Goal: Task Accomplishment & Management: Use online tool/utility

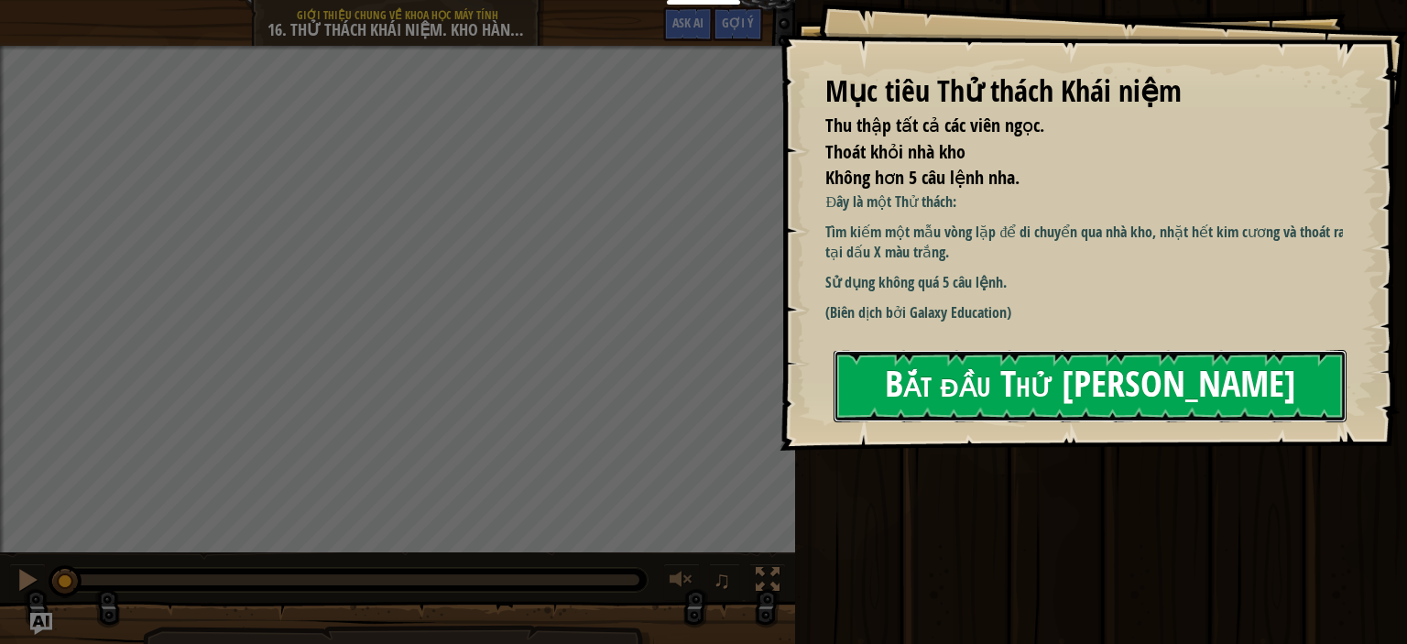
click at [1033, 371] on button "Bắt đầu Thử [PERSON_NAME]" at bounding box center [1090, 386] width 513 height 72
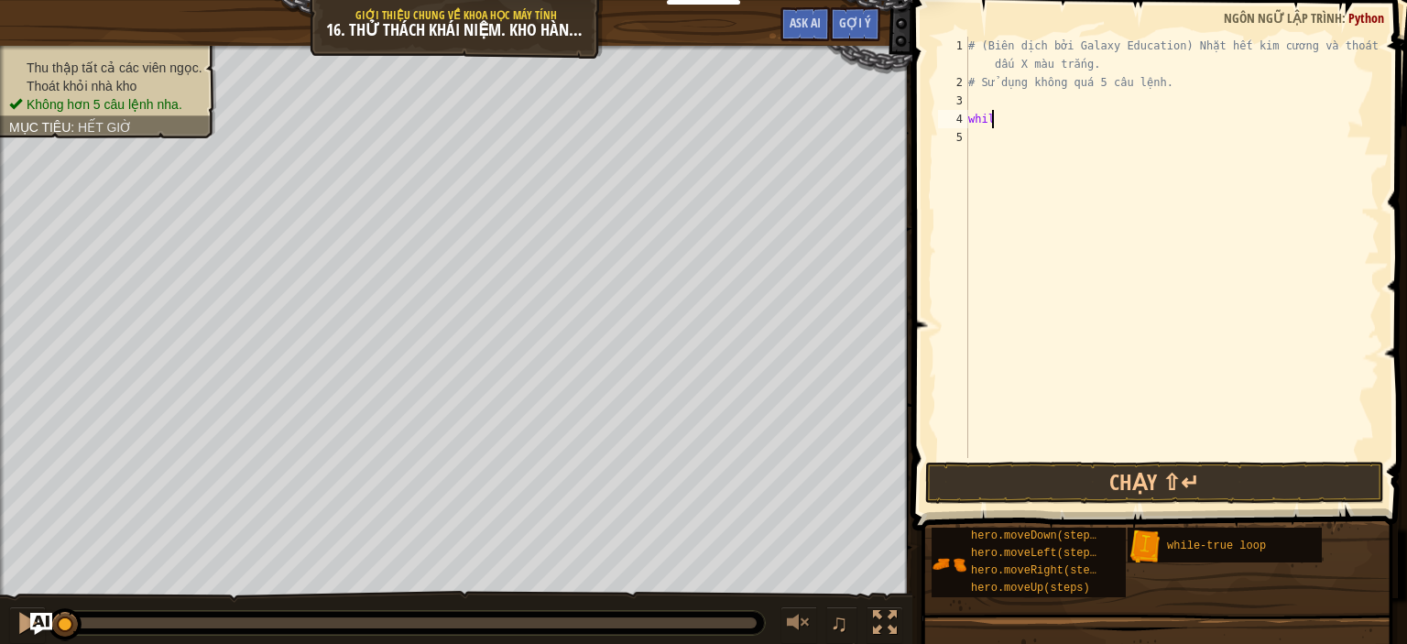
scroll to position [8, 1]
type textarea "while true:"
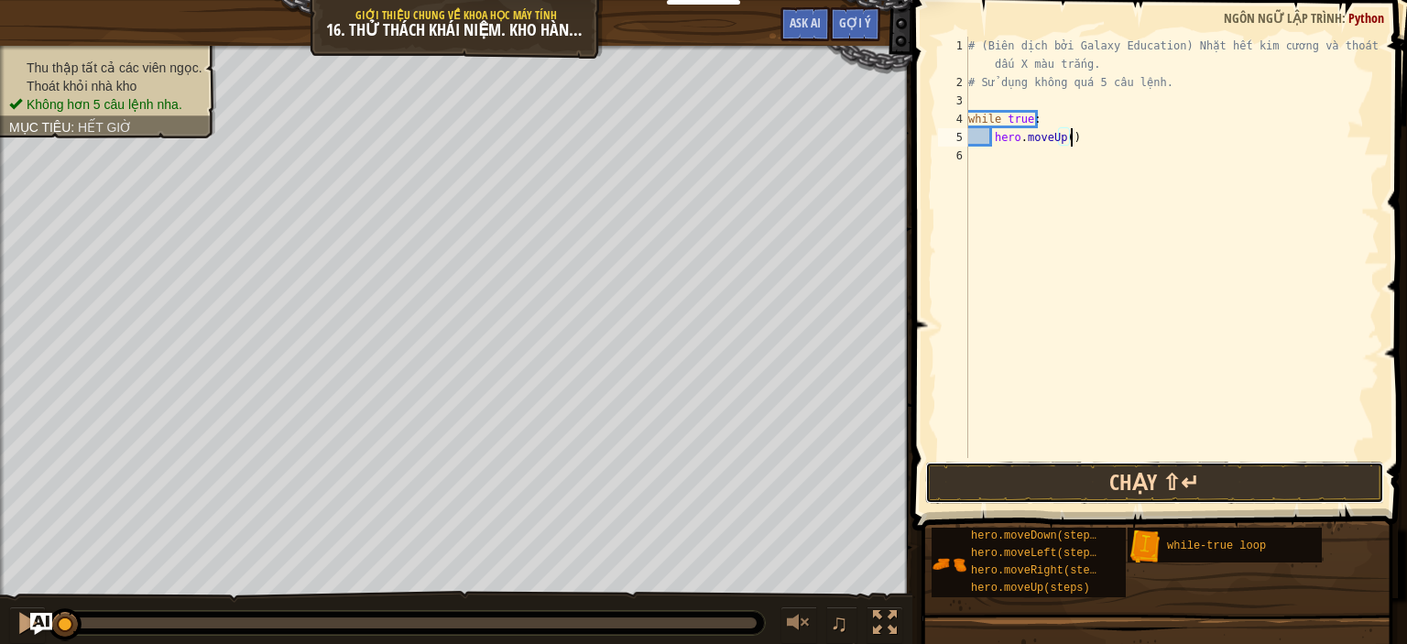
click at [1101, 483] on button "Chạy ⇧↵" at bounding box center [1154, 483] width 459 height 42
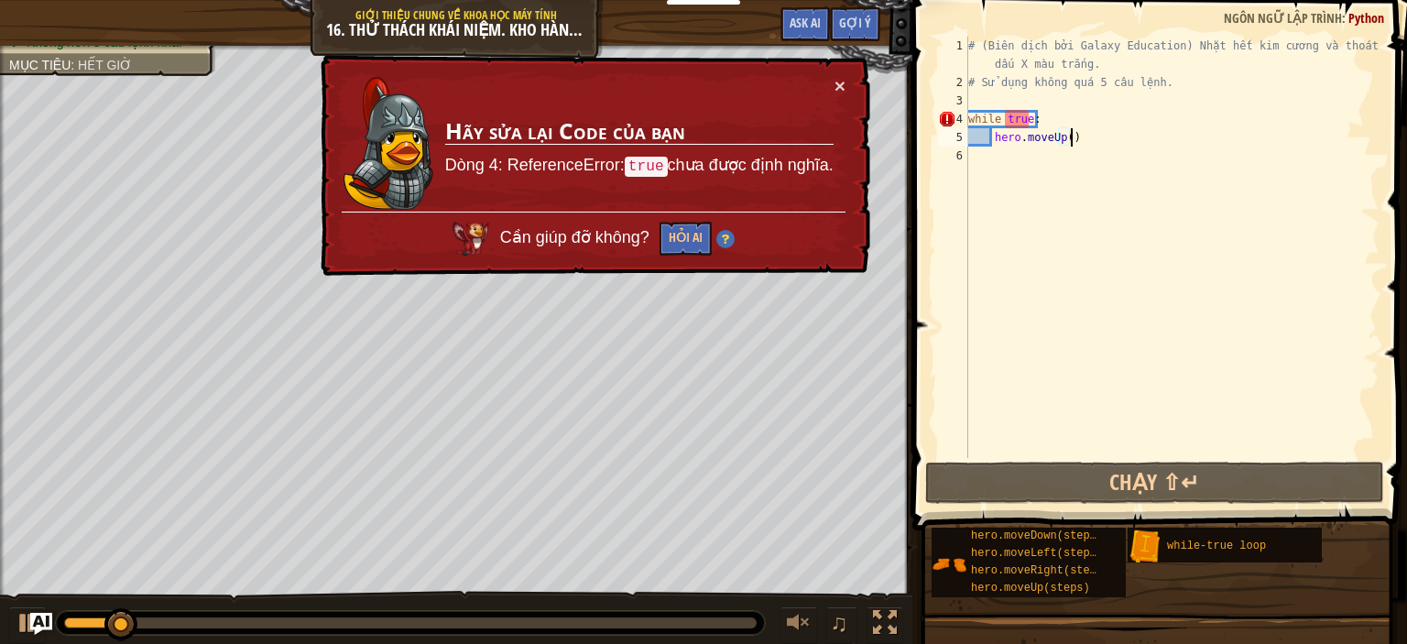
click at [1027, 120] on div "# (Biên dịch bởi Galaxy Education) Nhặt hết kim cương và thoát khỏi dấu X màu t…" at bounding box center [1171, 275] width 415 height 476
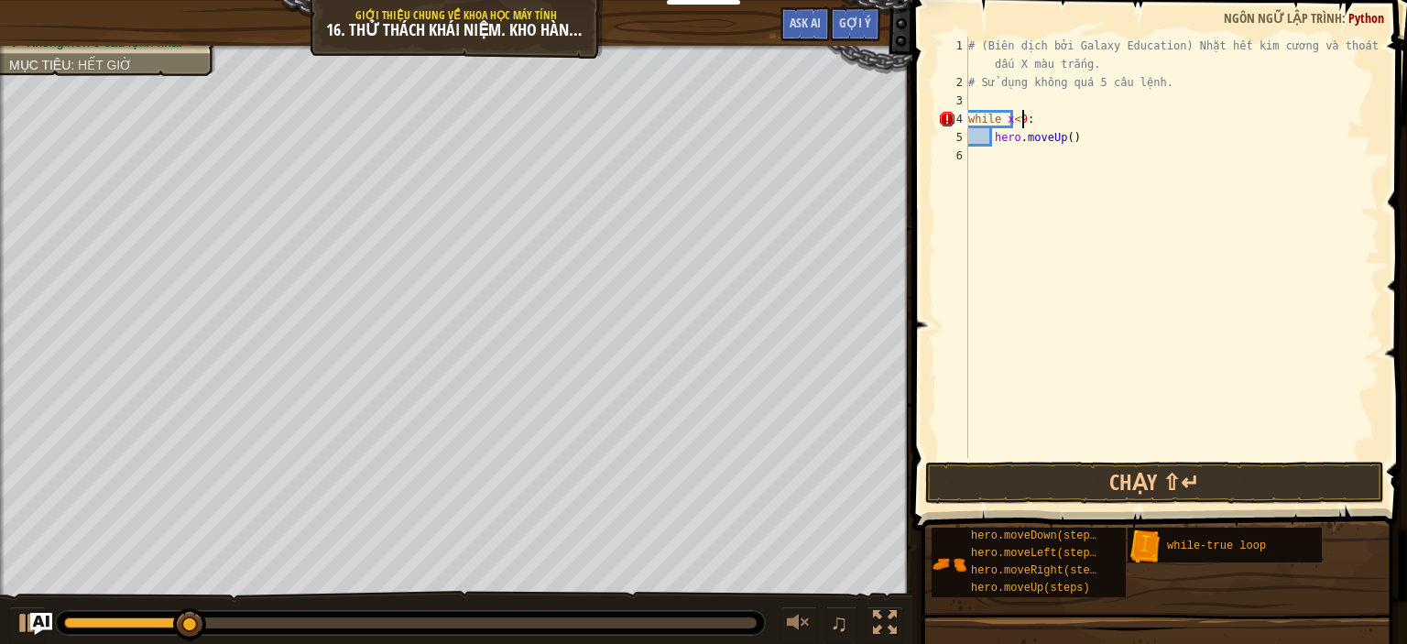
scroll to position [8, 4]
click at [967, 93] on div "3" at bounding box center [953, 101] width 30 height 18
type textarea "while x<99:"
type textarea "x=1"
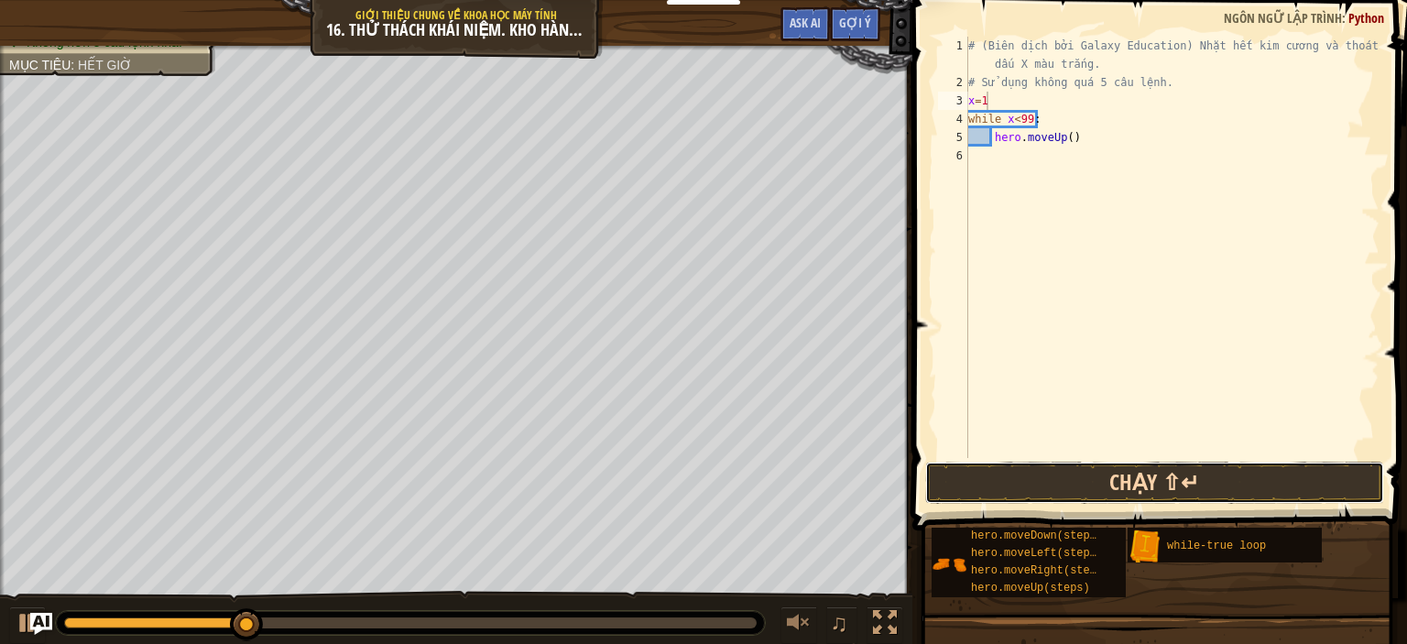
click at [1135, 489] on button "Chạy ⇧↵" at bounding box center [1154, 483] width 459 height 42
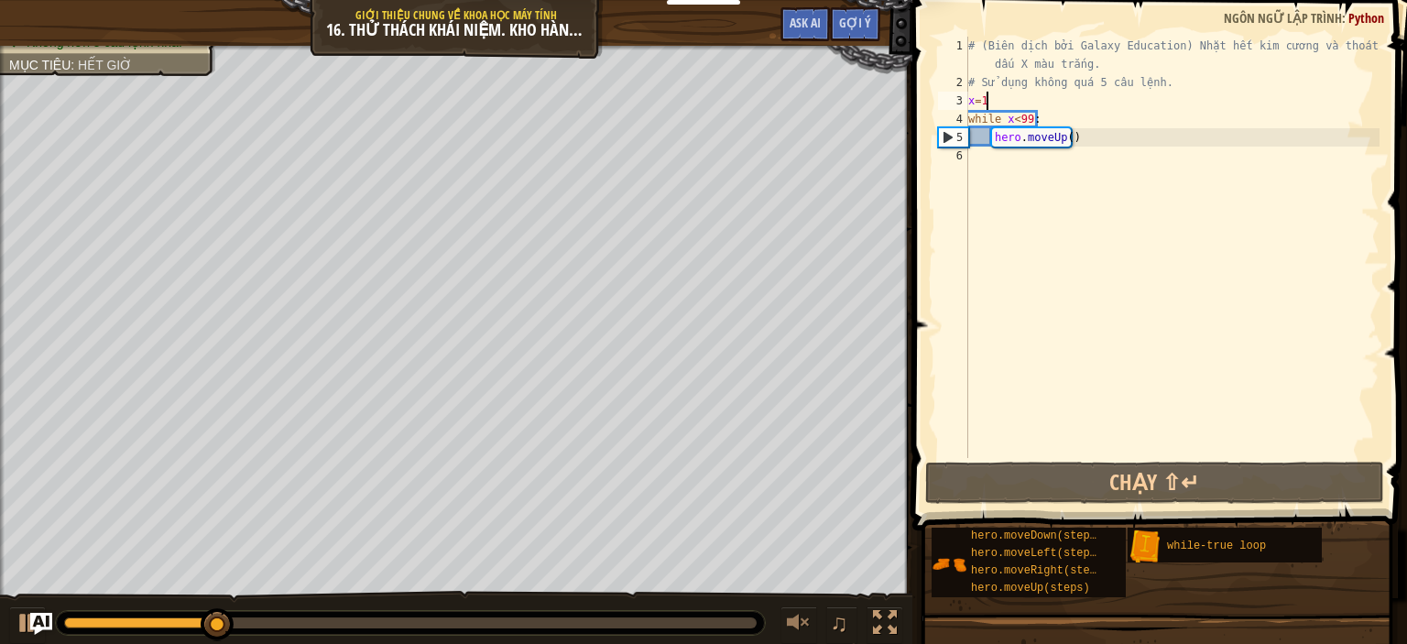
click at [1037, 157] on div "# (Biên dịch bởi Galaxy Education) Nhặt hết kim cương và thoát khỏi dấu X màu t…" at bounding box center [1171, 275] width 415 height 476
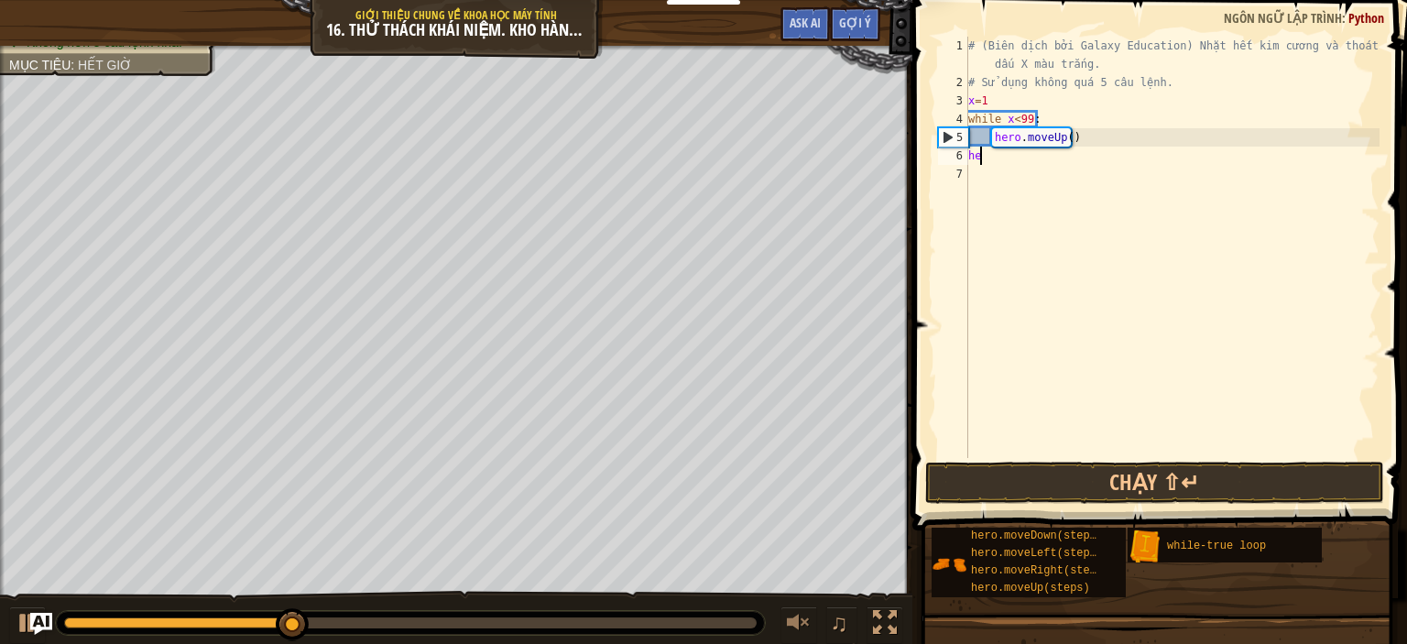
type textarea "h"
click at [1103, 145] on div "# (Biên dịch bởi Galaxy Education) Nhặt hết kim cương và thoát khỏi dấu X màu t…" at bounding box center [1171, 275] width 415 height 476
type textarea "hero.moveUp()"
type textarea "hero.move"
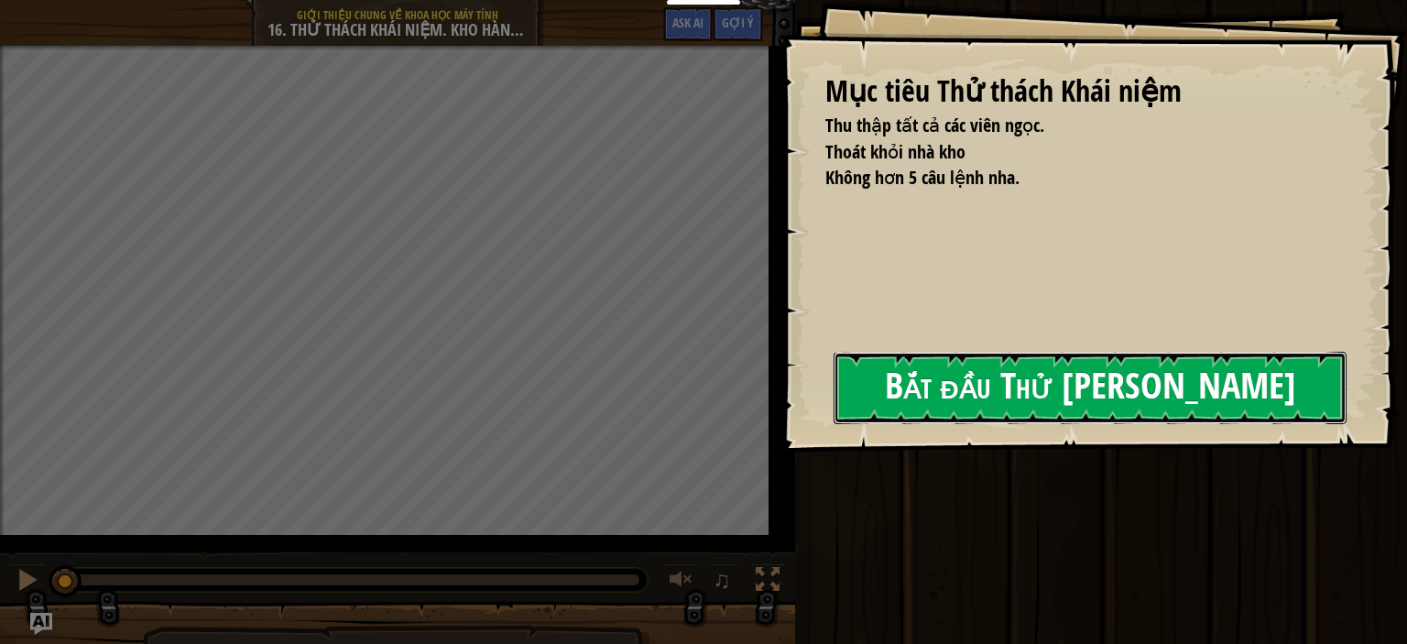
click at [1103, 384] on button "Bắt đầu Thử [PERSON_NAME]" at bounding box center [1090, 388] width 513 height 72
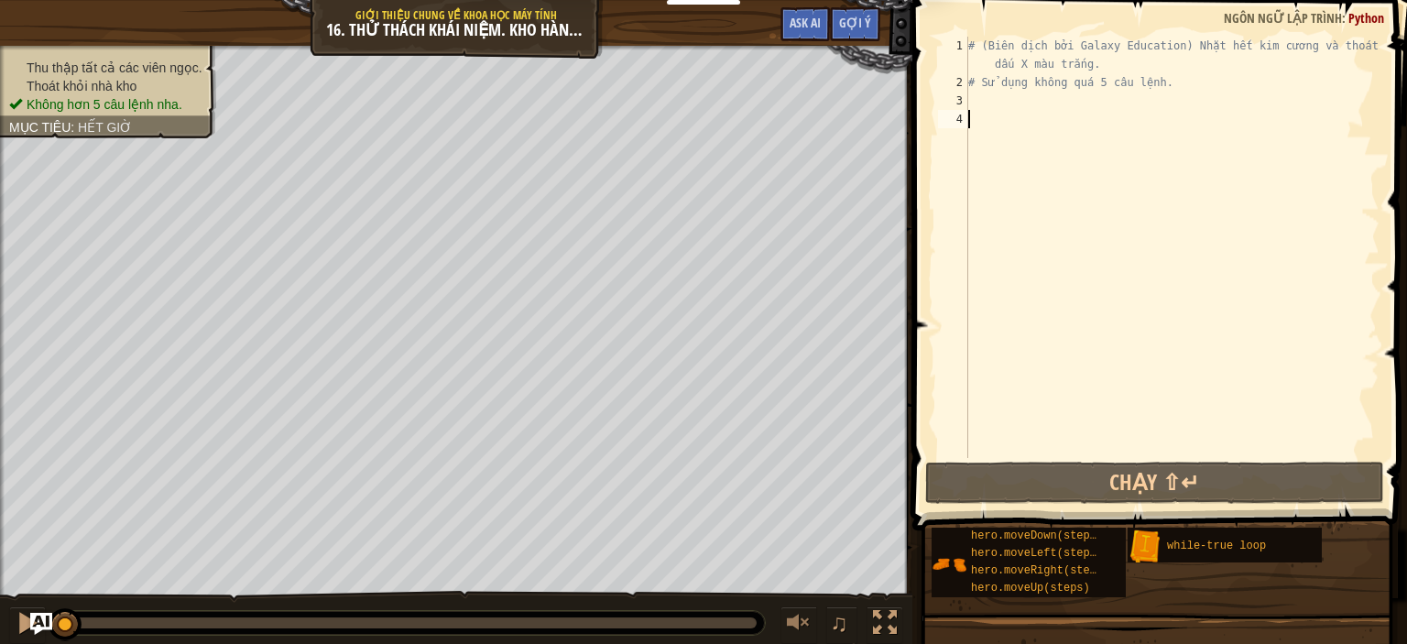
click at [975, 89] on div "# (Biên dịch bởi Galaxy Education) Nhặt hết kim cương và thoát khỏi dấu X màu t…" at bounding box center [1171, 275] width 415 height 476
type textarea "# Sử dụng không quá 5 câu lệnh."
click at [975, 100] on div "# (Biên dịch bởi Galaxy Education) Nhặt hết kim cương và thoát khỏi dấu X màu t…" at bounding box center [1171, 275] width 415 height 476
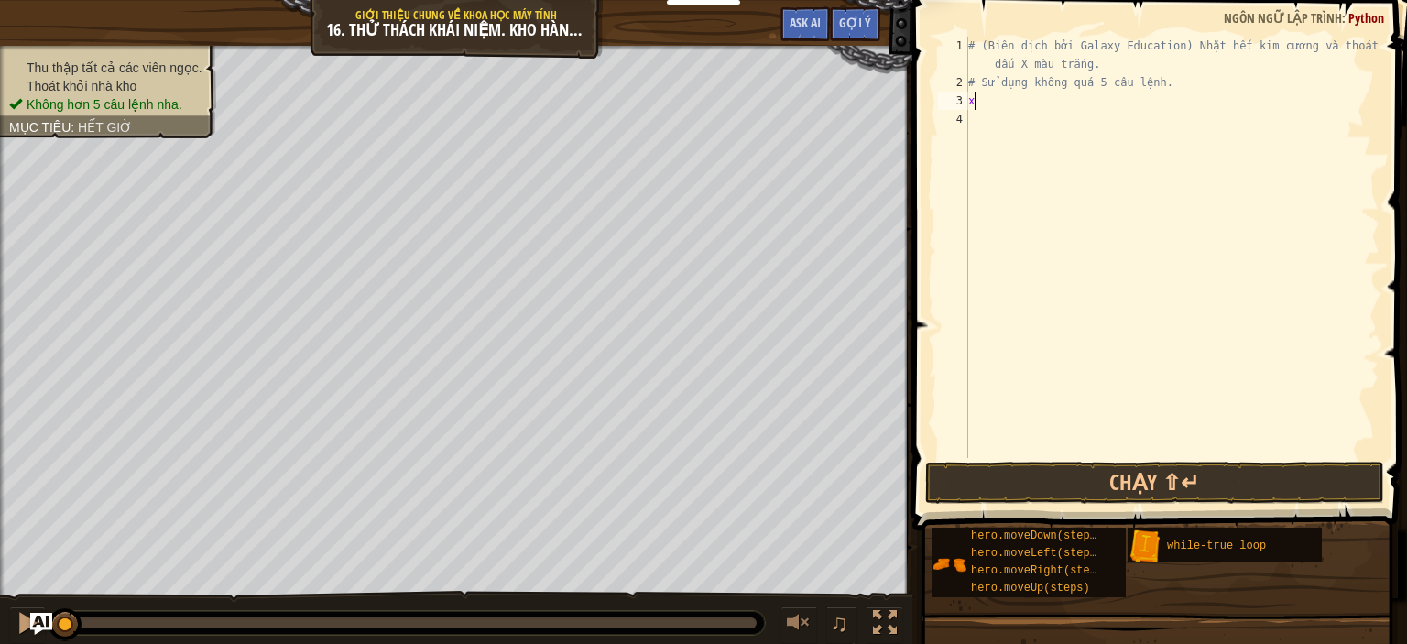
scroll to position [8, 0]
type textarea "x=1"
type textarea "while x<99:"
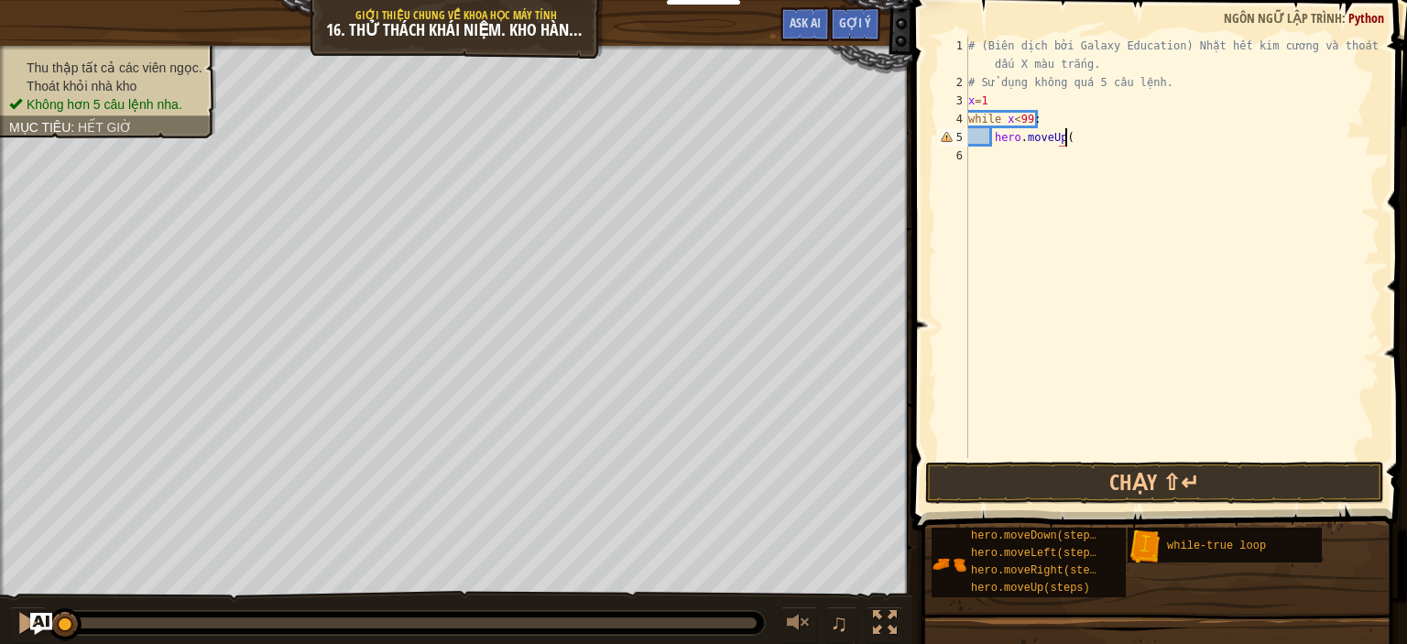
type textarea "hero.moveUp()"
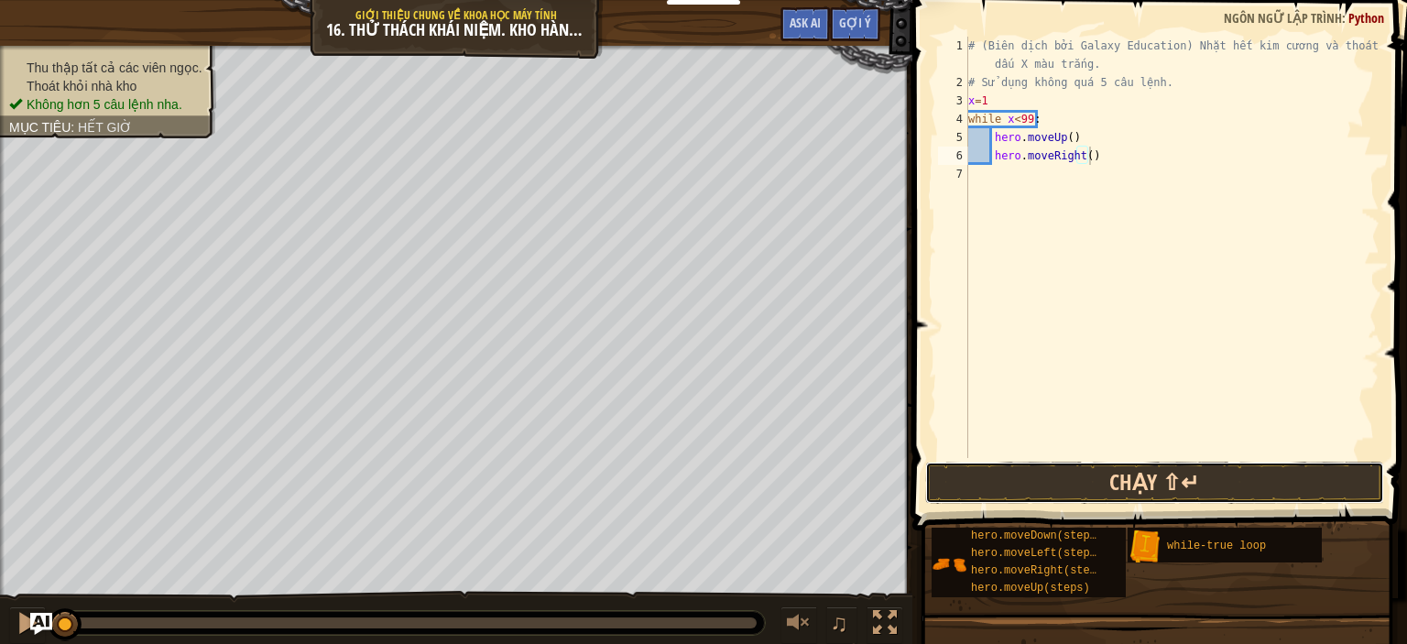
click at [1169, 492] on button "Chạy ⇧↵" at bounding box center [1154, 483] width 459 height 42
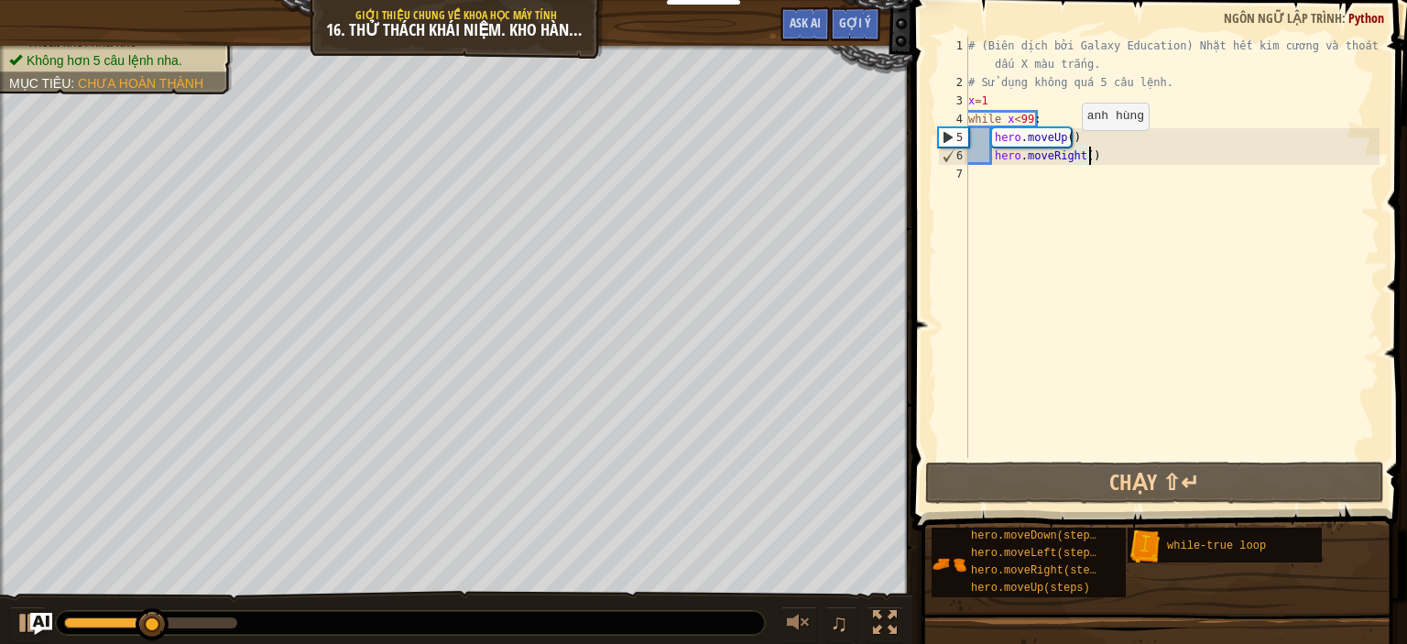
click at [1066, 148] on div "# (Biên dịch bởi Galaxy Education) Nhặt hết kim cương và thoát khỏi dấu X màu t…" at bounding box center [1171, 275] width 415 height 476
click at [1062, 136] on div "# (Biên dịch bởi Galaxy Education) Nhặt hết kim cương và thoát khỏi dấu X màu t…" at bounding box center [1171, 275] width 415 height 476
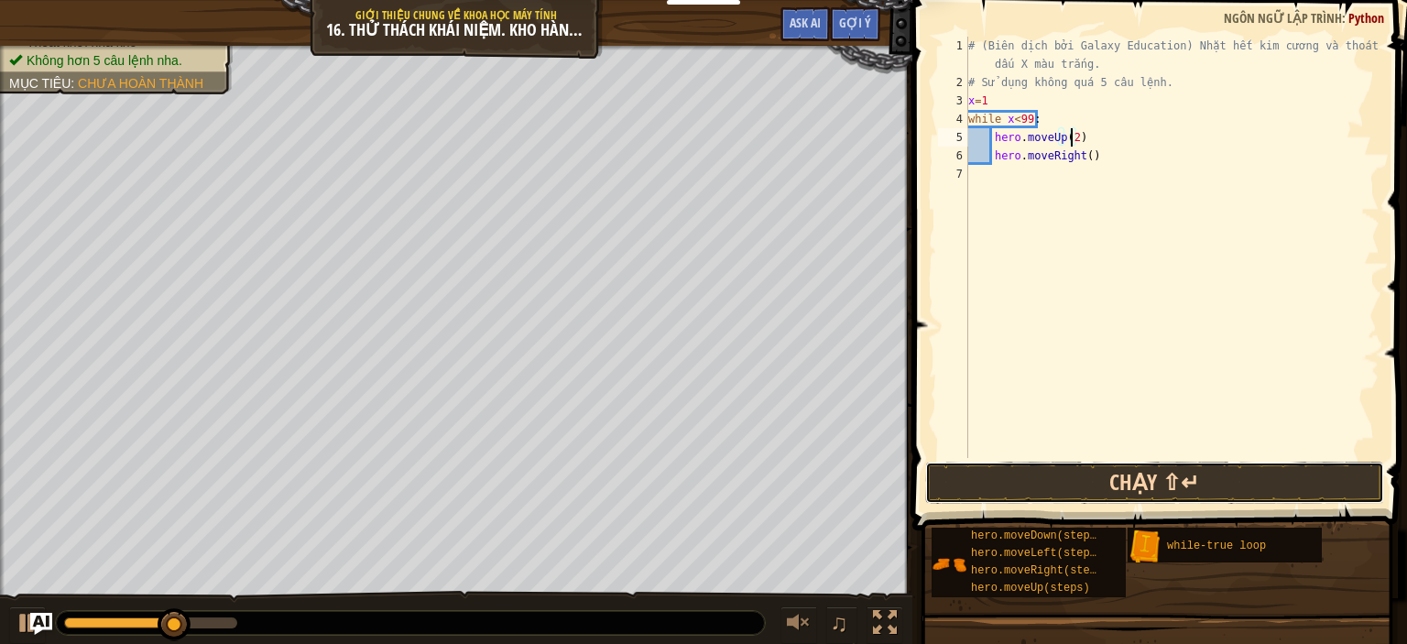
click at [1214, 484] on button "Chạy ⇧↵" at bounding box center [1154, 483] width 459 height 42
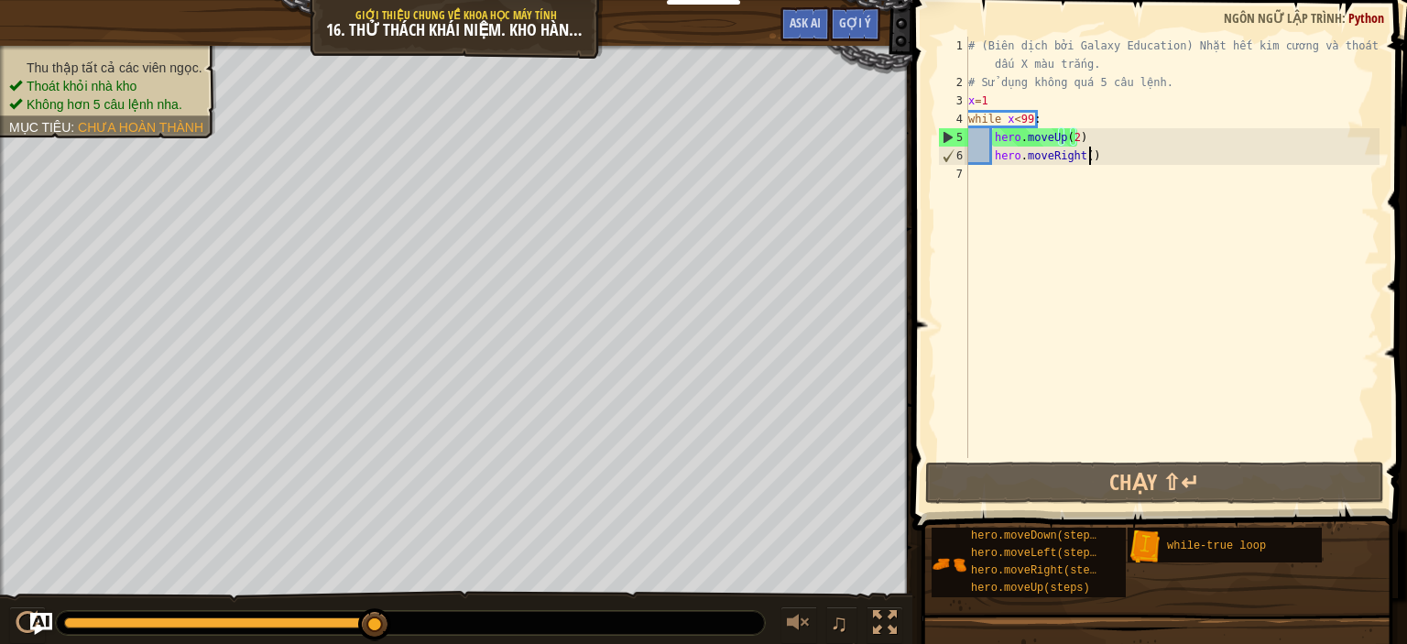
click at [1095, 160] on div "# (Biên dịch bởi Galaxy Education) Nhặt hết kim cương và thoát khỏi dấu X màu t…" at bounding box center [1171, 275] width 415 height 476
type textarea "hero.moveRight()"
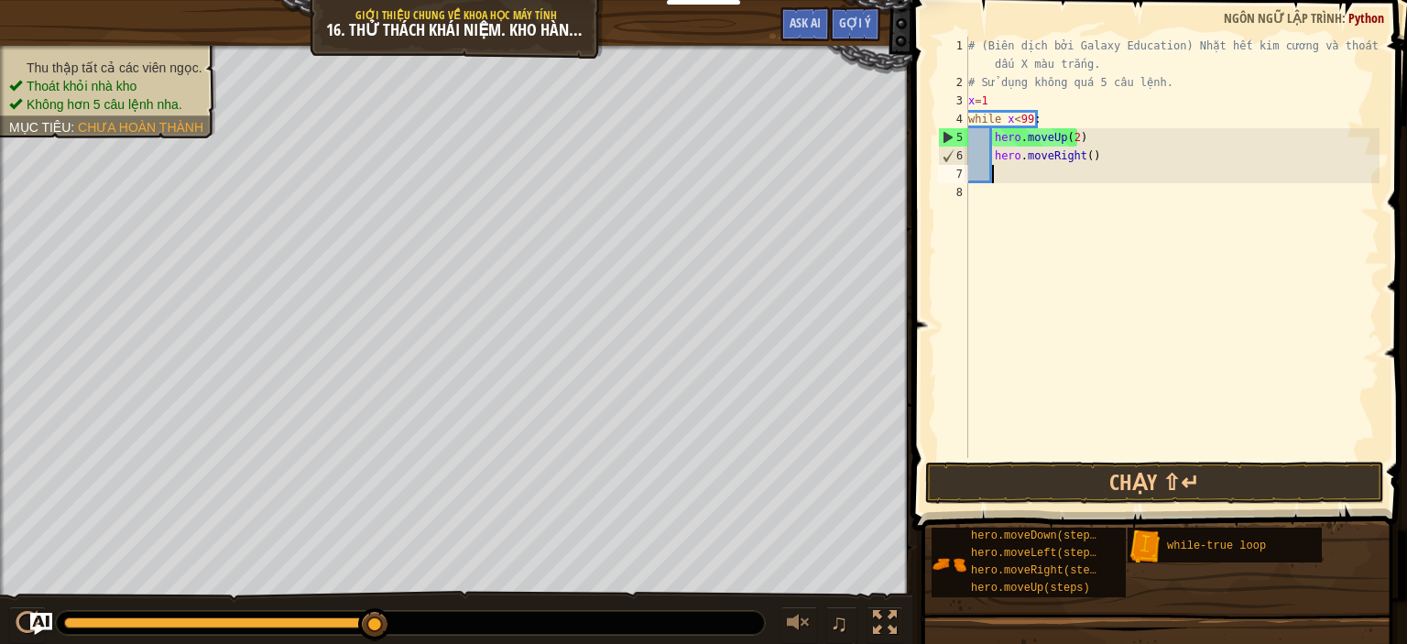
type textarea "m"
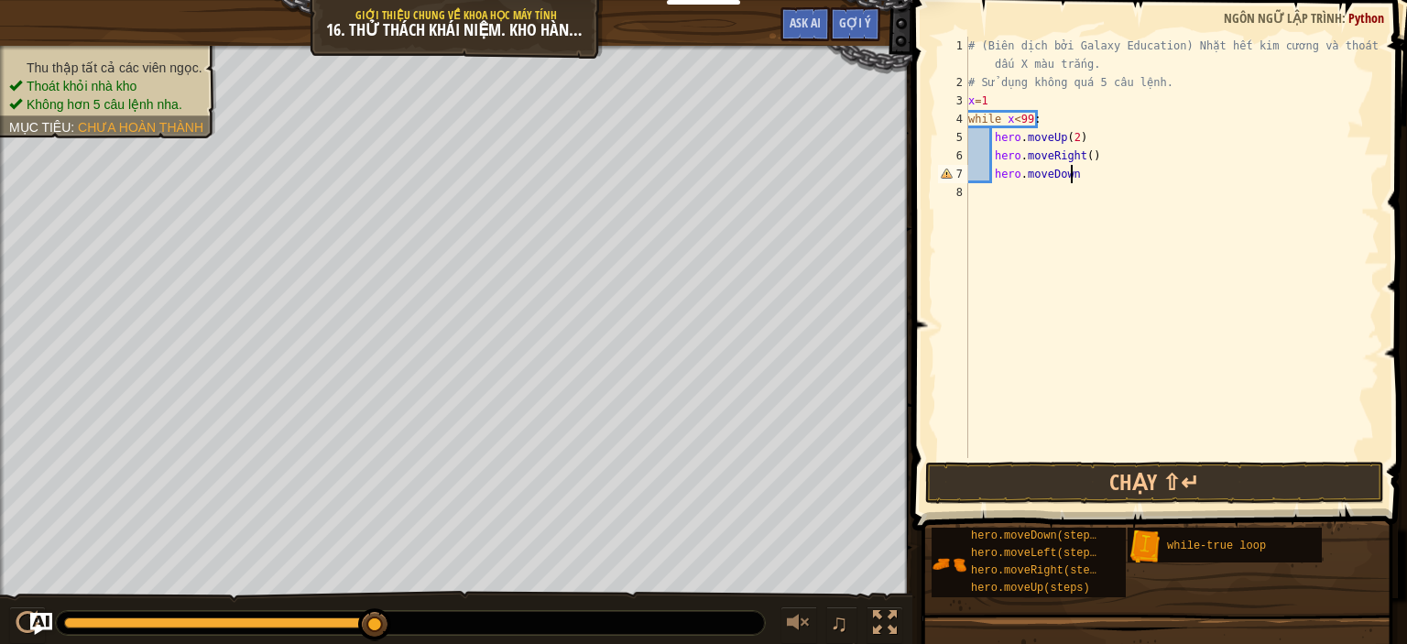
scroll to position [8, 7]
type textarea "hero.moveDown()"
click at [1200, 482] on button "Chạy ⇧↵" at bounding box center [1154, 483] width 459 height 42
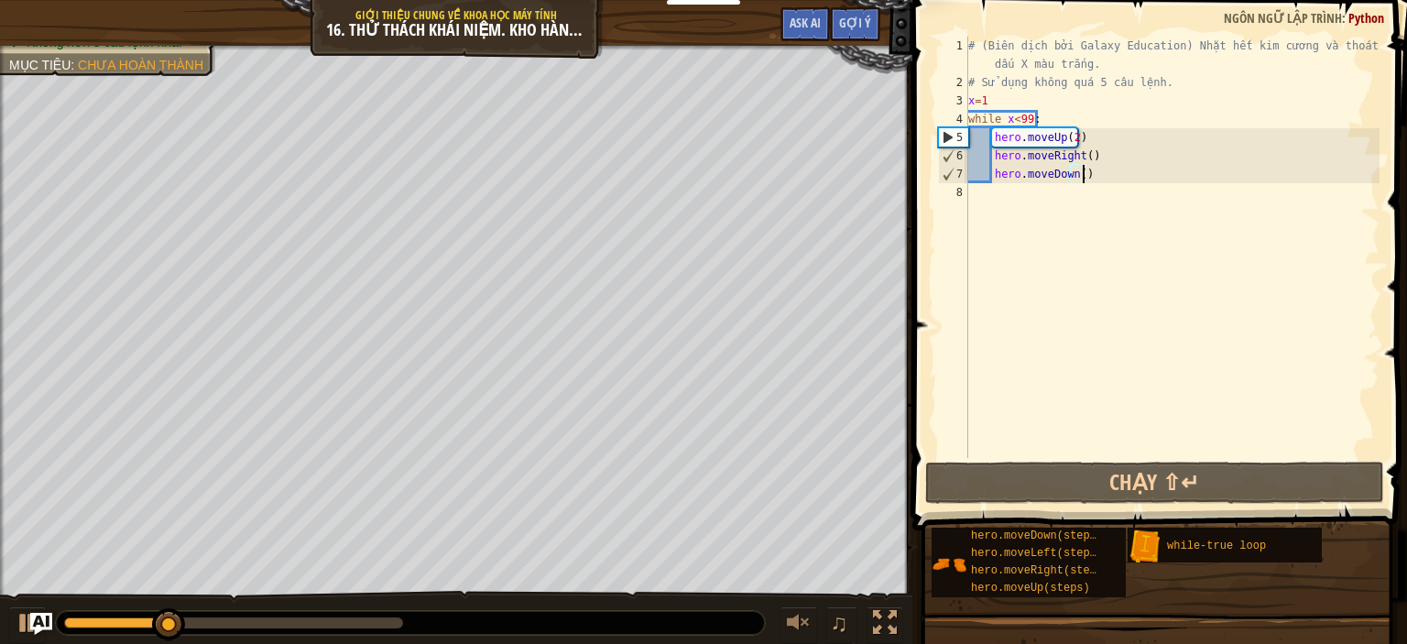
click at [1107, 175] on div "# (Biên dịch bởi Galaxy Education) Nhặt hết kim cương và thoát khỏi dấu X màu t…" at bounding box center [1171, 275] width 415 height 476
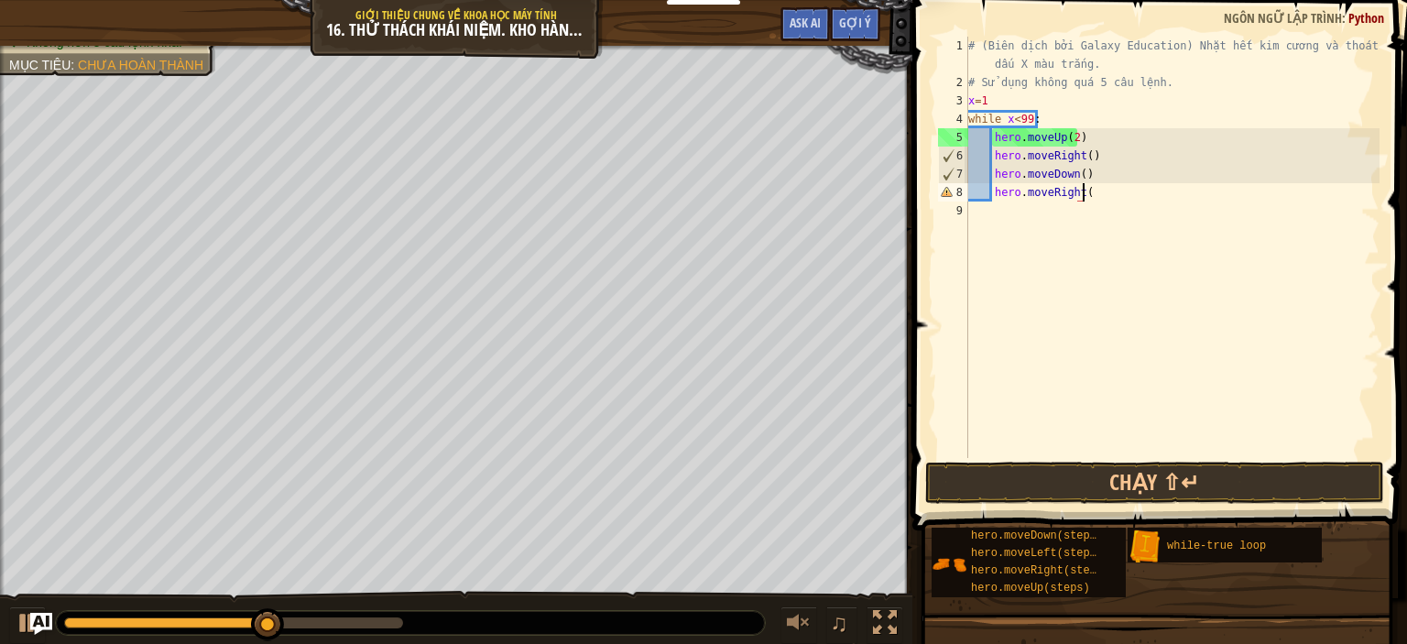
scroll to position [8, 8]
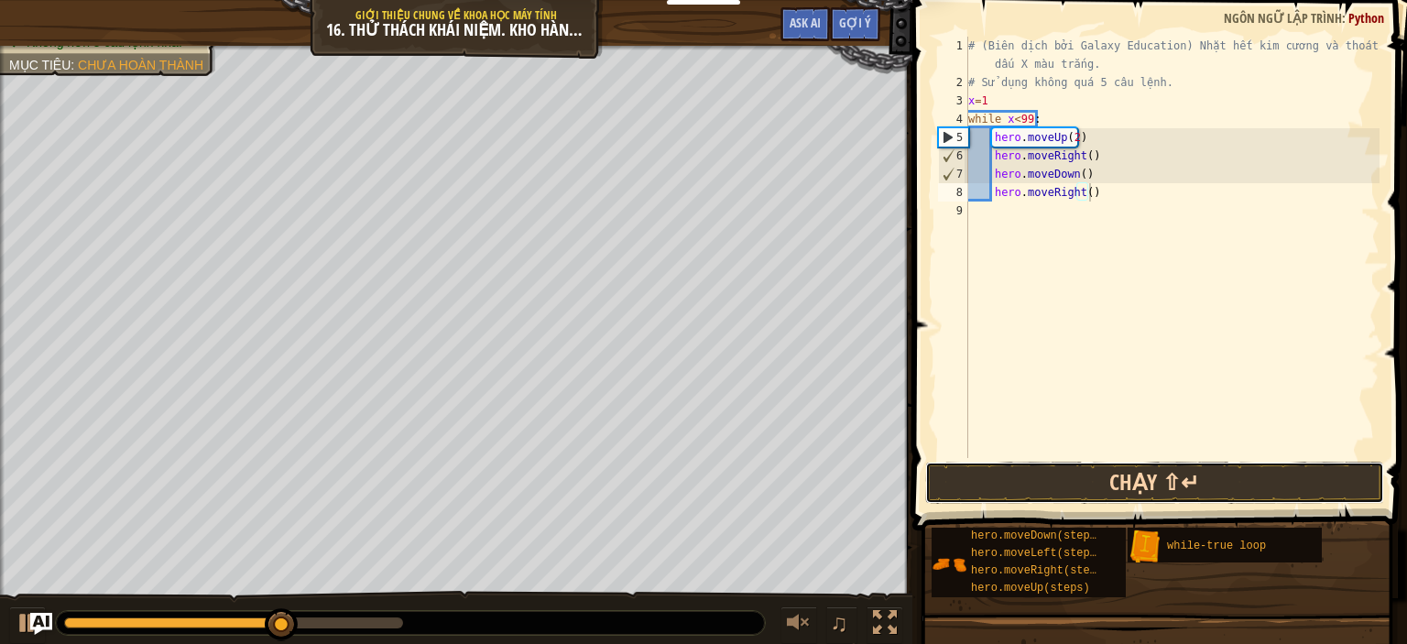
click at [1084, 489] on button "Chạy ⇧↵" at bounding box center [1154, 483] width 459 height 42
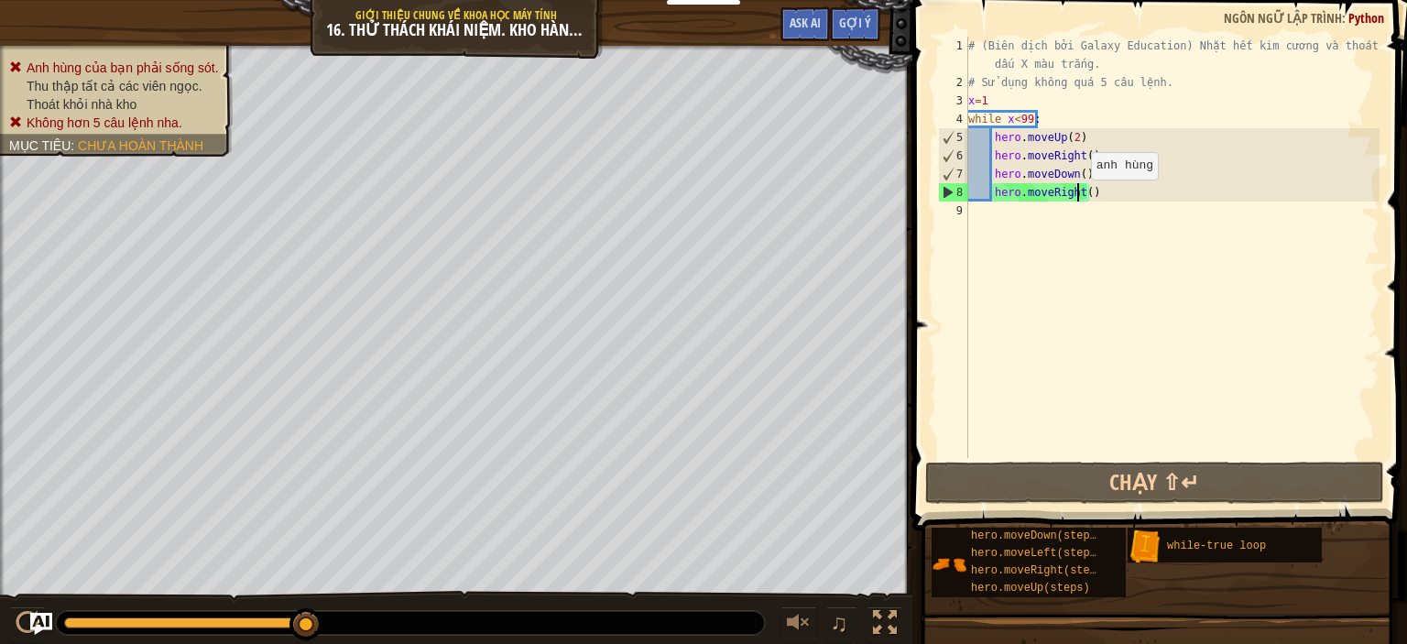
click at [1074, 197] on div "# (Biên dịch bởi Galaxy Education) Nhặt hết kim cương và thoát khỏi dấu X màu t…" at bounding box center [1171, 275] width 415 height 476
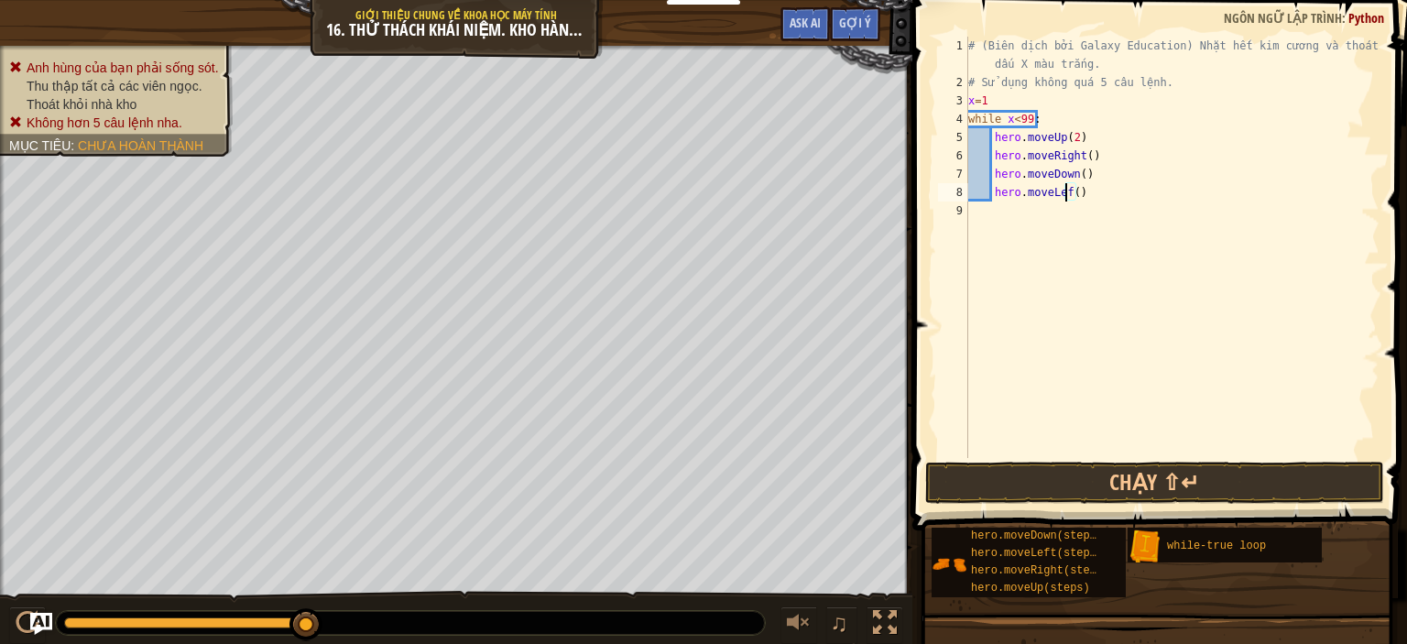
scroll to position [8, 7]
click at [1128, 473] on button "Chạy ⇧↵" at bounding box center [1154, 483] width 459 height 42
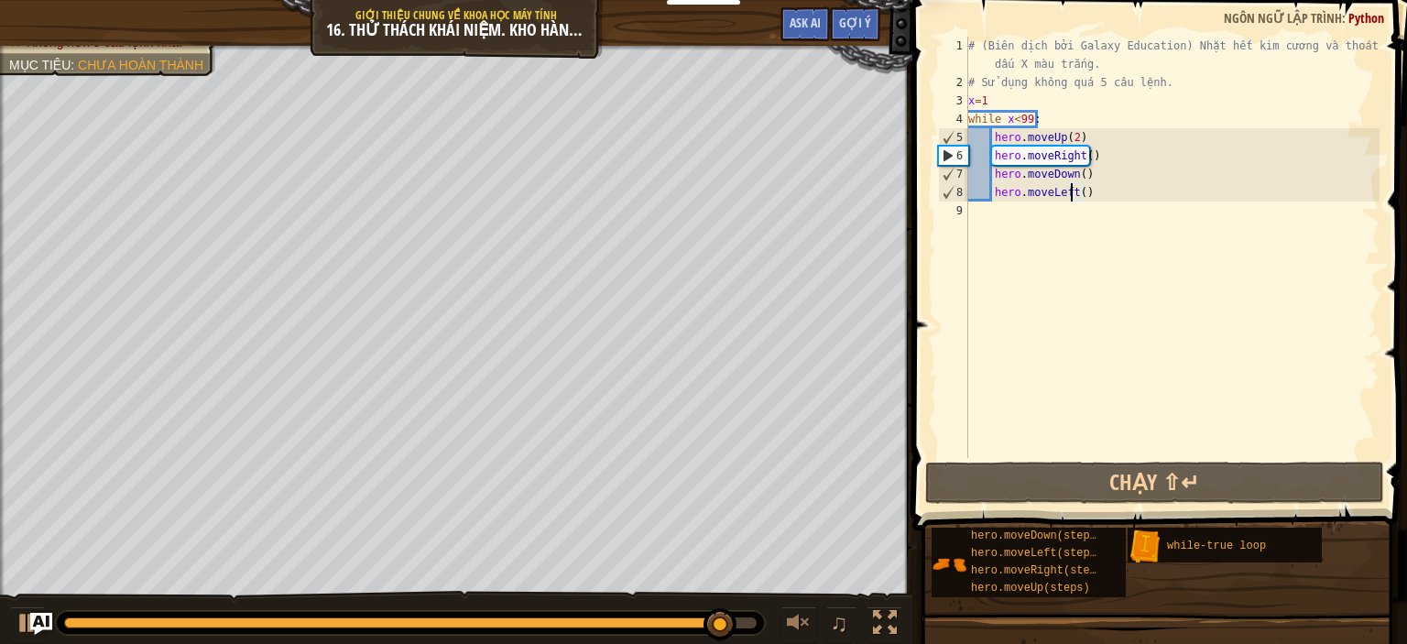
click at [1006, 91] on div "# (Biên dịch bởi Galaxy Education) Nhặt hết kim cương và thoát khỏi dấu X màu t…" at bounding box center [1171, 275] width 415 height 476
type textarea "# Sử dụng không quá 5 câu lệnh."
click at [1171, 76] on div "# (Biên dịch bởi Galaxy Education) Nhặt hết kim cương và thoát khỏi dấu X màu t…" at bounding box center [1171, 275] width 415 height 476
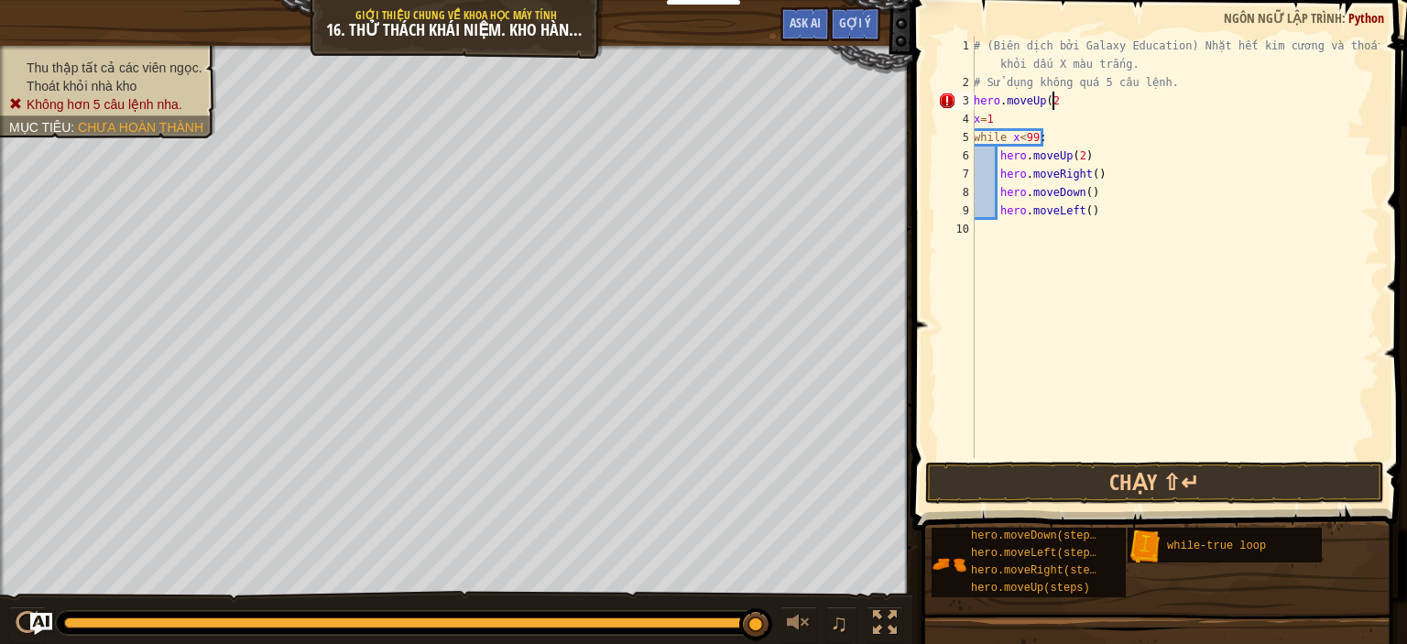
scroll to position [8, 5]
click at [1180, 478] on button "Chạy ⇧↵" at bounding box center [1154, 483] width 459 height 42
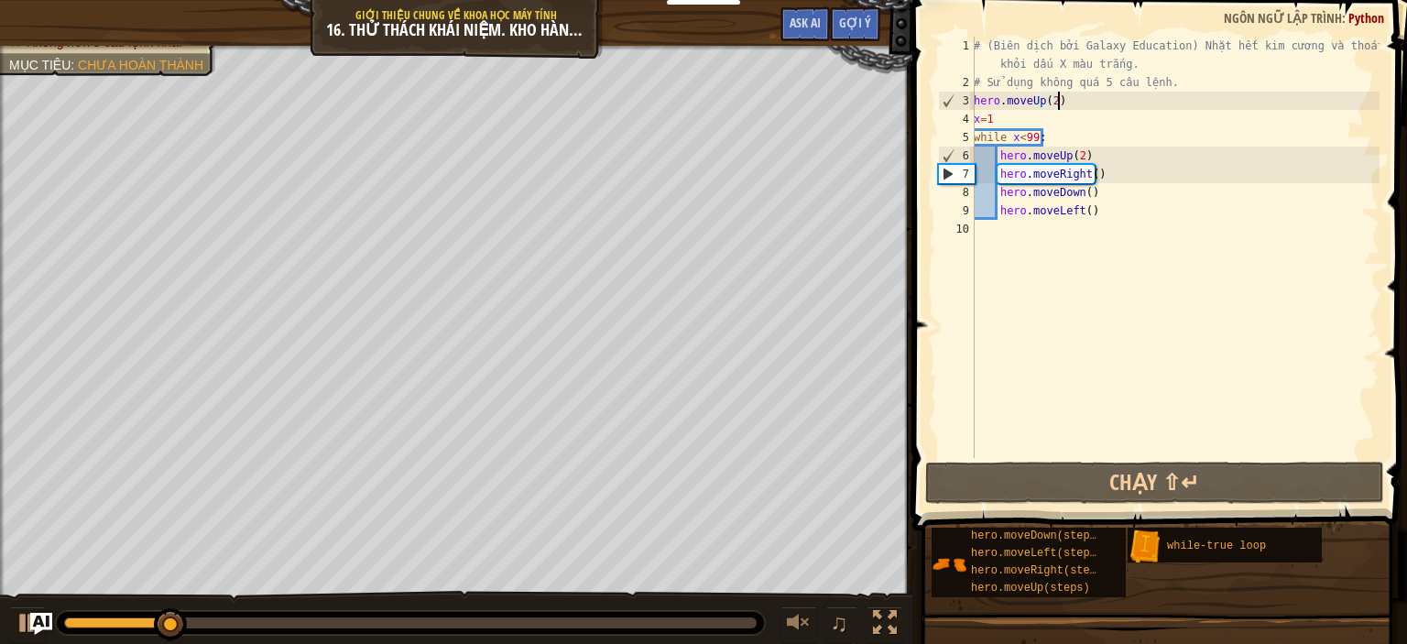
click at [1088, 158] on div "# (Biên dịch bởi Galaxy Education) Nhặt hết kim cương và thoát khỏi dấu X màu t…" at bounding box center [1174, 275] width 409 height 476
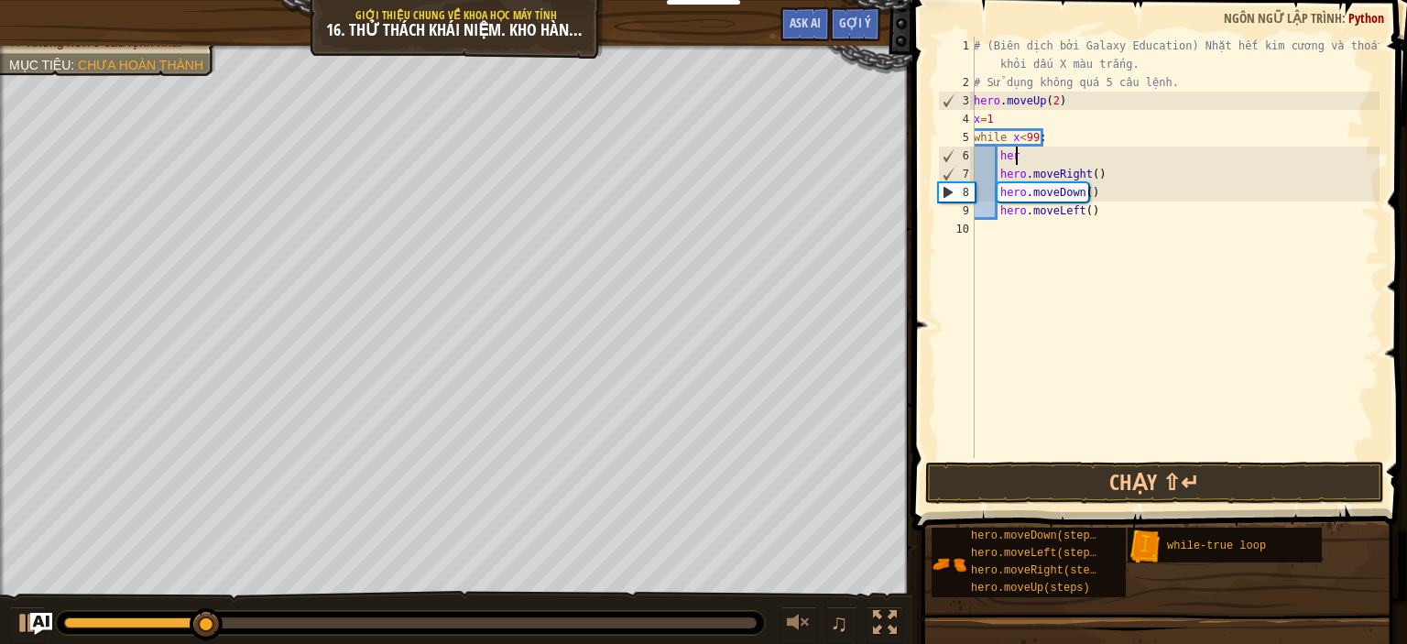
scroll to position [8, 1]
type textarea "h"
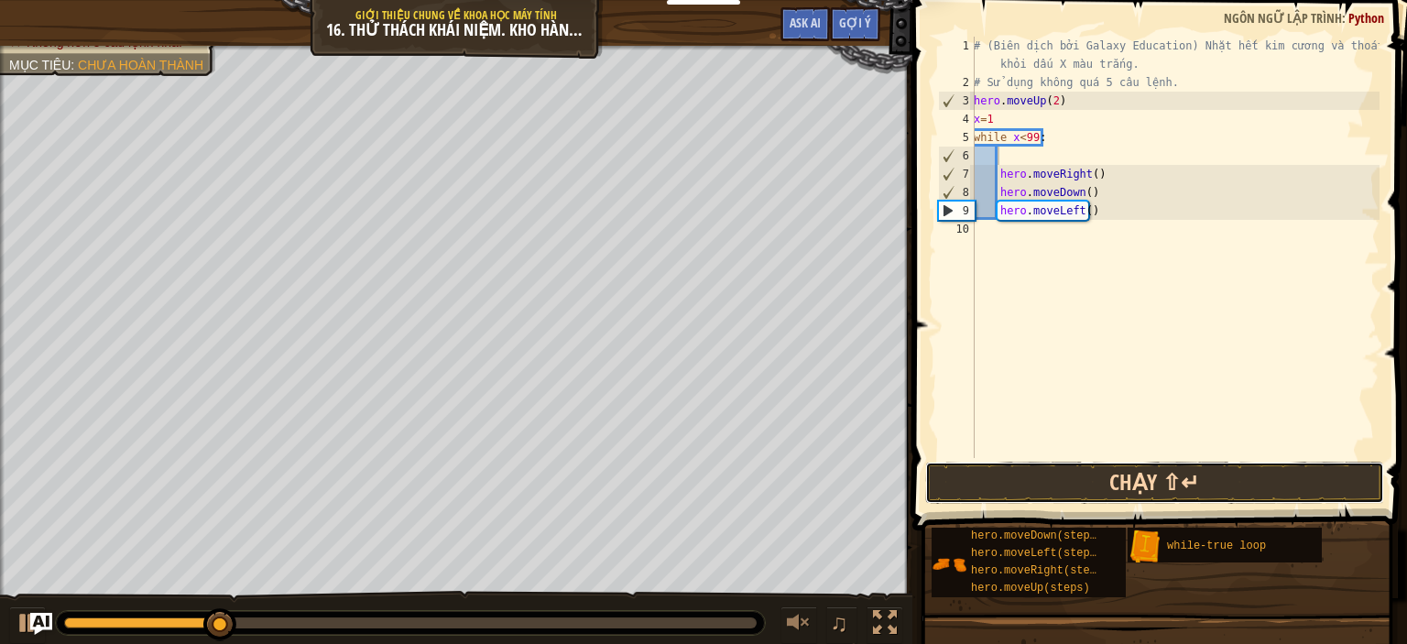
click at [1084, 488] on button "Chạy ⇧↵" at bounding box center [1154, 483] width 459 height 42
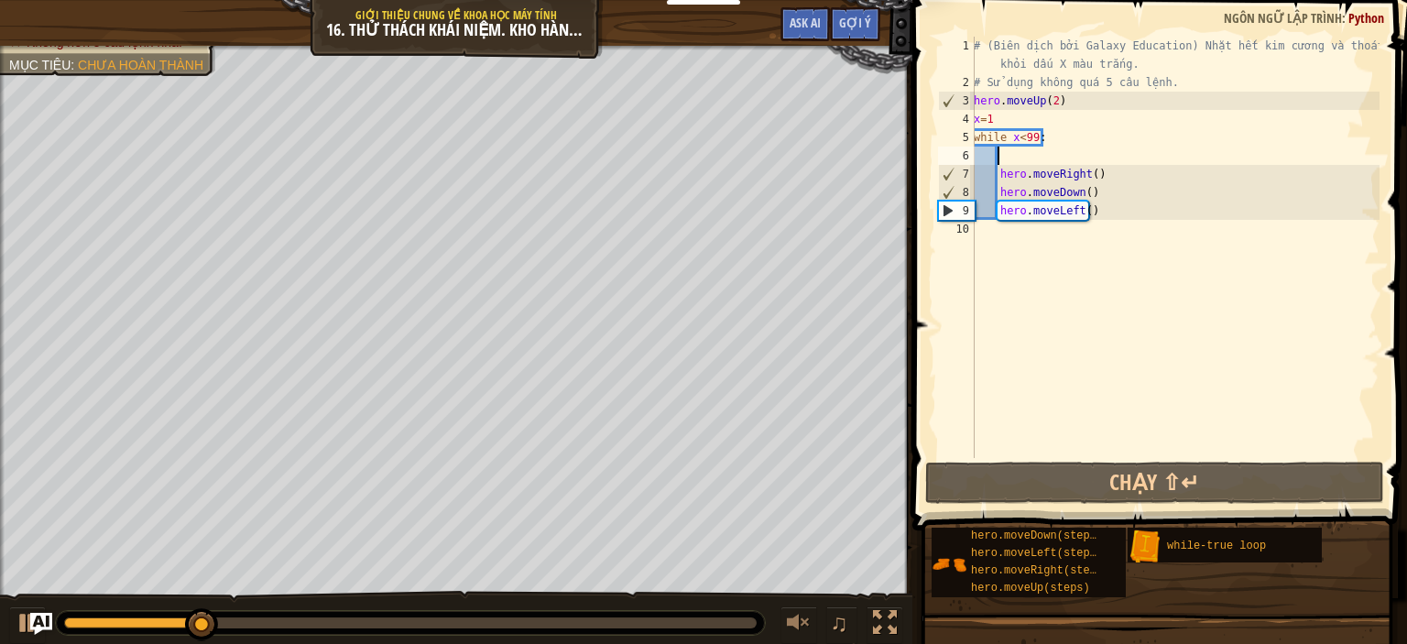
click at [1092, 208] on div "# (Biên dịch bởi Galaxy Education) Nhặt hết kim cương và thoát khỏi dấu X màu t…" at bounding box center [1174, 275] width 409 height 476
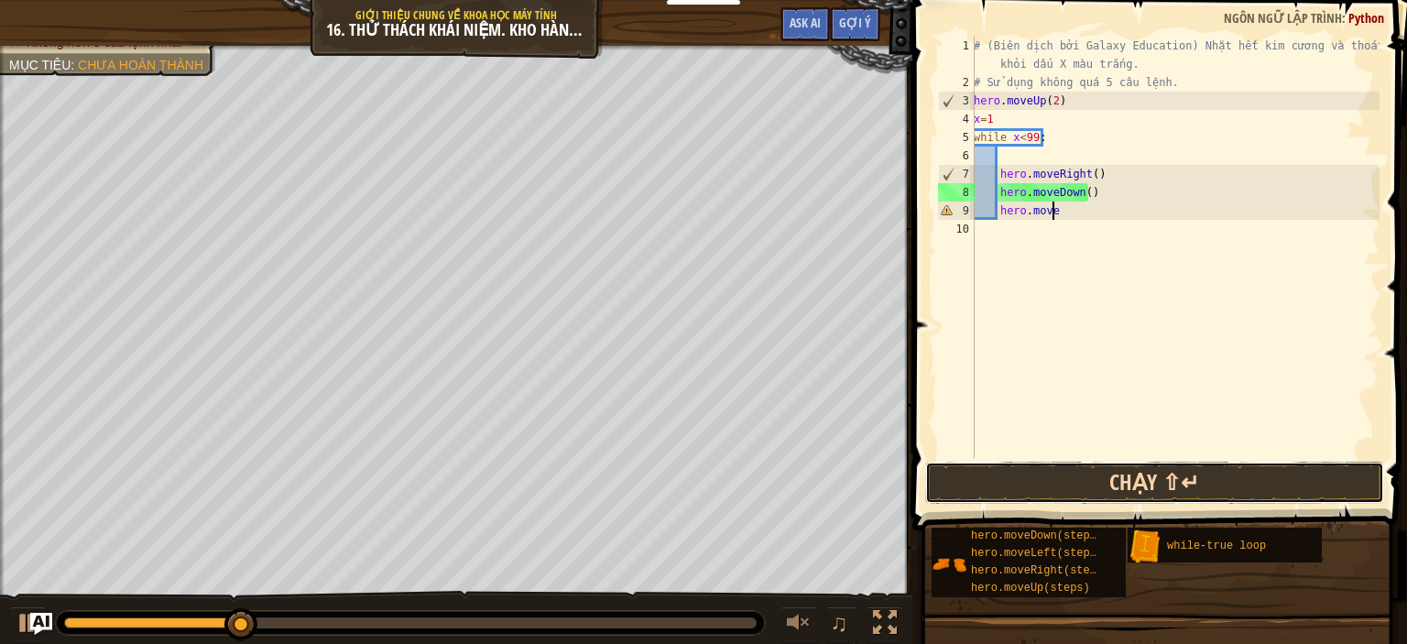
click at [1127, 490] on button "Chạy ⇧↵" at bounding box center [1154, 483] width 459 height 42
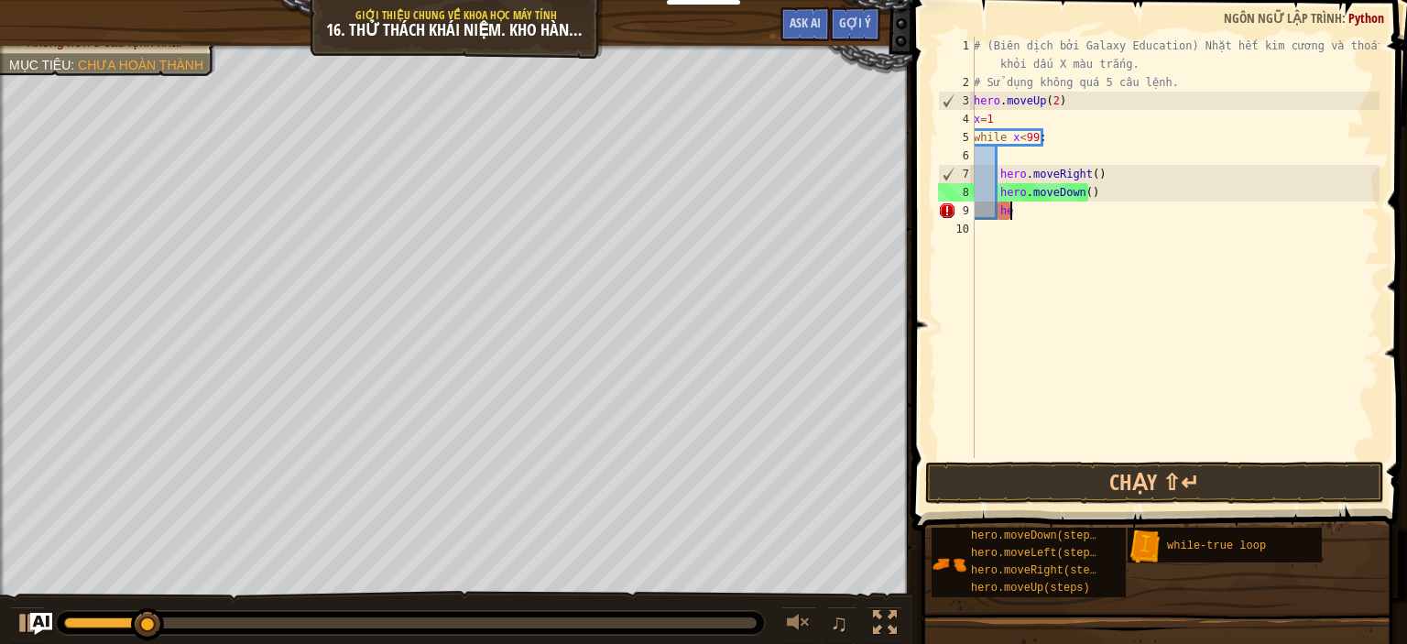
type textarea "h"
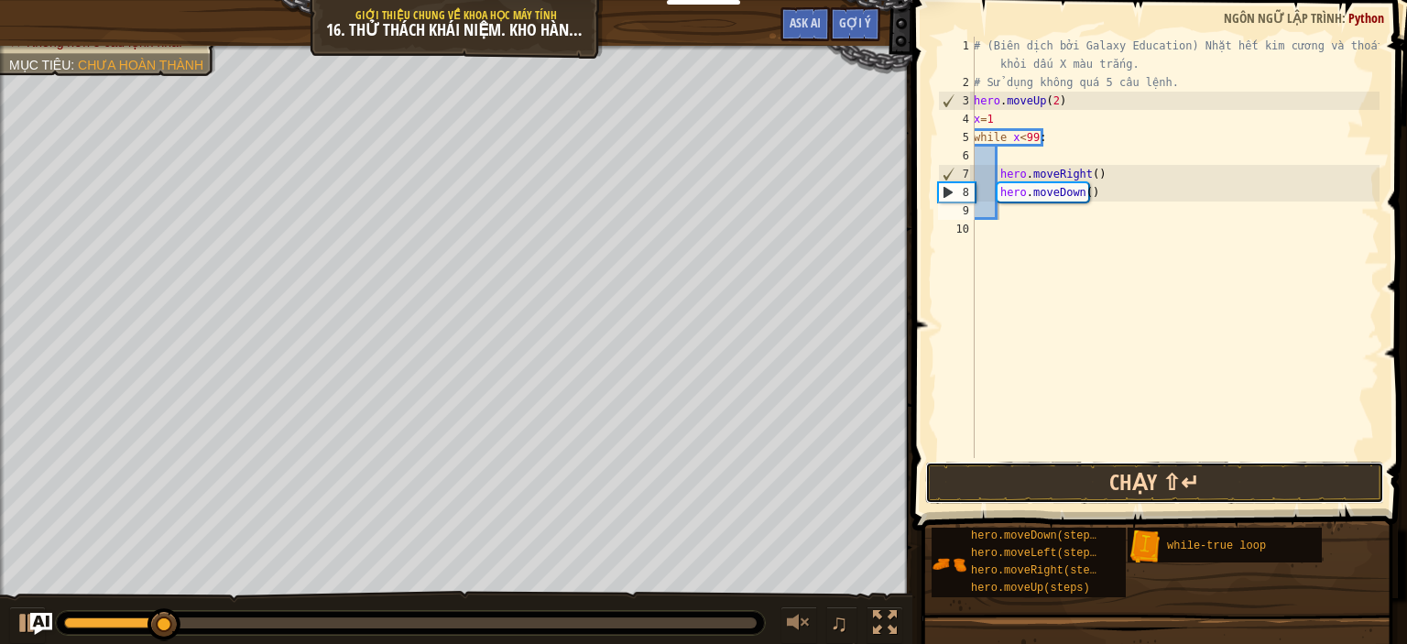
click at [1073, 484] on button "Chạy ⇧↵" at bounding box center [1154, 483] width 459 height 42
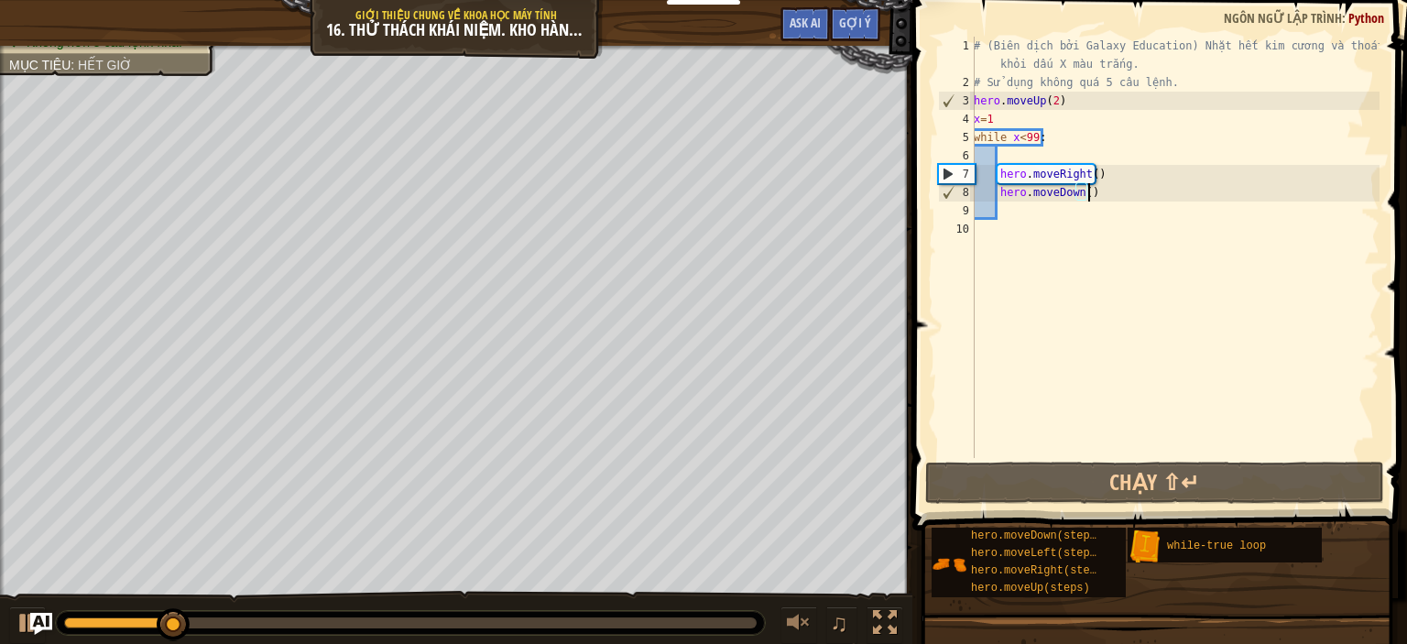
click at [1105, 186] on div "# (Biên dịch bởi Galaxy Education) Nhặt hết kim cương và thoát khỏi dấu X màu t…" at bounding box center [1174, 275] width 409 height 476
type textarea "hero.moveDown()"
click at [1106, 192] on div "# (Biên dịch bởi Galaxy Education) Nhặt hết kim cương và thoát khỏi dấu X màu t…" at bounding box center [1174, 275] width 409 height 476
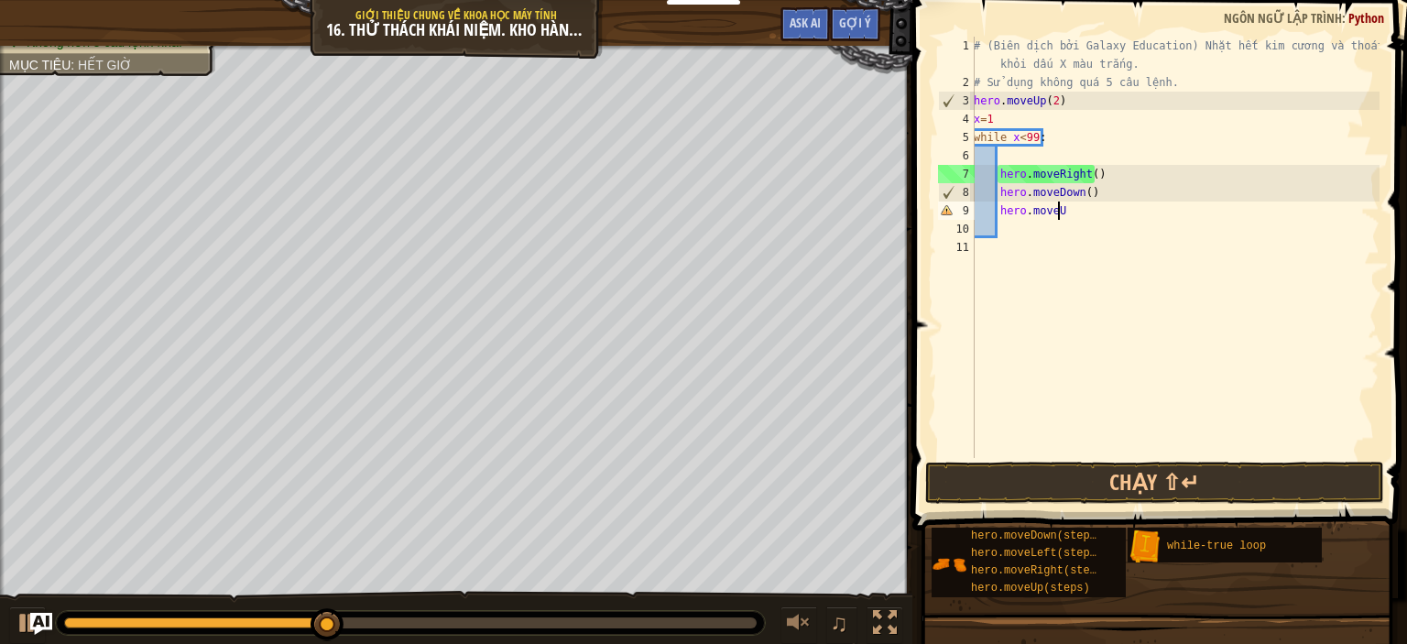
scroll to position [8, 6]
type textarea "hero.moveUp()"
click at [1093, 457] on div "# (Biên dịch bởi Galaxy Education) Nhặt hết kim cương và thoát khỏi dấu X màu t…" at bounding box center [1174, 275] width 409 height 476
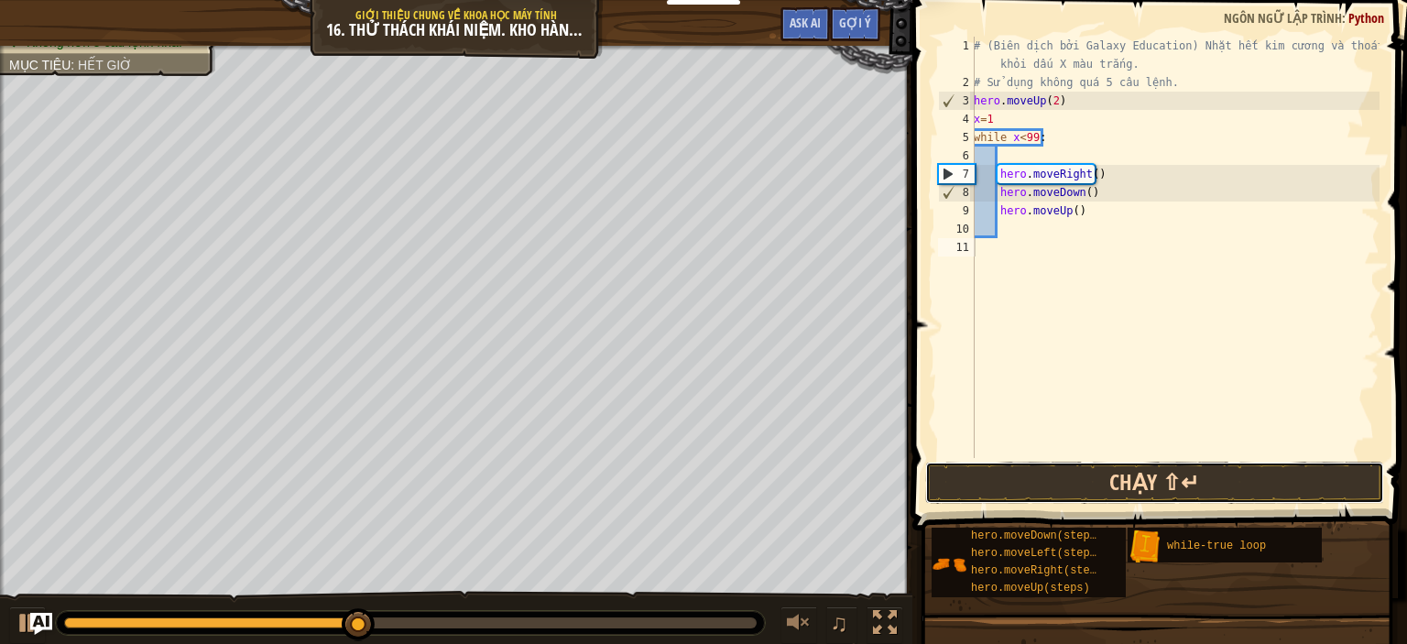
click at [1092, 470] on button "Chạy ⇧↵" at bounding box center [1154, 483] width 459 height 42
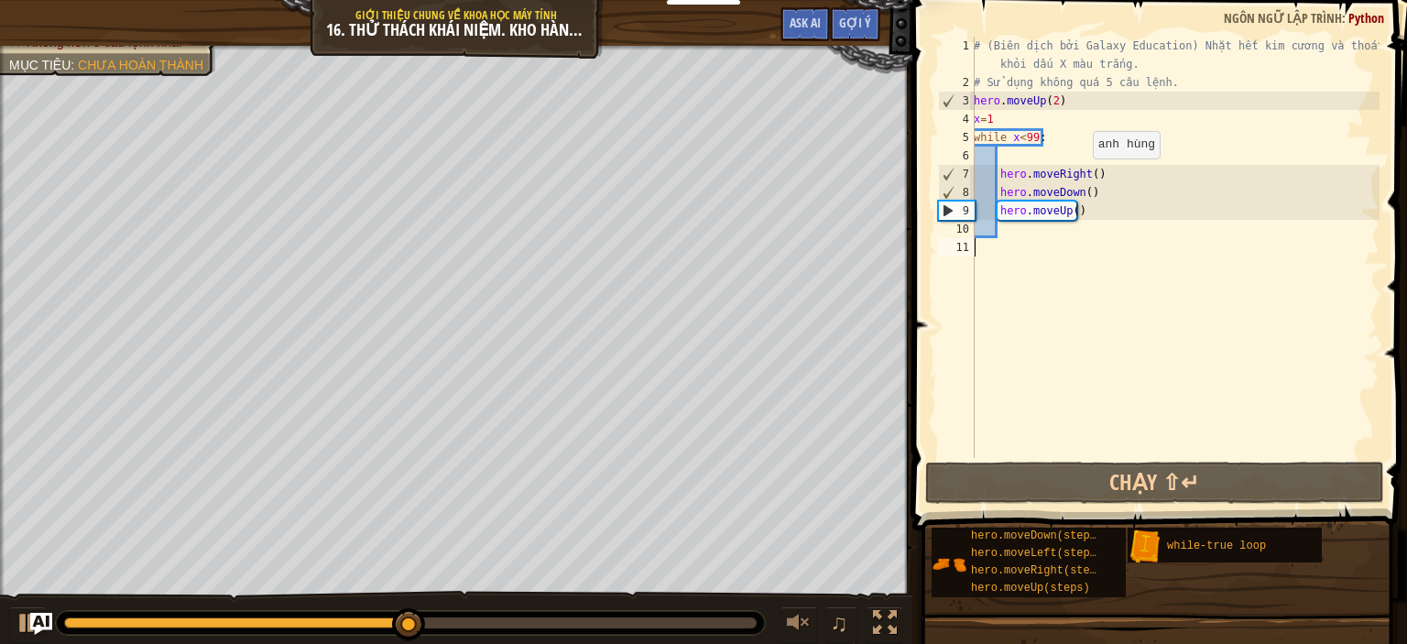
click at [1085, 176] on div "# (Biên dịch bởi Galaxy Education) Nhặt hết kim cương và thoát khỏi dấu X màu t…" at bounding box center [1174, 275] width 409 height 476
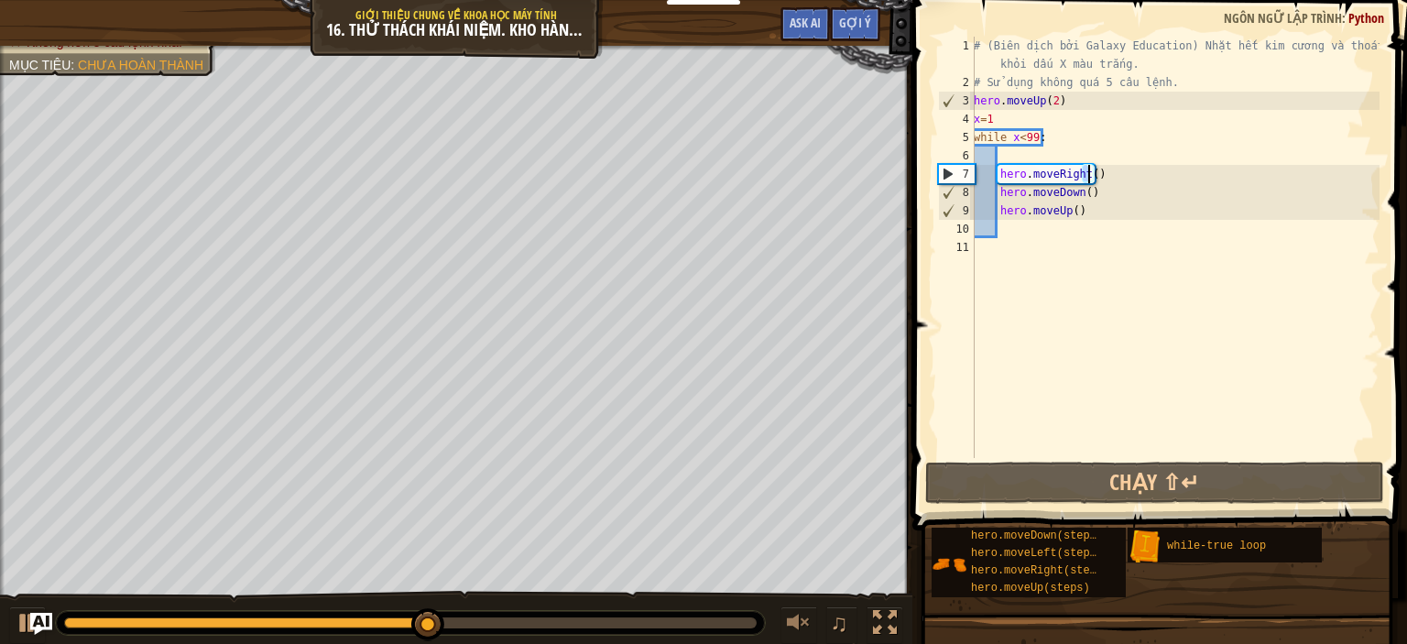
type textarea "hero.moveRight2)"
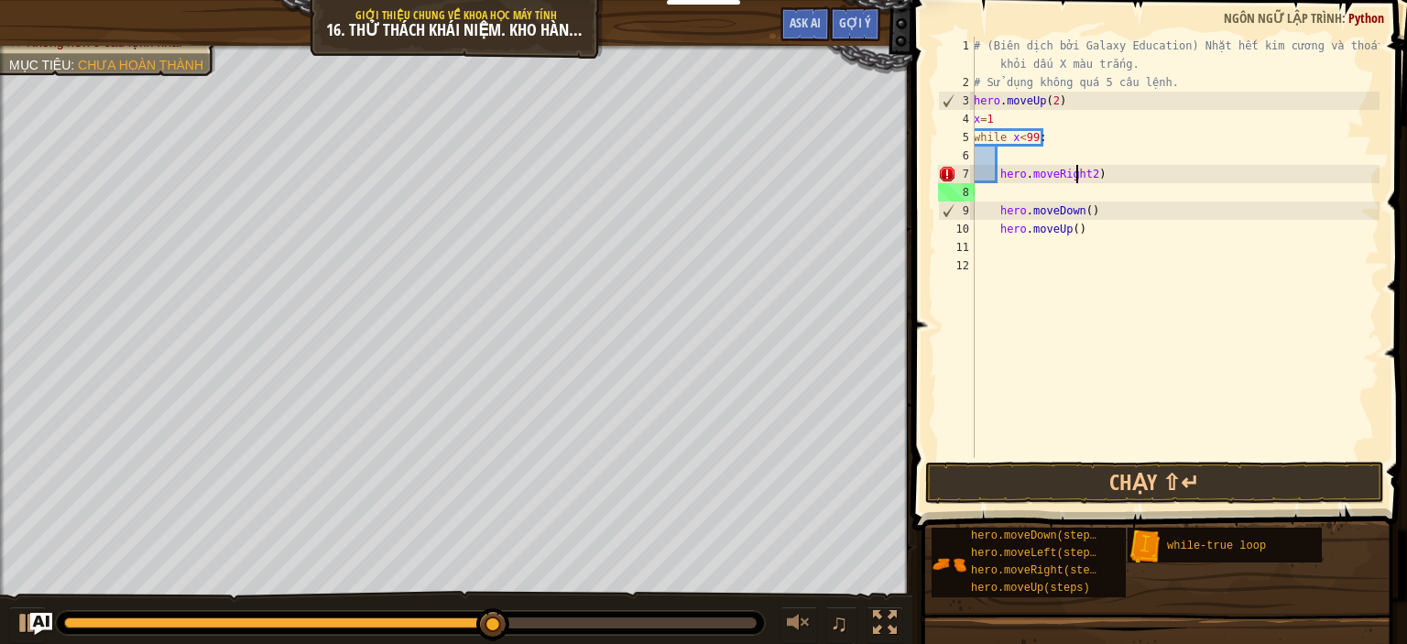
click at [1078, 175] on div "# (Biên dịch bởi Galaxy Education) Nhặt hết kim cương và thoát khỏi dấu X màu t…" at bounding box center [1174, 275] width 409 height 476
click at [1081, 176] on div "# (Biên dịch bởi Galaxy Education) Nhặt hết kim cương và thoát khỏi dấu X màu t…" at bounding box center [1174, 275] width 409 height 476
type textarea "hero.moveRight(2)"
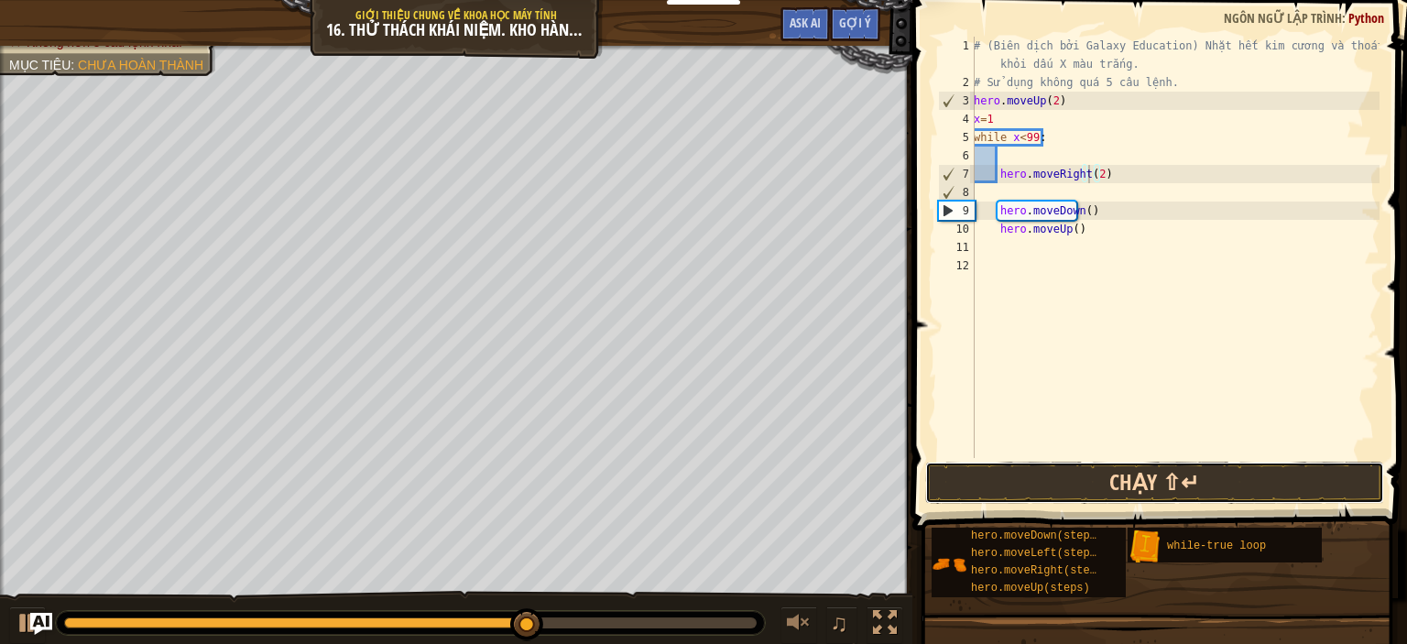
click at [1008, 468] on button "Chạy ⇧↵" at bounding box center [1154, 483] width 459 height 42
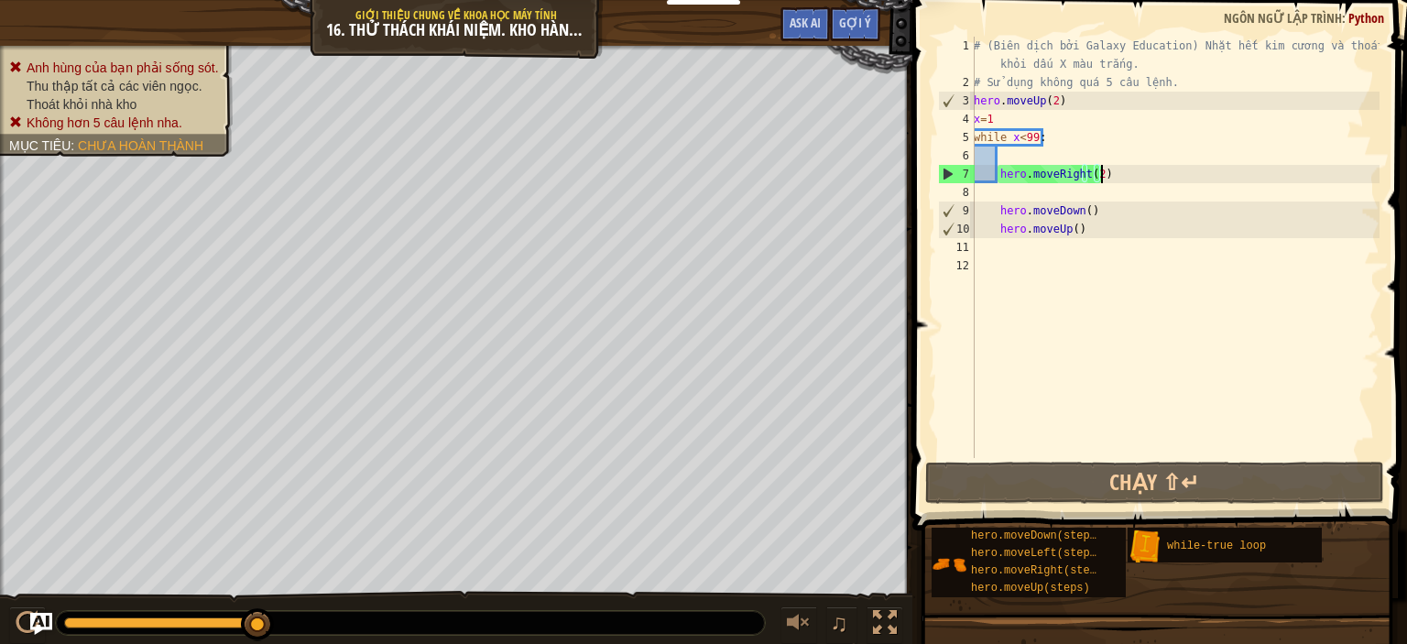
click at [1106, 180] on div "# (Biên dịch bởi Galaxy Education) Nhặt hết kim cương và thoát khỏi dấu X màu t…" at bounding box center [1174, 275] width 409 height 476
click at [1367, 191] on div "# (Biên dịch bởi Galaxy Education) Nhặt hết kim cương và thoát khỏi dấu X màu t…" at bounding box center [1174, 275] width 409 height 476
click at [996, 212] on div "# (Biên dịch bởi Galaxy Education) Nhặt hết kim cương và thoát khỏi dấu X màu t…" at bounding box center [1174, 275] width 409 height 476
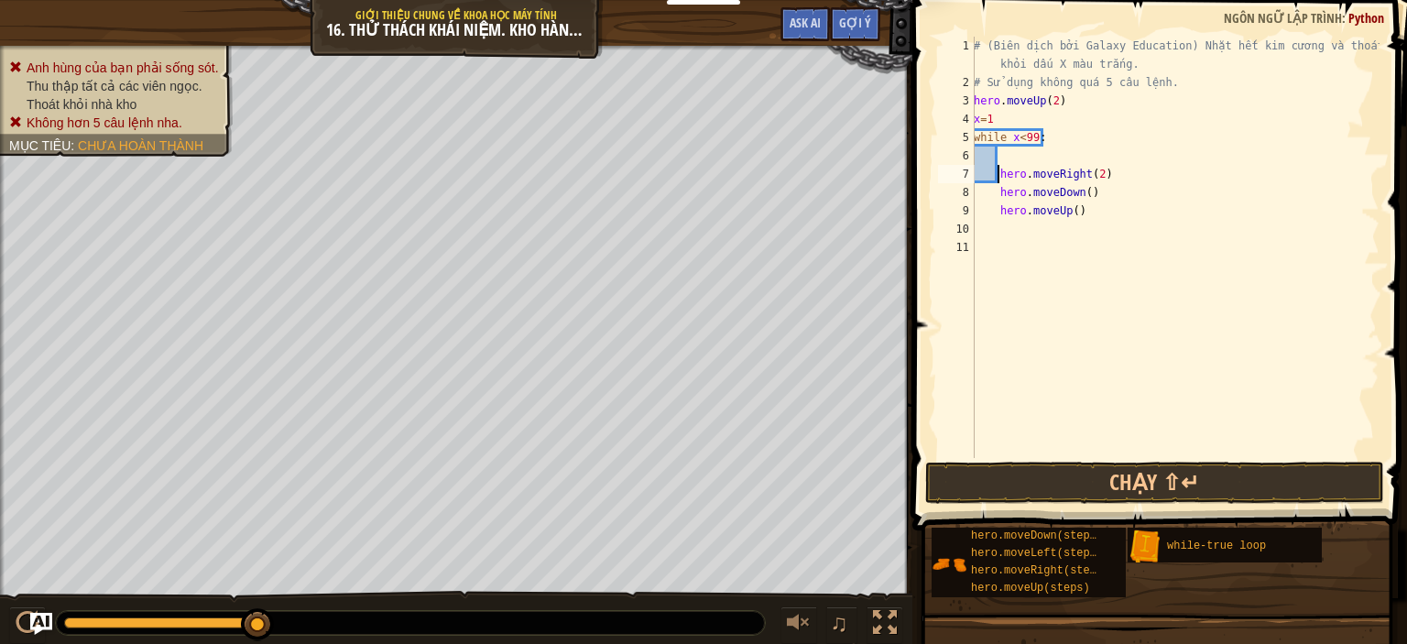
click at [998, 177] on div "# (Biên dịch bởi Galaxy Education) Nhặt hết kim cương và thoát khỏi dấu X màu t…" at bounding box center [1174, 275] width 409 height 476
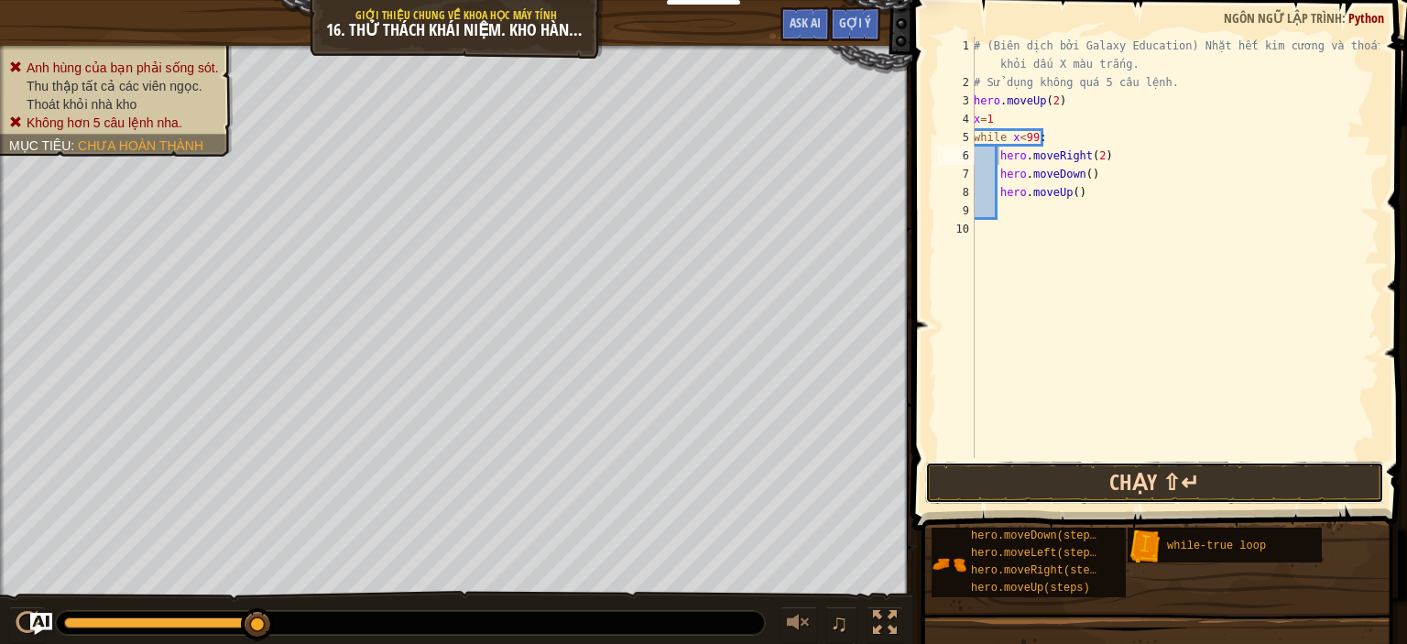
click at [1067, 490] on button "Chạy ⇧↵" at bounding box center [1154, 483] width 459 height 42
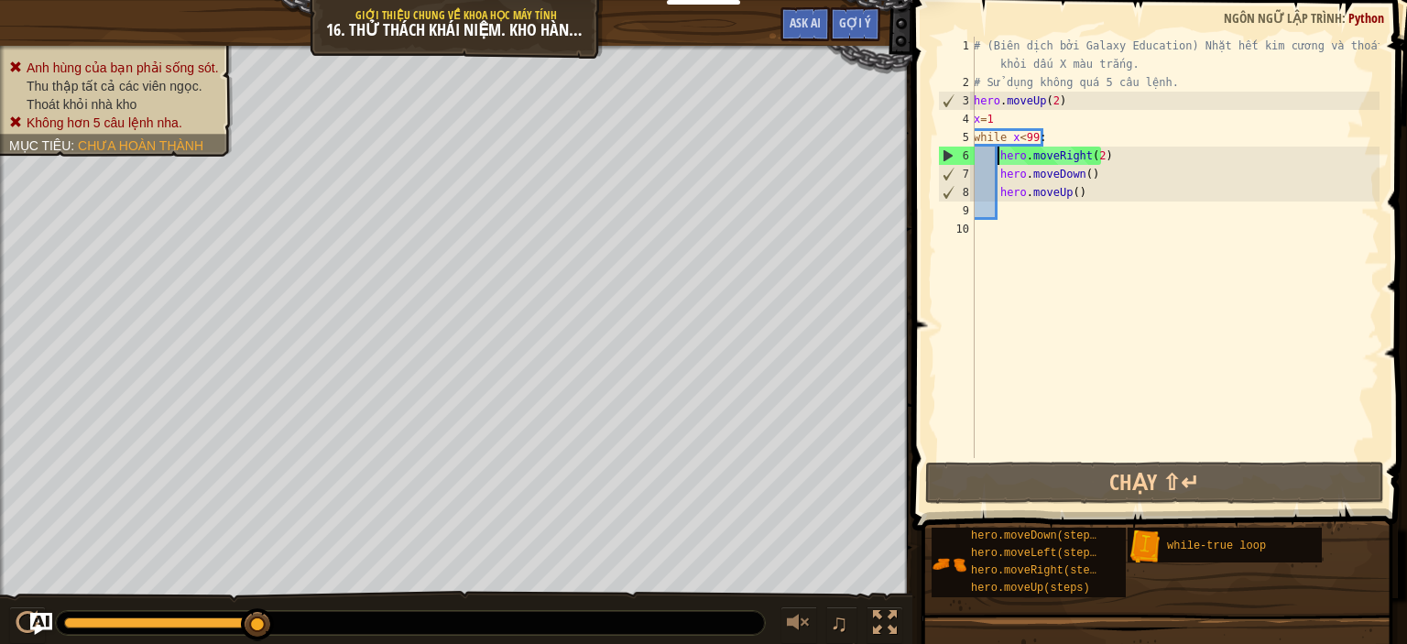
click at [999, 123] on div "# (Biên dịch bởi Galaxy Education) Nhặt hết kim cương và thoát khỏi dấu X màu t…" at bounding box center [1174, 275] width 409 height 476
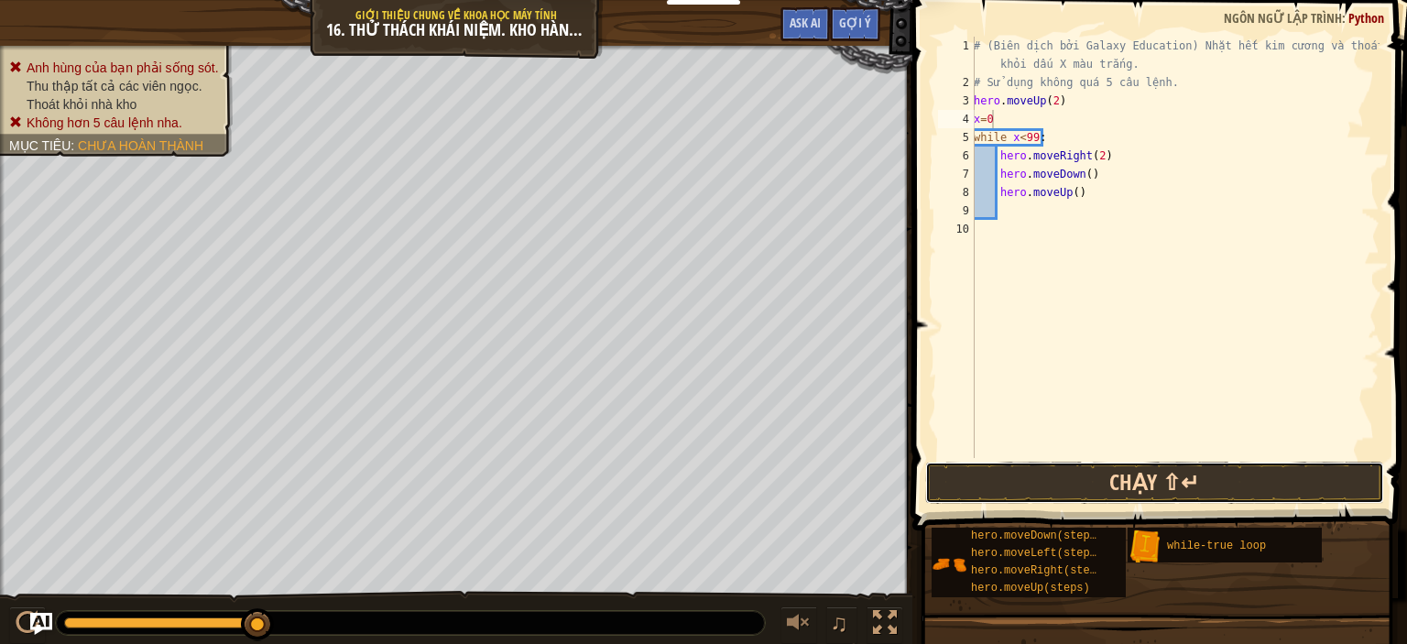
click at [1093, 478] on button "Chạy ⇧↵" at bounding box center [1154, 483] width 459 height 42
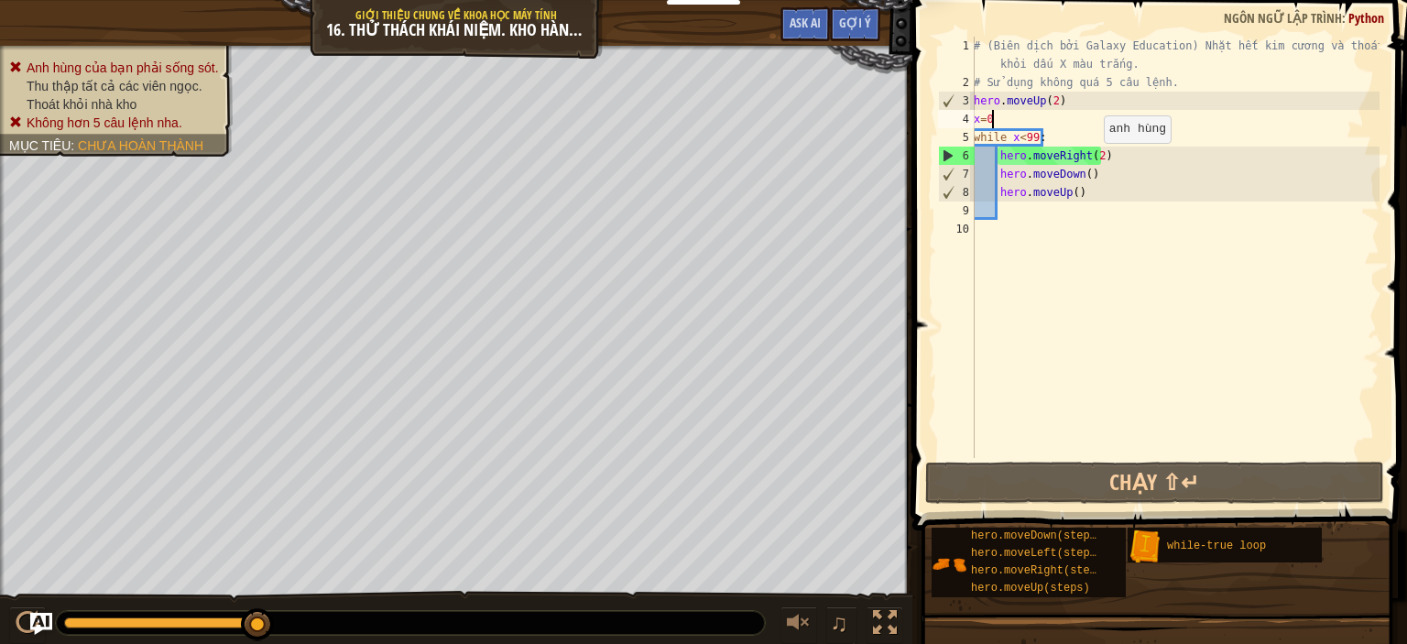
click at [1093, 160] on div "# (Biên dịch bởi Galaxy Education) Nhặt hết kim cương và thoát khỏi dấu X màu t…" at bounding box center [1174, 275] width 409 height 476
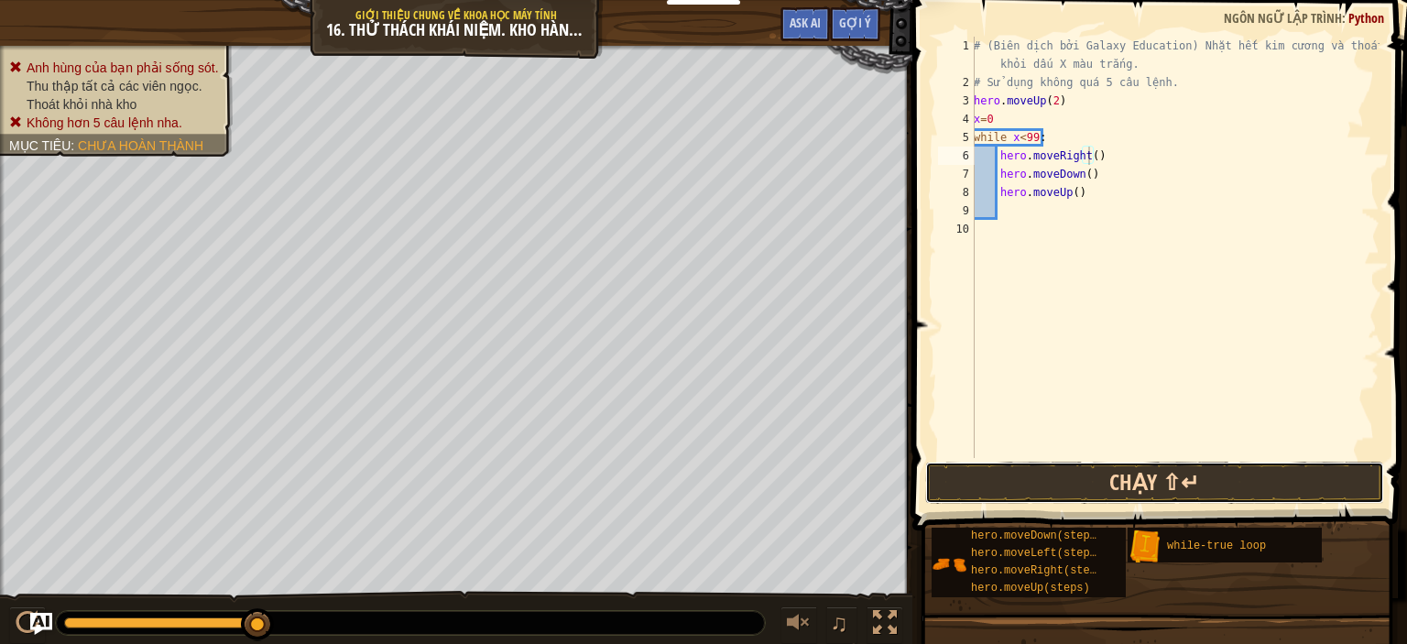
click at [1055, 485] on button "Chạy ⇧↵" at bounding box center [1154, 483] width 459 height 42
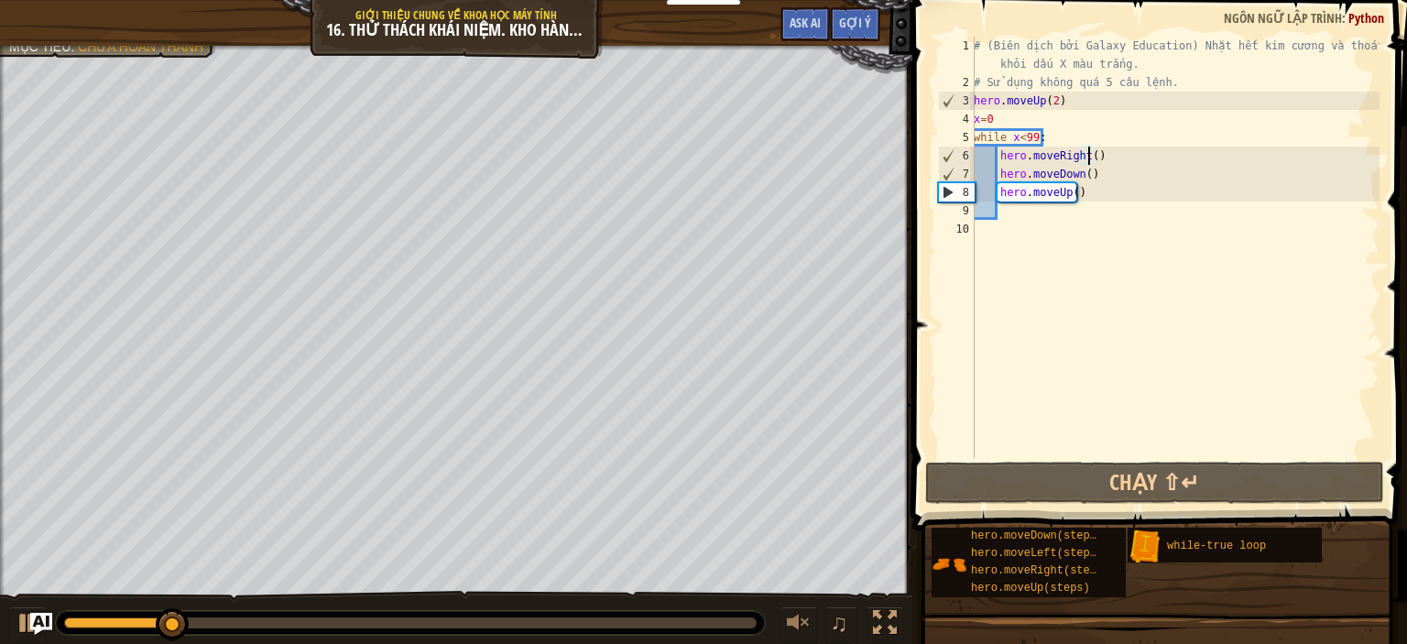
click at [1120, 153] on div "# (Biên dịch bởi Galaxy Education) Nhặt hết kim cương và thoát khỏi dấu X màu t…" at bounding box center [1174, 275] width 409 height 476
click at [1112, 169] on div "# (Biên dịch bởi Galaxy Education) Nhặt hết kim cương và thoát khỏi dấu X màu t…" at bounding box center [1174, 275] width 409 height 476
type textarea "hero.moveDown()"
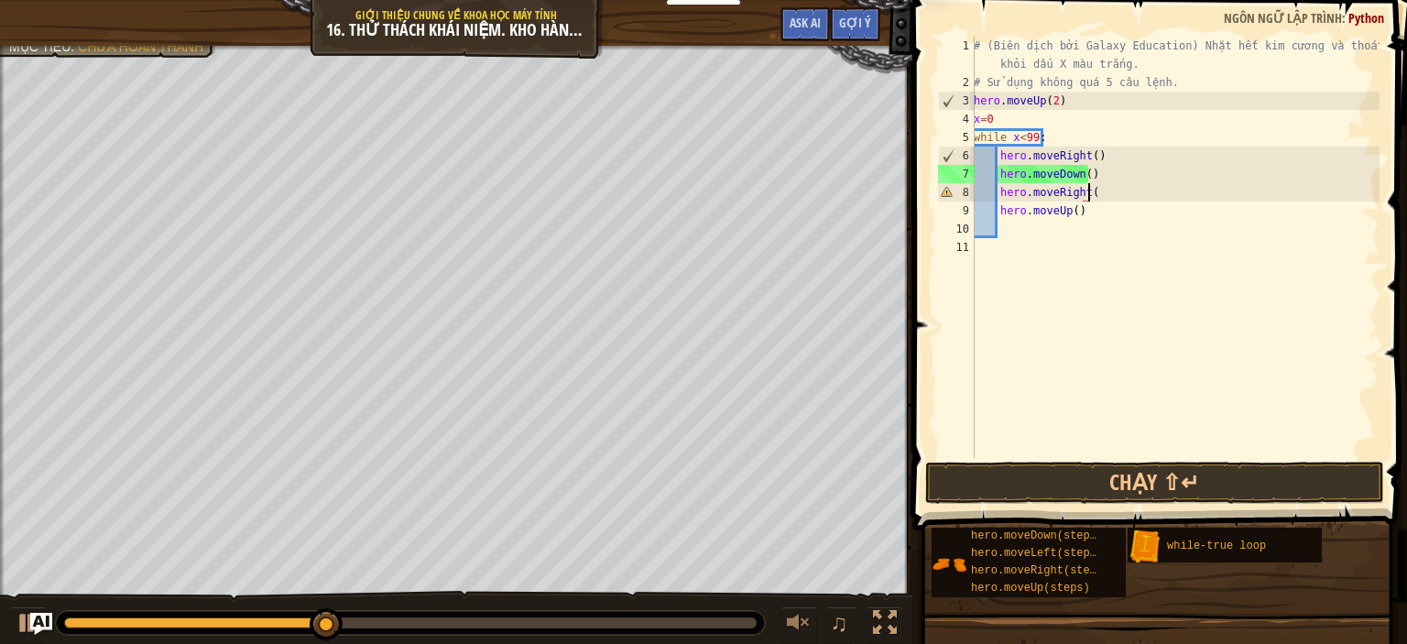
scroll to position [8, 8]
type textarea "hero.moveRight()"
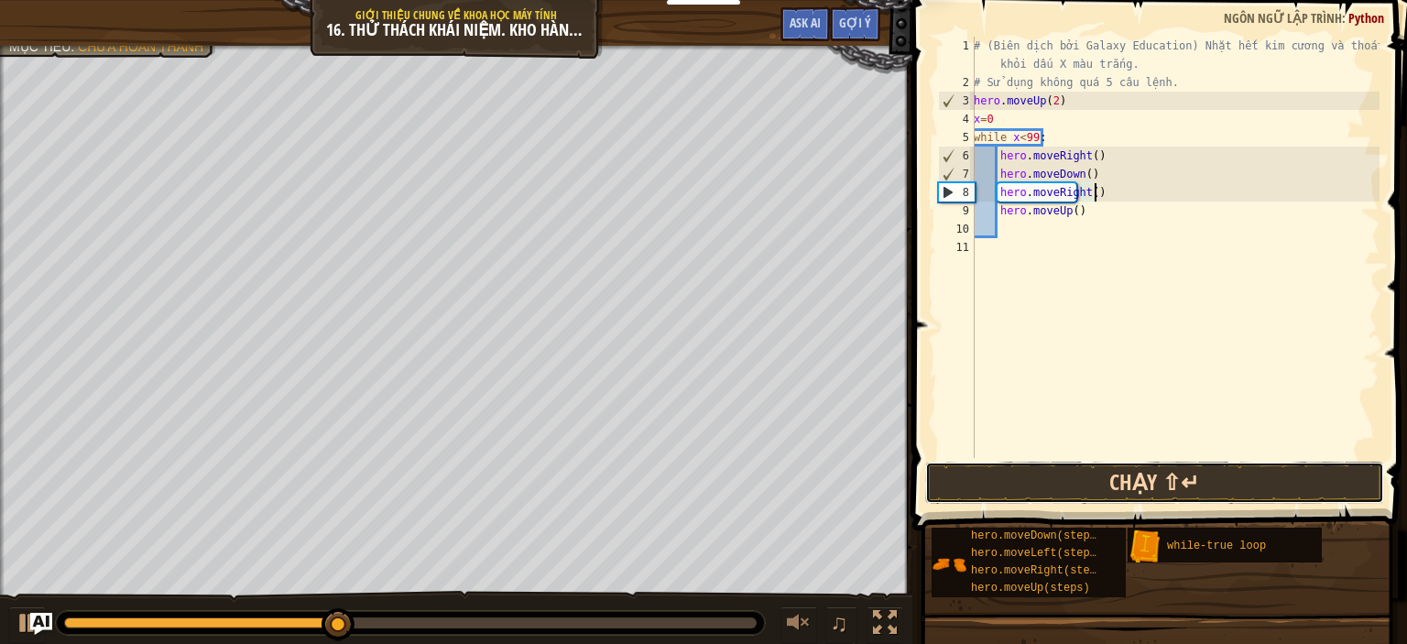
click at [1095, 465] on button "Chạy ⇧↵" at bounding box center [1154, 483] width 459 height 42
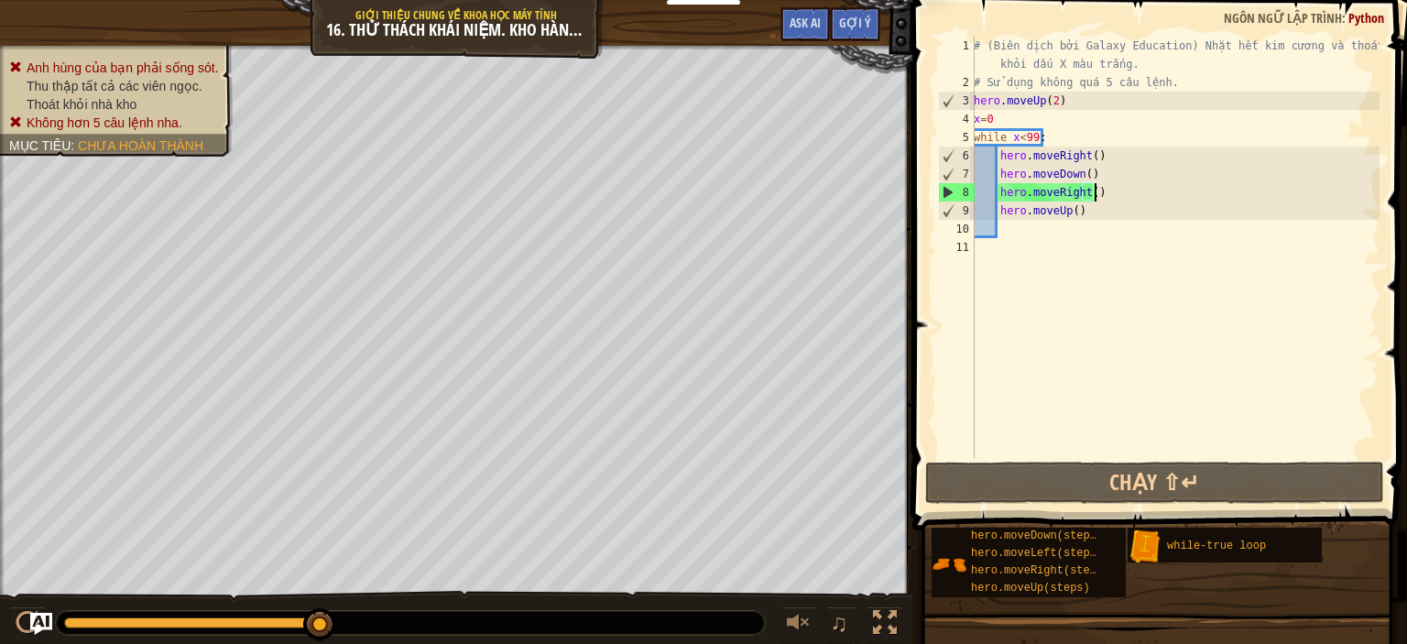
click at [1095, 196] on div "# (Biên dịch bởi Galaxy Education) Nhặt hết kim cương và thoát khỏi dấu X màu t…" at bounding box center [1174, 275] width 409 height 476
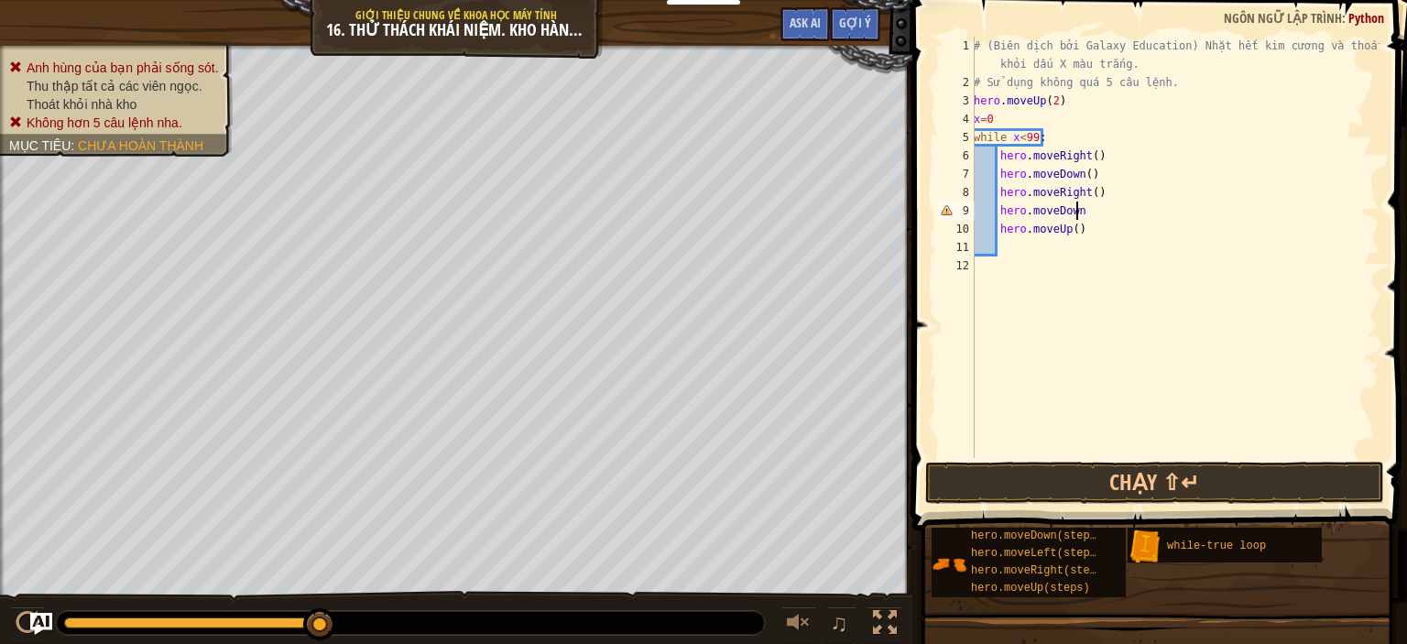
scroll to position [8, 7]
click at [1109, 488] on button "Chạy ⇧↵" at bounding box center [1154, 483] width 459 height 42
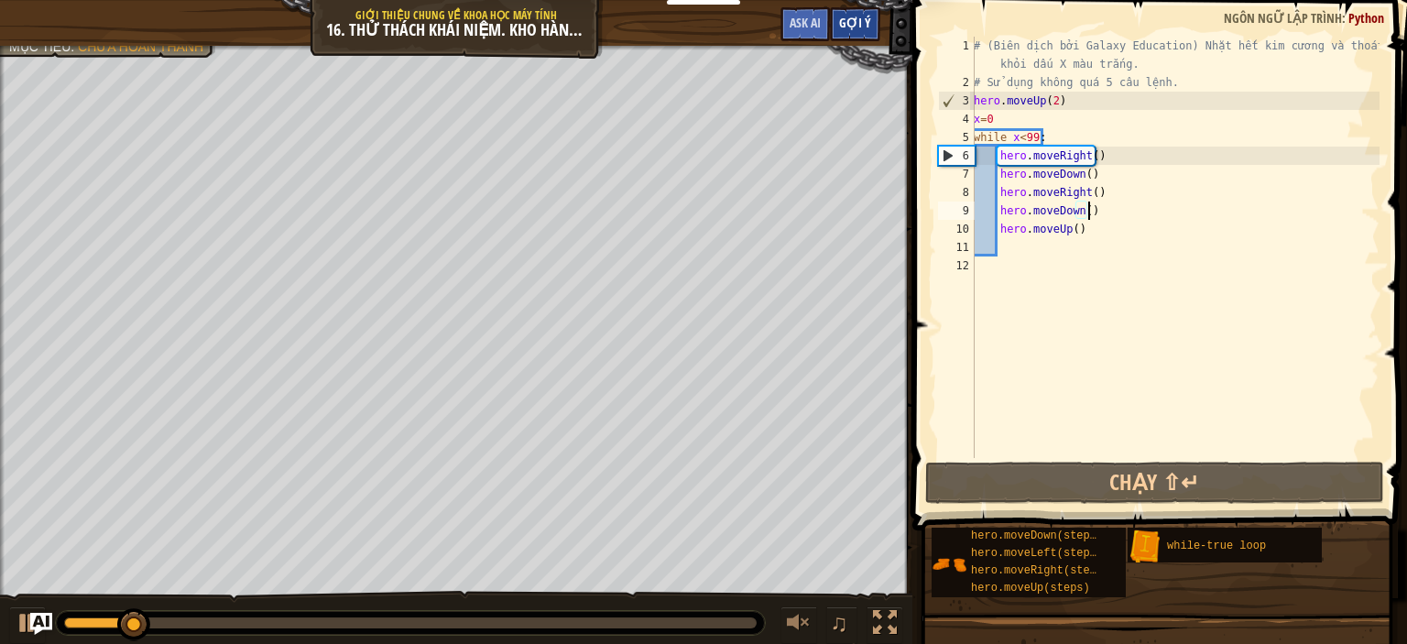
click at [861, 24] on span "Gợi ý" at bounding box center [855, 22] width 32 height 17
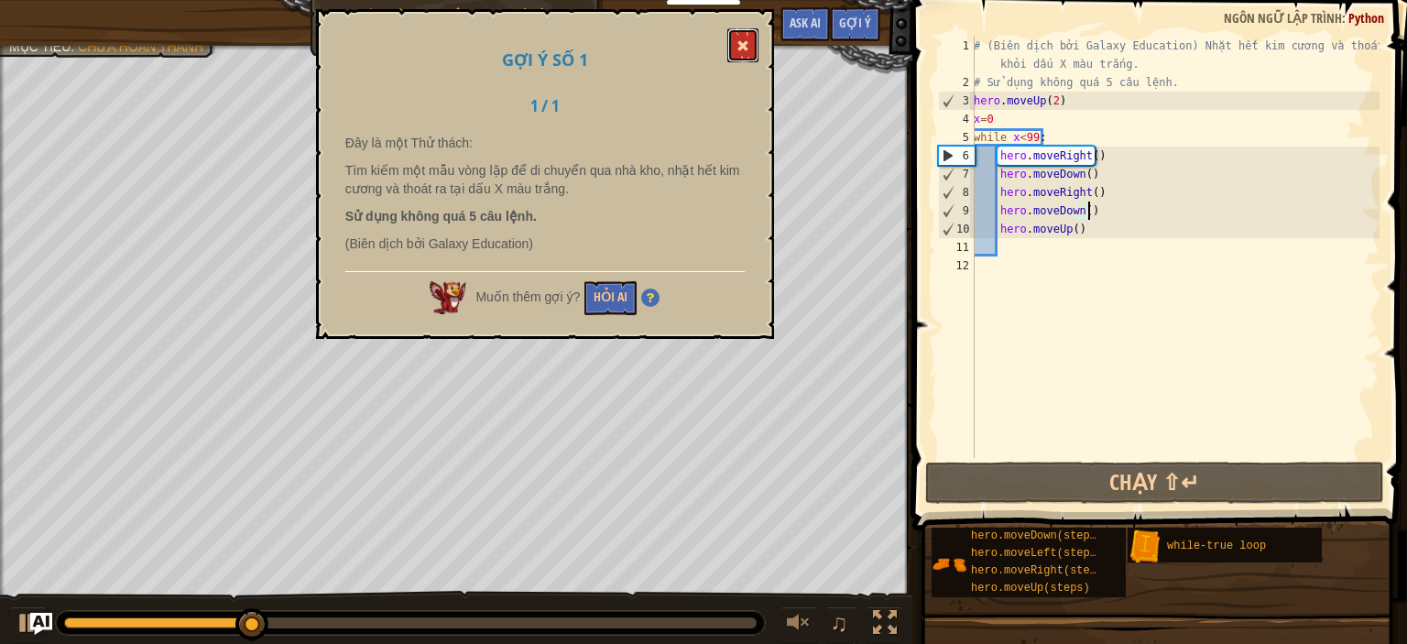
click at [741, 38] on button at bounding box center [742, 45] width 31 height 34
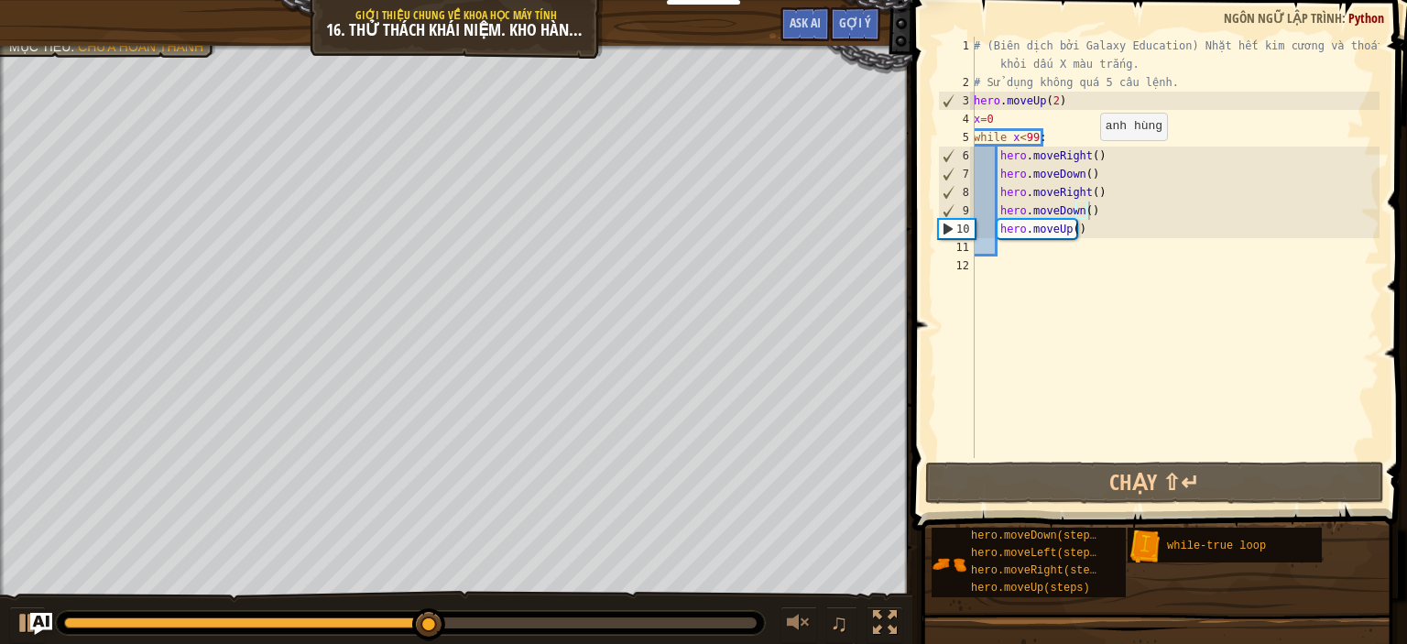
click at [1089, 158] on div "# (Biên dịch bởi Galaxy Education) Nhặt hết kim cương và thoát khỏi dấu X màu t…" at bounding box center [1174, 275] width 409 height 476
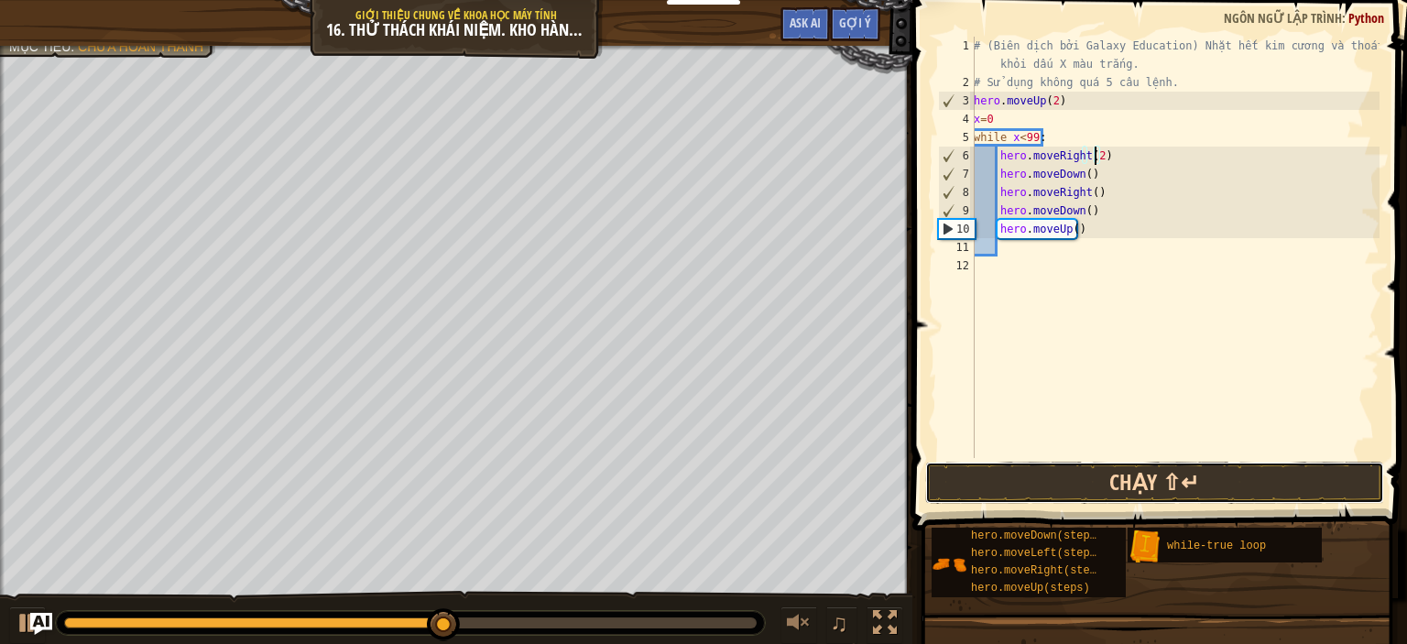
click at [1197, 483] on button "Chạy ⇧↵" at bounding box center [1154, 483] width 459 height 42
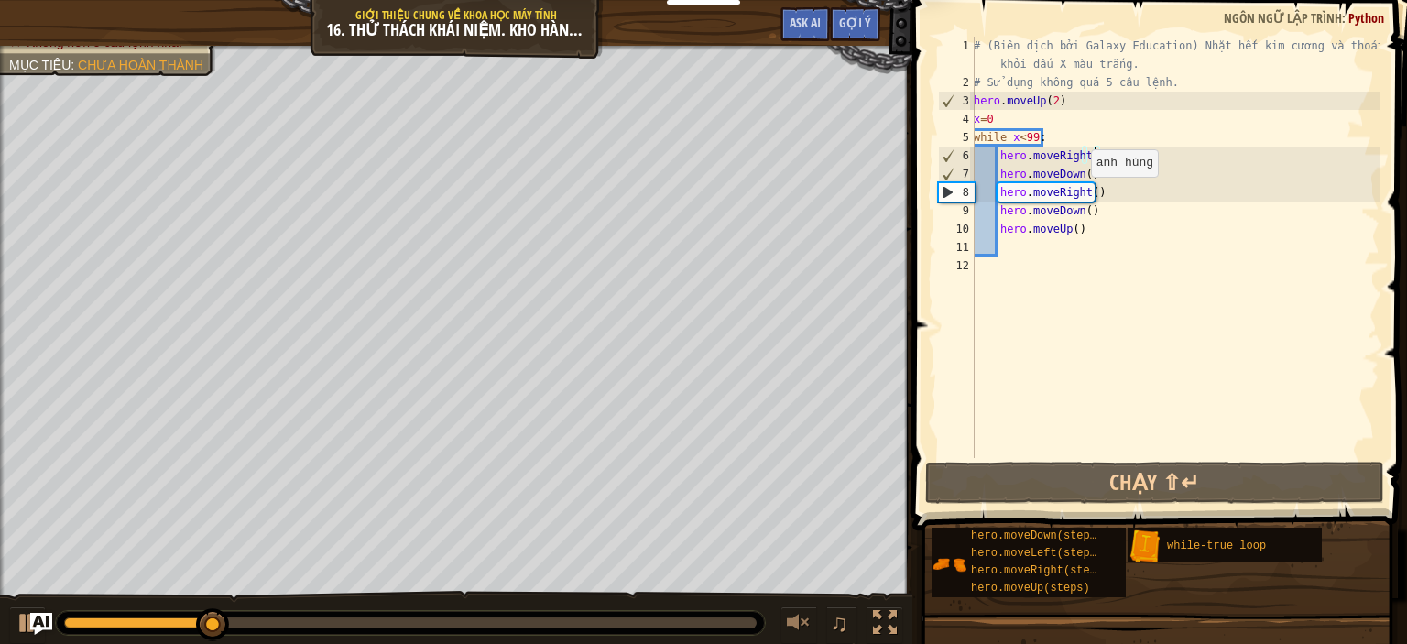
click at [1081, 194] on div "# (Biên dịch bởi Galaxy Education) Nhặt hết kim cương và thoát khỏi dấu X màu t…" at bounding box center [1174, 275] width 409 height 476
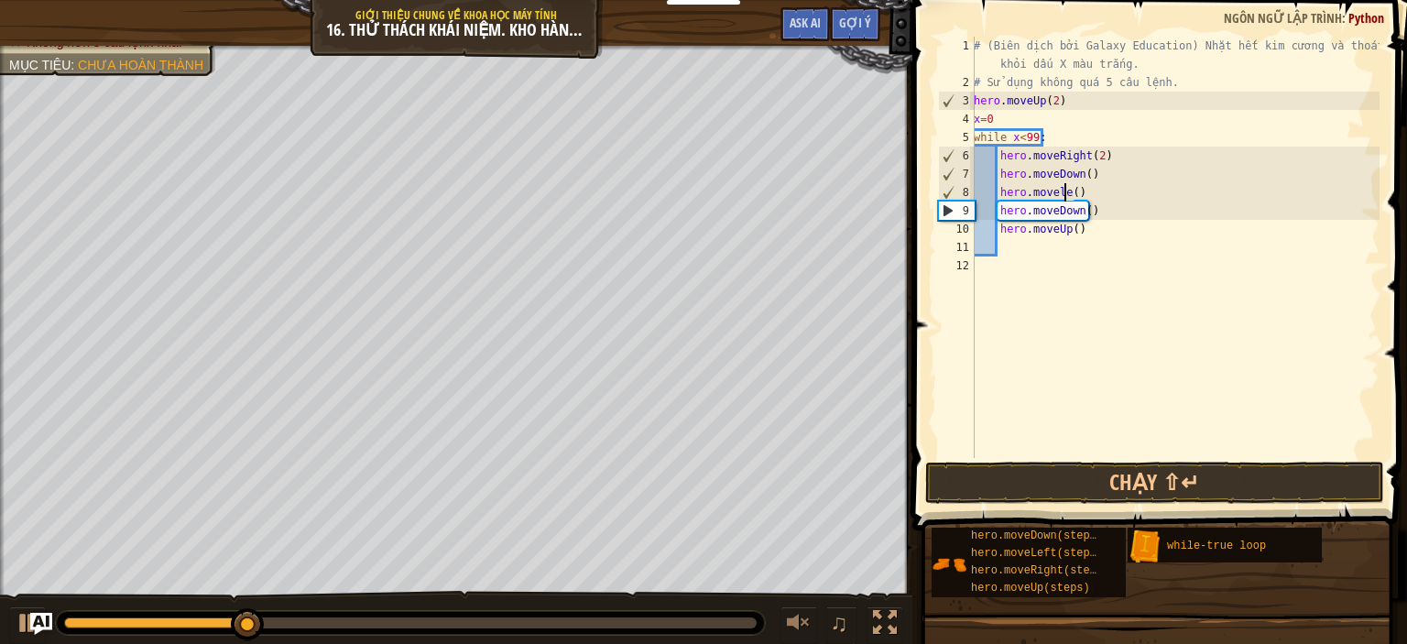
scroll to position [8, 7]
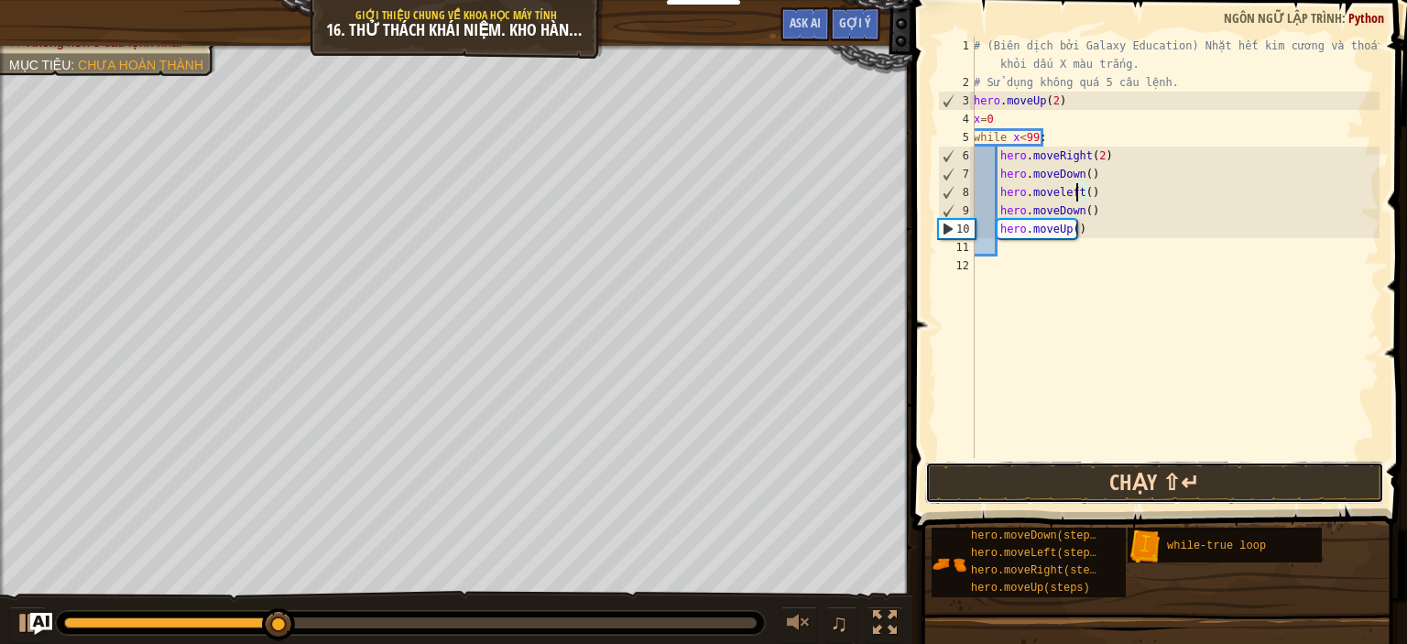
click at [1074, 489] on button "Chạy ⇧↵" at bounding box center [1154, 483] width 459 height 42
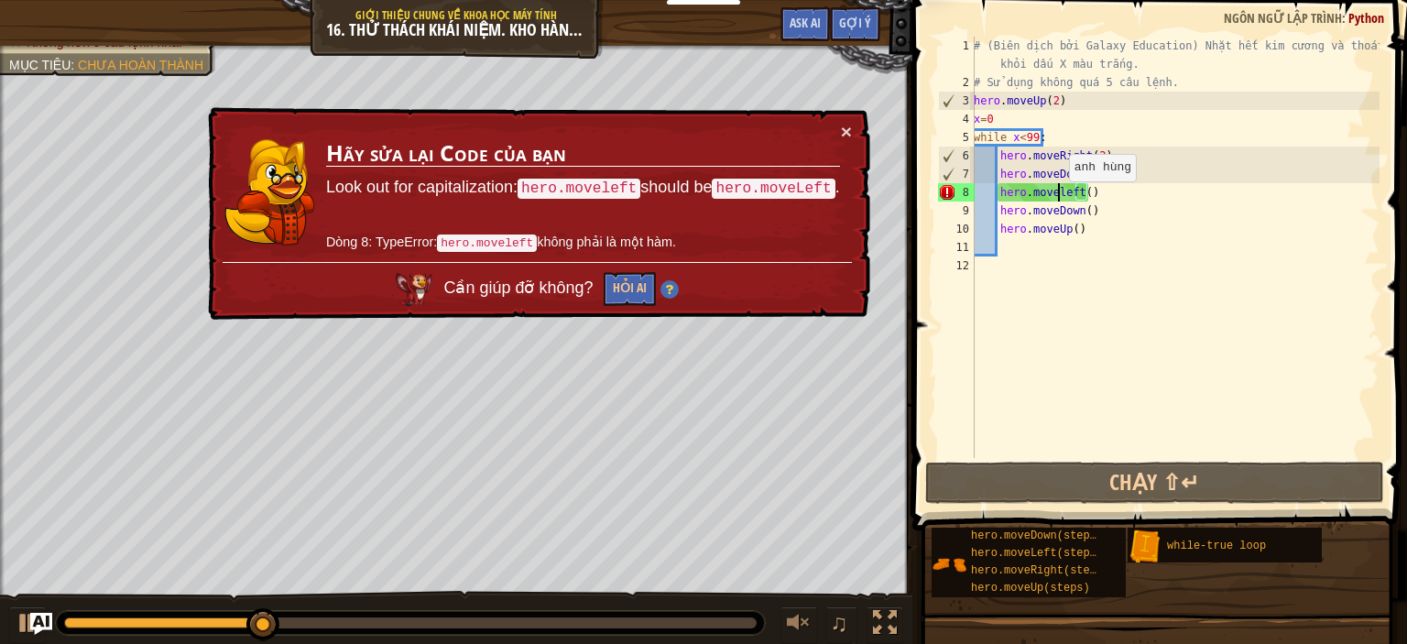
click at [1059, 200] on div "# (Biên dịch bởi Galaxy Education) Nhặt hết kim cương và thoát khỏi dấu X màu t…" at bounding box center [1174, 275] width 409 height 476
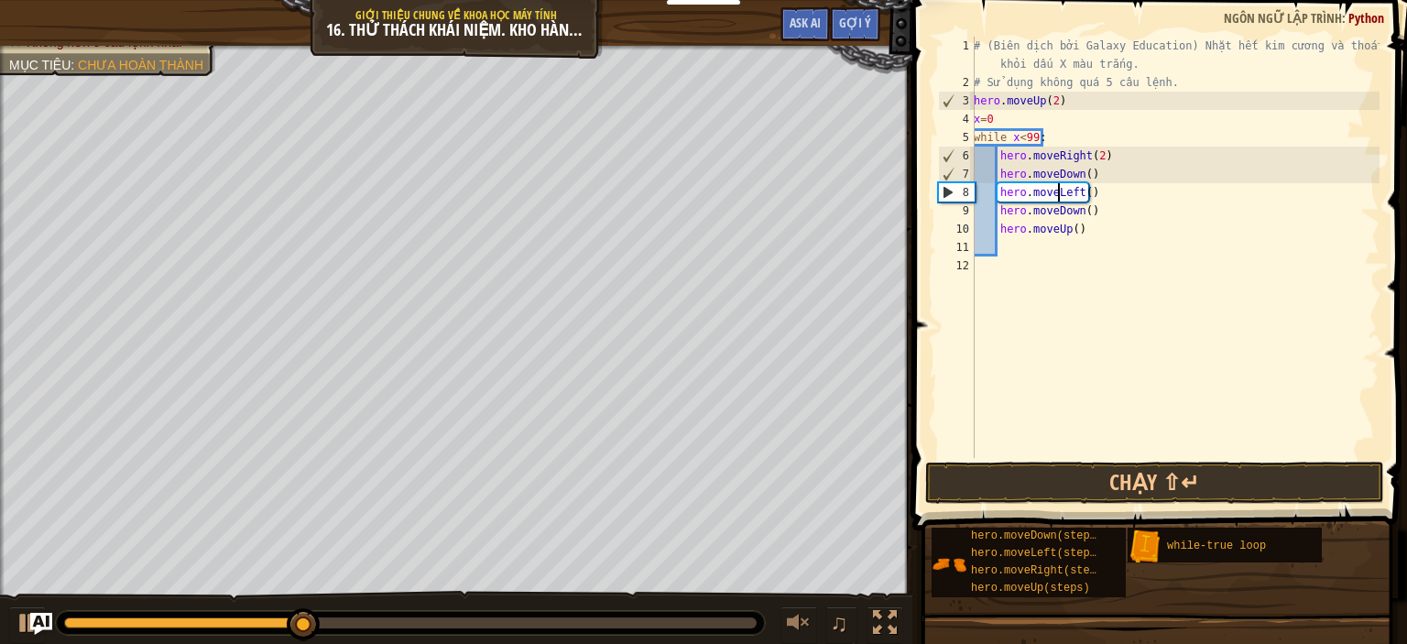
click at [1166, 460] on span at bounding box center [1161, 239] width 509 height 584
click at [1165, 474] on button "Chạy ⇧↵" at bounding box center [1154, 483] width 459 height 42
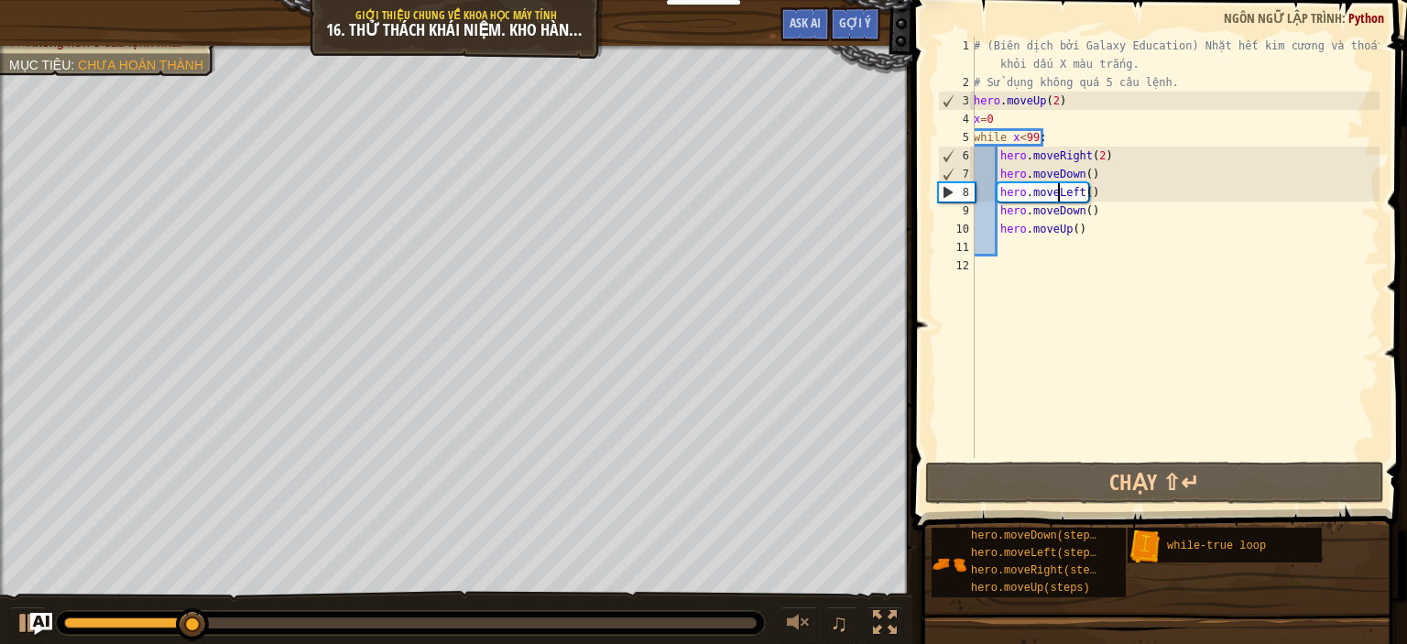
click at [1088, 212] on div "# (Biên dịch bởi Galaxy Education) Nhặt hết kim cương và thoát khỏi dấu X màu t…" at bounding box center [1174, 275] width 409 height 476
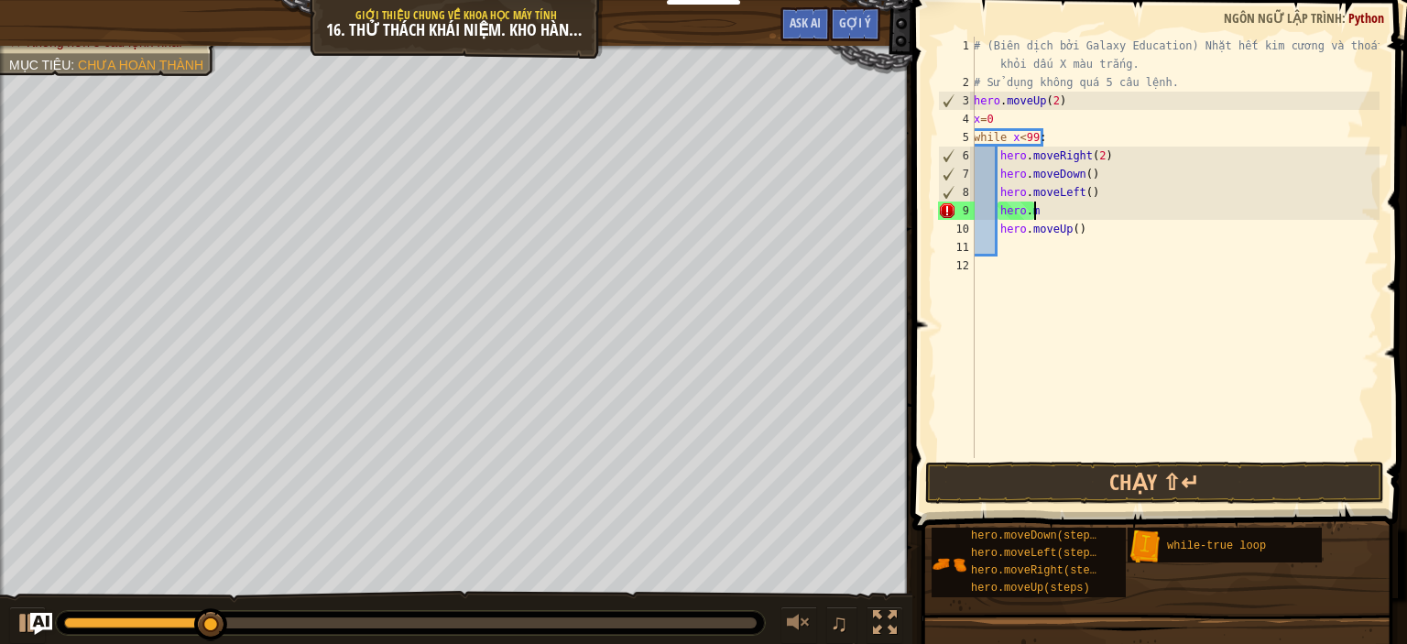
type textarea "h"
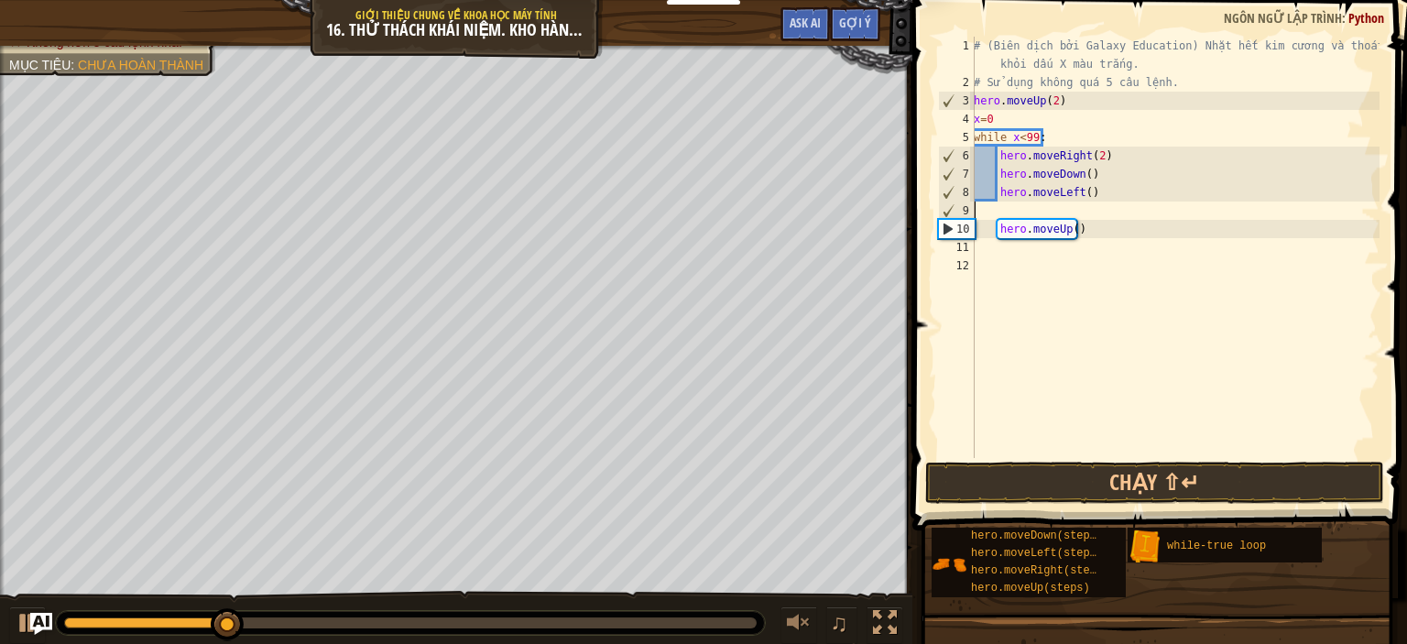
scroll to position [8, 0]
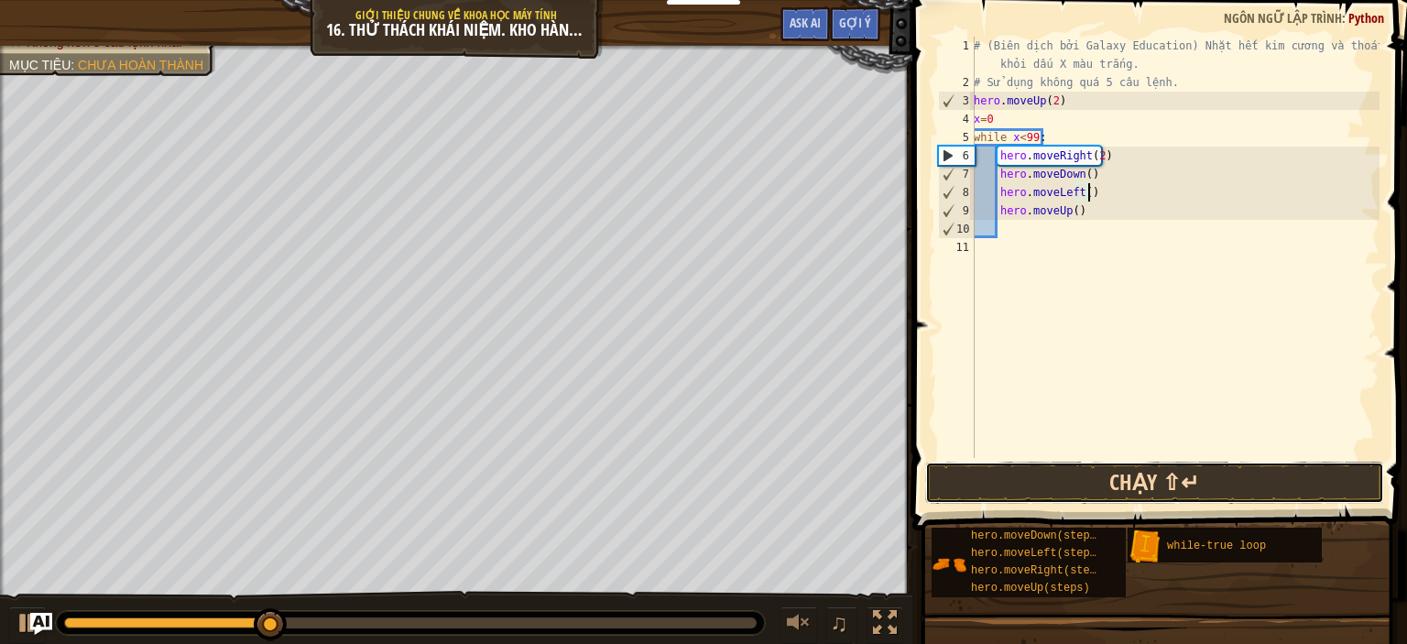
click at [973, 491] on button "Chạy ⇧↵" at bounding box center [1154, 483] width 459 height 42
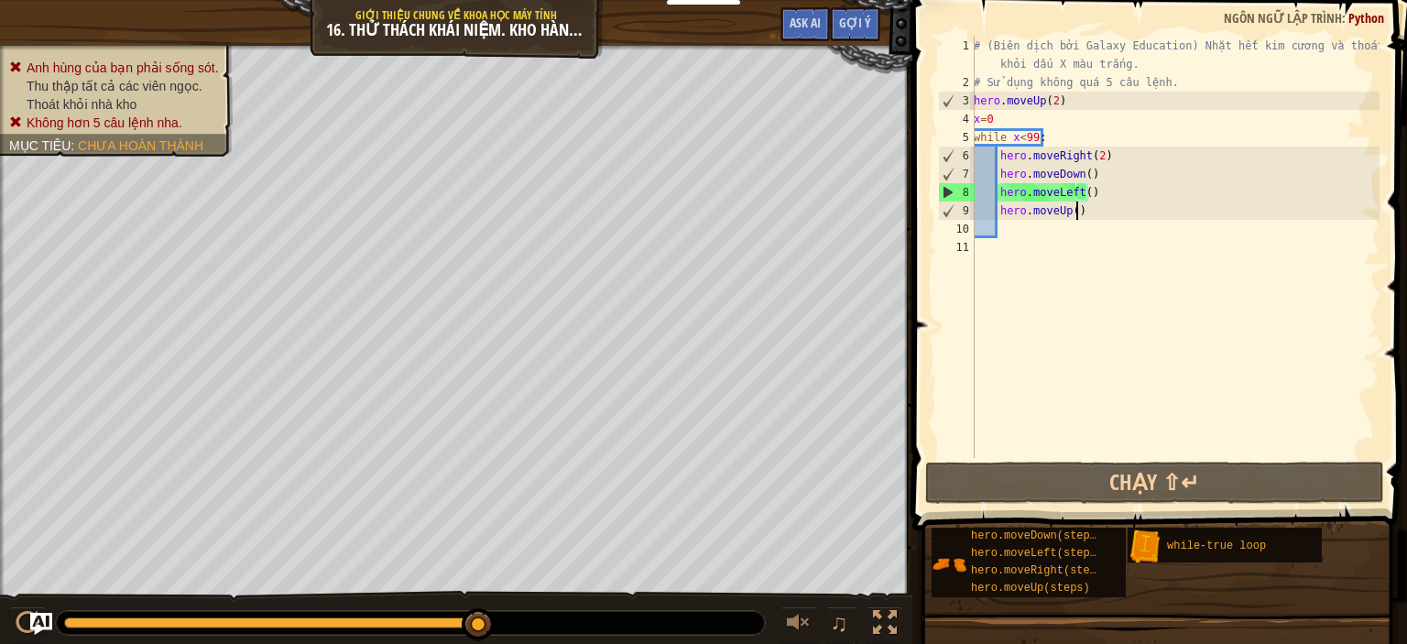
click at [1095, 210] on div "# (Biên dịch bởi Galaxy Education) Nhặt hết kim cương và thoát khỏi dấu X màu t…" at bounding box center [1174, 275] width 409 height 476
type textarea "hero.moveUp()"
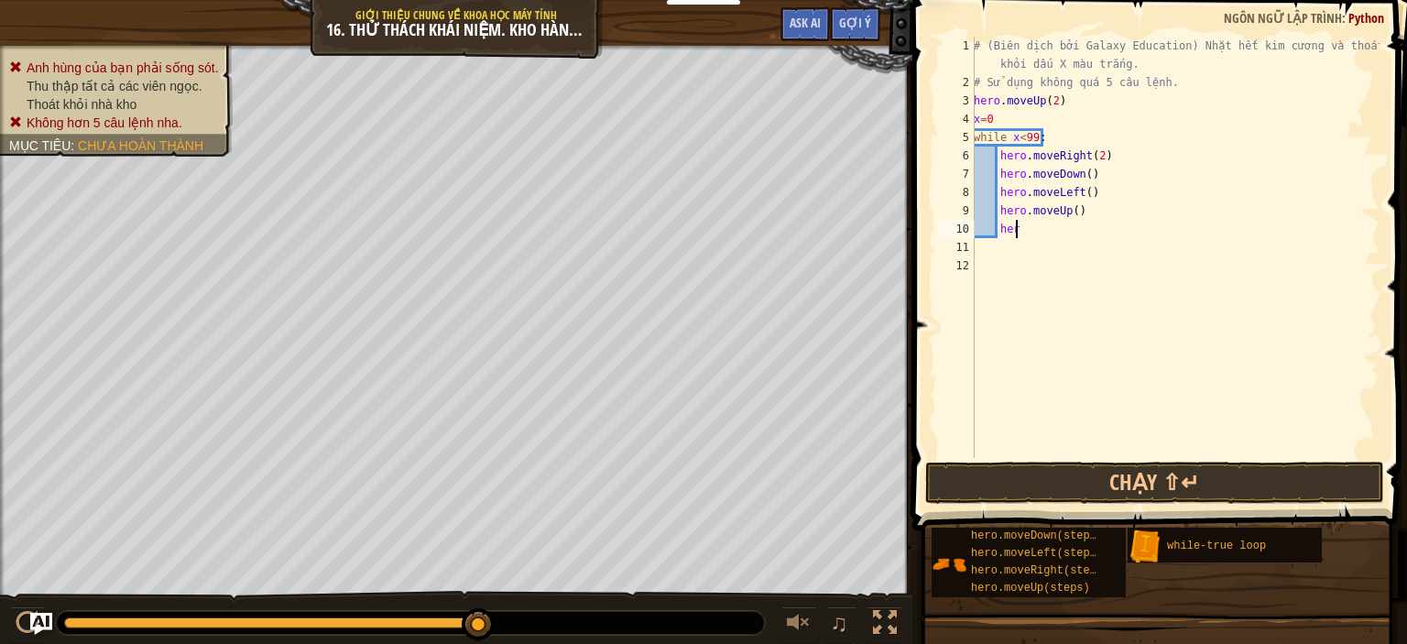
scroll to position [8, 3]
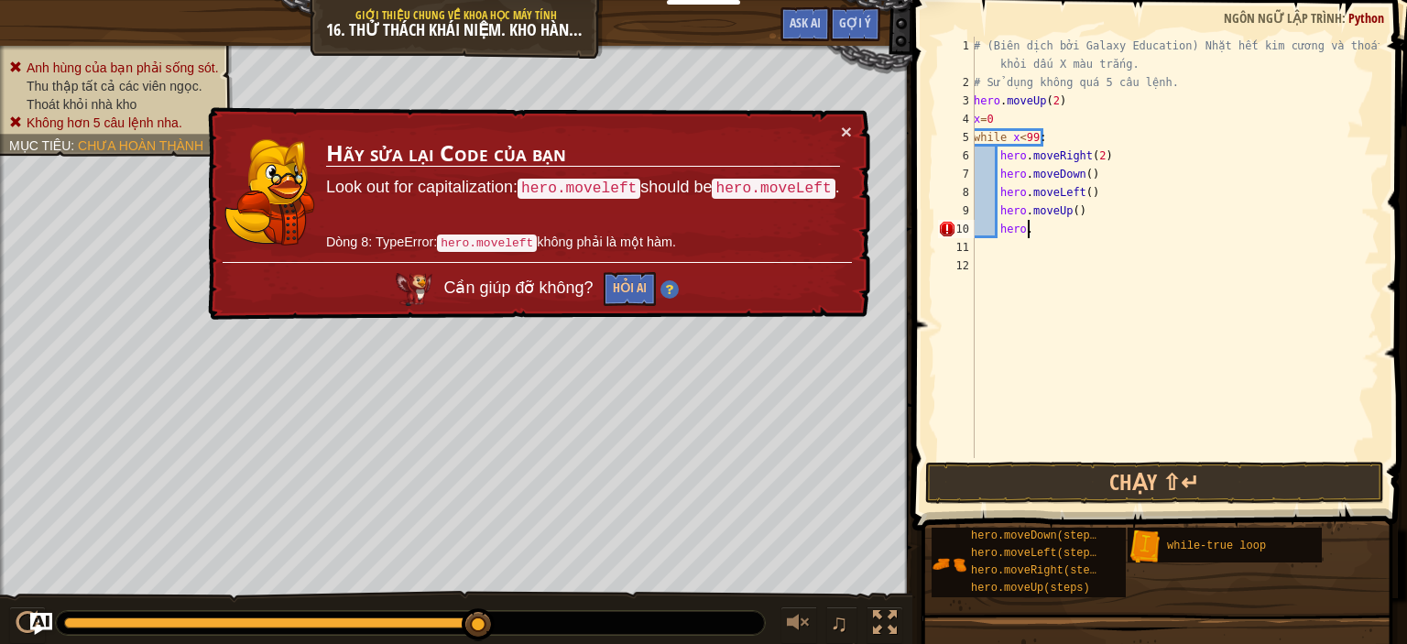
click at [1052, 138] on div "# (Biên dịch bởi Galaxy Education) Nhặt hết kim cương và thoát khỏi dấu X màu t…" at bounding box center [1174, 275] width 409 height 476
type textarea "while x<99:"
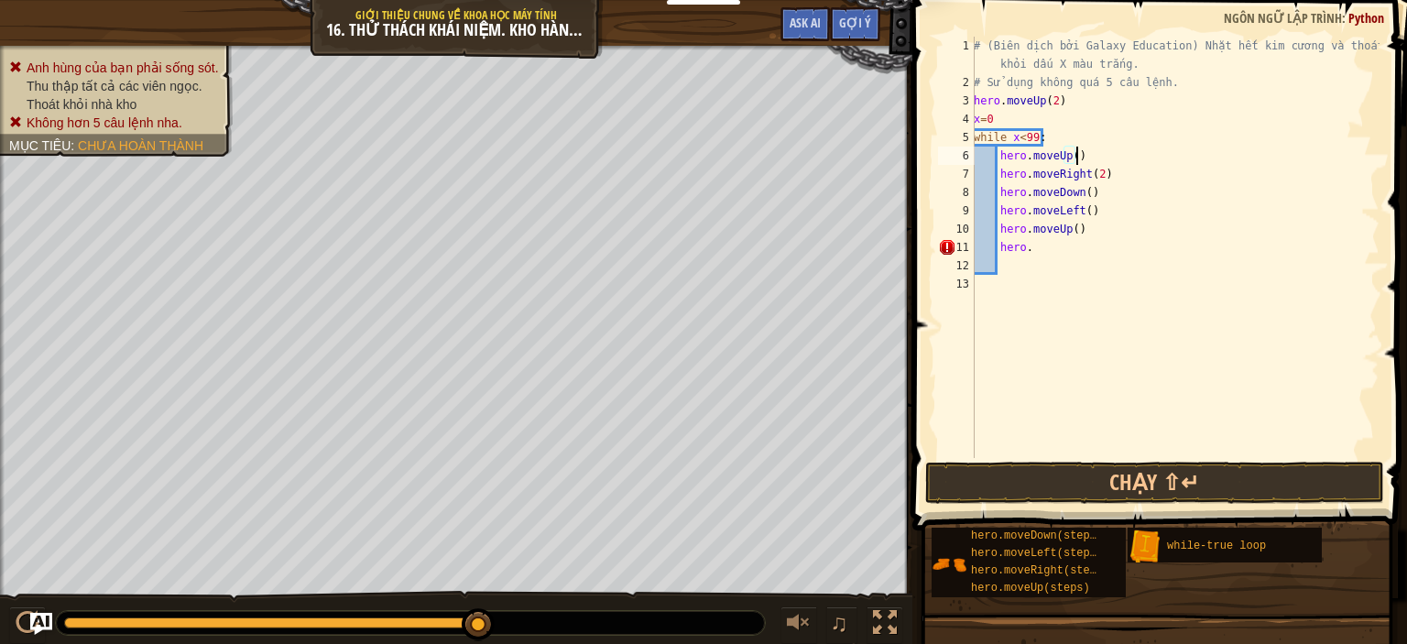
scroll to position [8, 7]
click at [1026, 245] on div "# (Biên dịch bởi Galaxy Education) Nhặt hết kim cương và thoát khỏi dấu X màu t…" at bounding box center [1174, 275] width 409 height 476
type textarea "h"
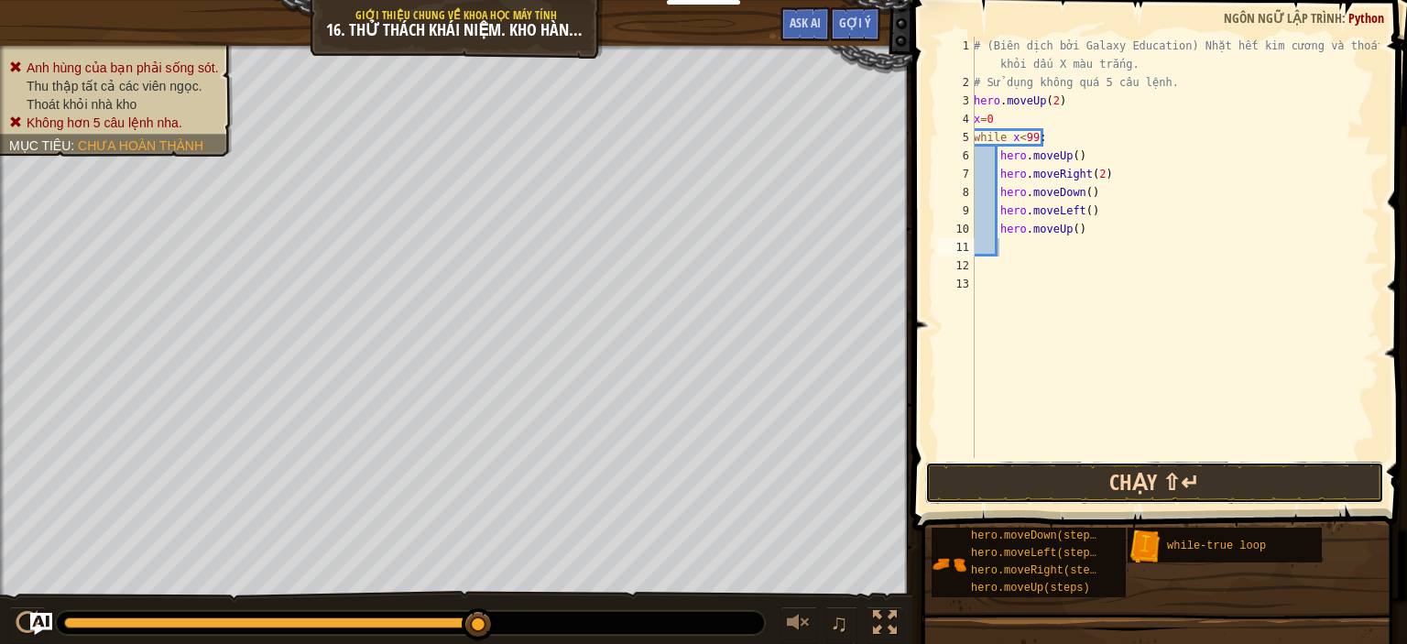
click at [1095, 493] on button "Chạy ⇧↵" at bounding box center [1154, 483] width 459 height 42
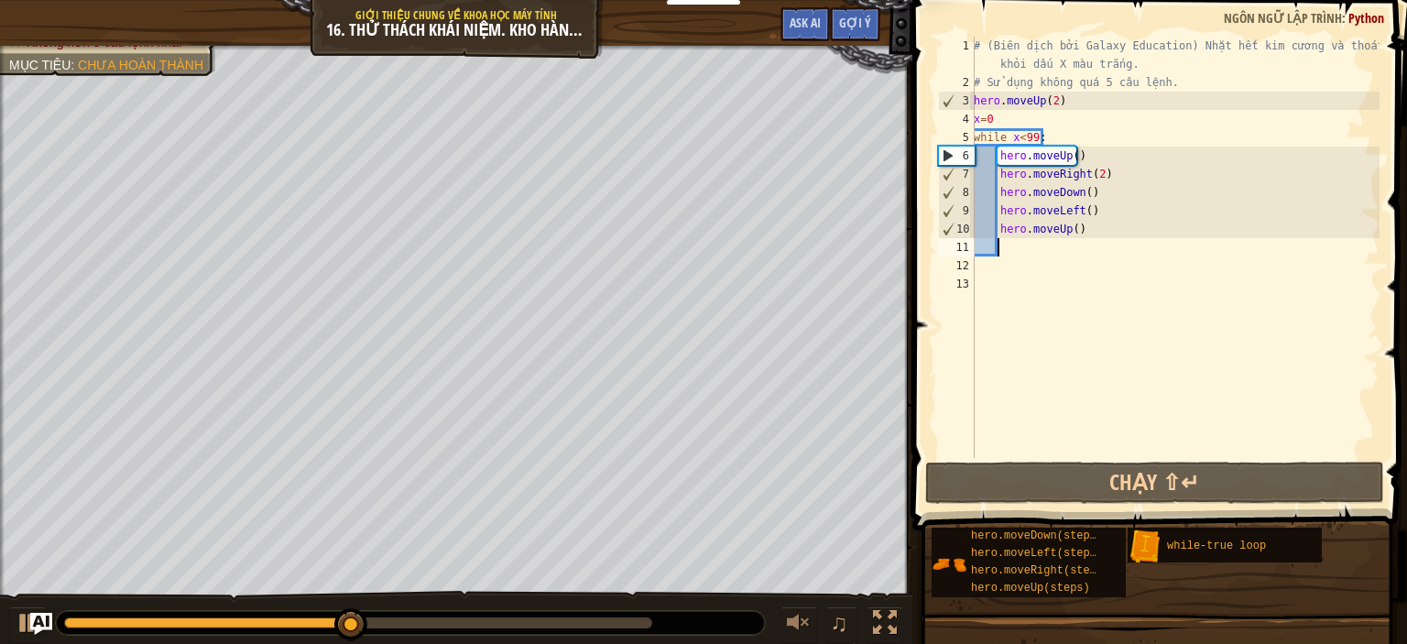
click at [1062, 72] on div "# (Biên dịch bởi Galaxy Education) Nhặt hết kim cương và thoát khỏi dấu X màu t…" at bounding box center [1174, 275] width 409 height 476
click at [1067, 95] on div "# (Biên dịch bởi Galaxy Education) Nhặt hết kim cương và thoát khỏi dấu X màu t…" at bounding box center [1174, 275] width 409 height 476
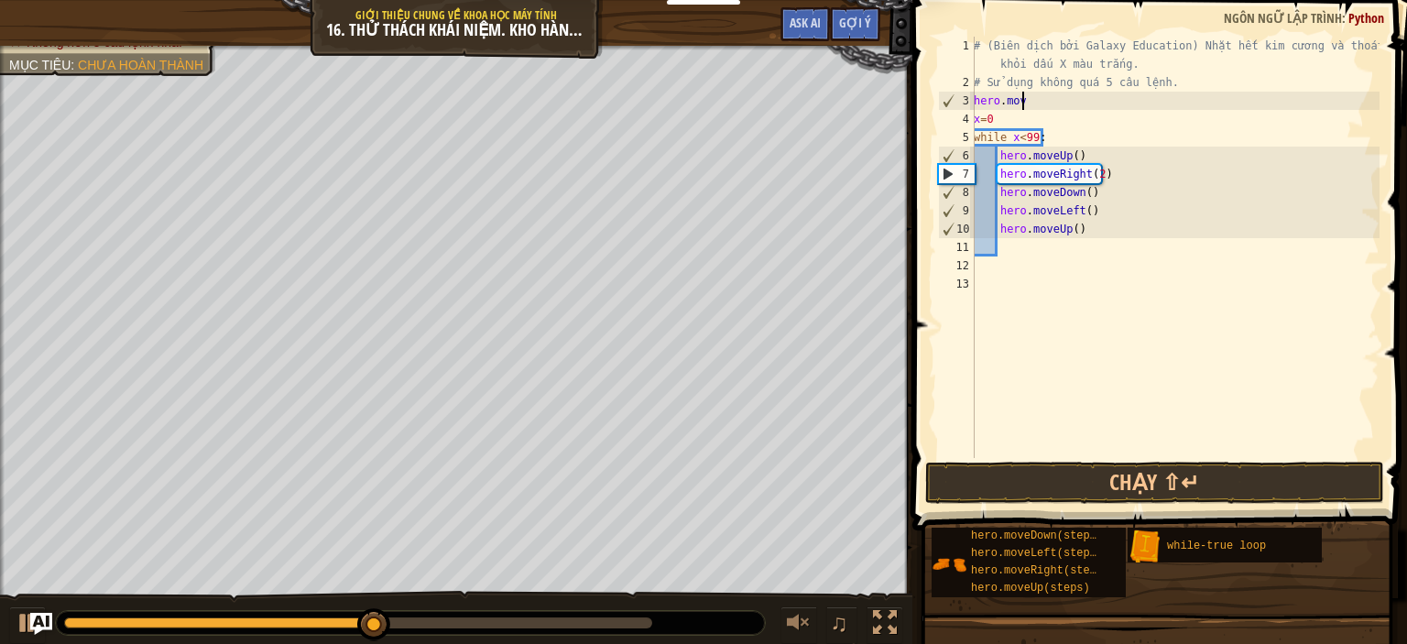
type textarea "h"
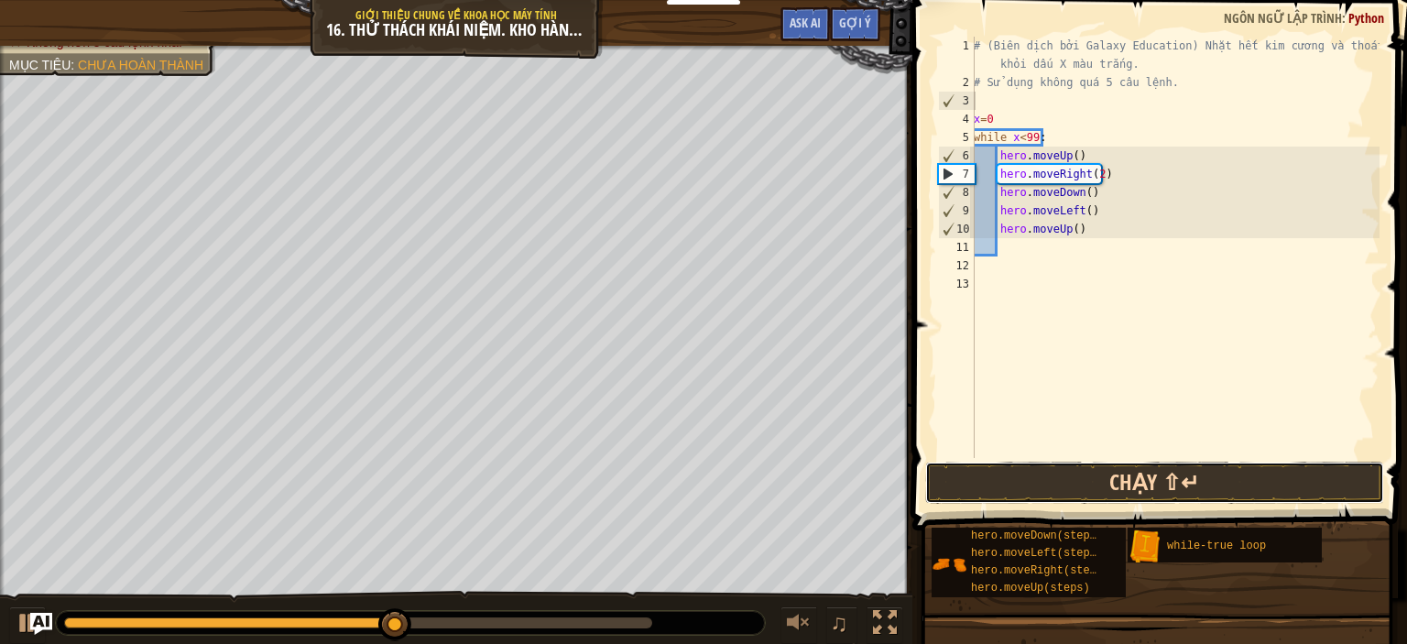
click at [1082, 492] on button "Chạy ⇧↵" at bounding box center [1154, 483] width 459 height 42
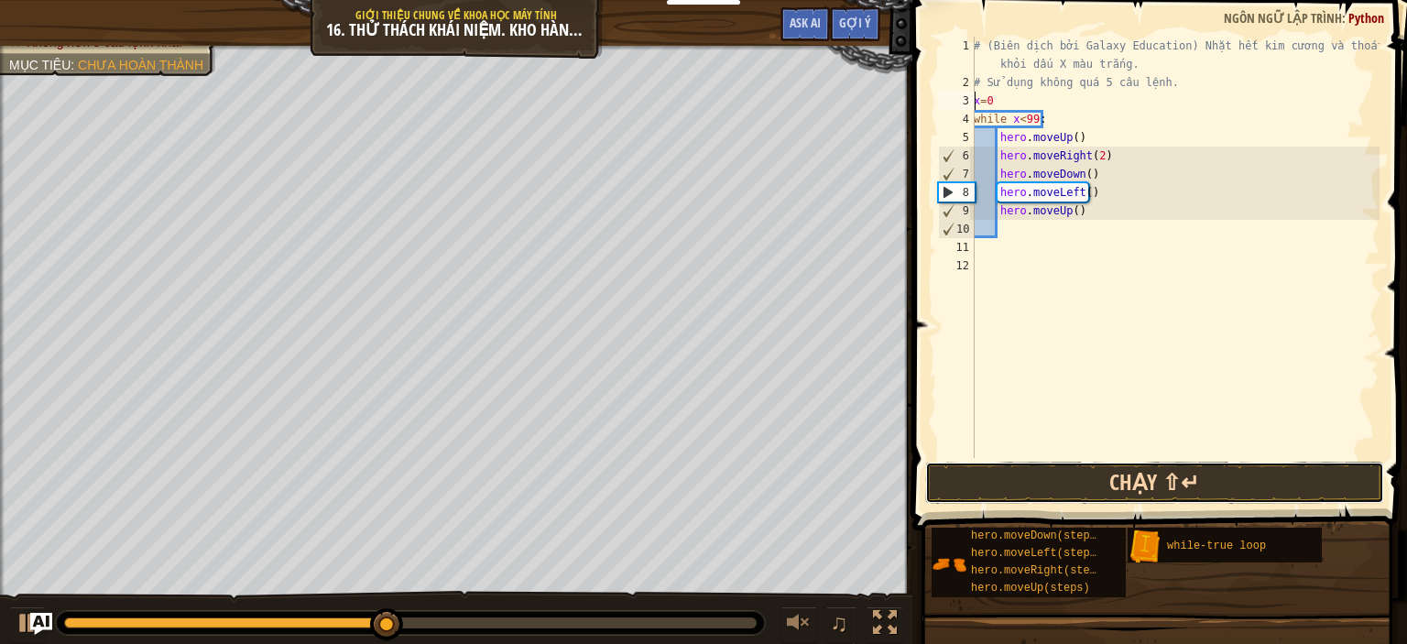
click at [1081, 485] on button "Chạy ⇧↵" at bounding box center [1154, 483] width 459 height 42
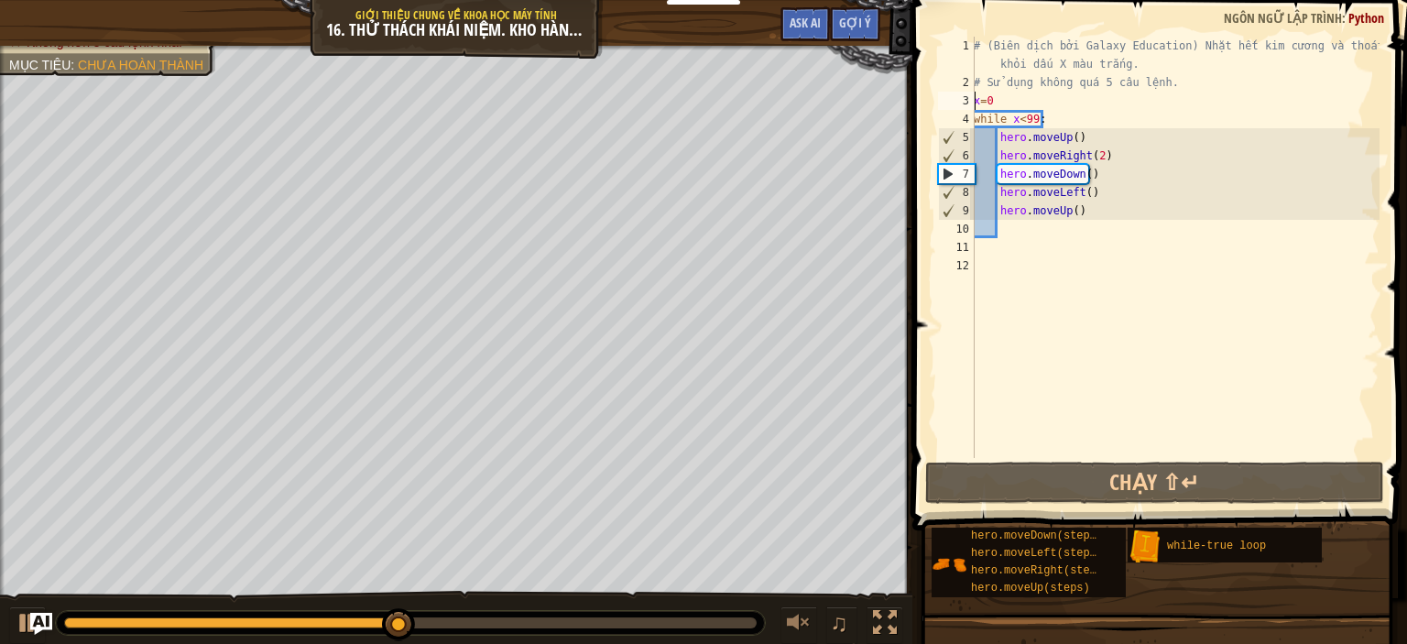
click at [1081, 212] on div "# (Biên dịch bởi Galaxy Education) Nhặt hết kim cương và thoát khỏi dấu X màu t…" at bounding box center [1174, 275] width 409 height 476
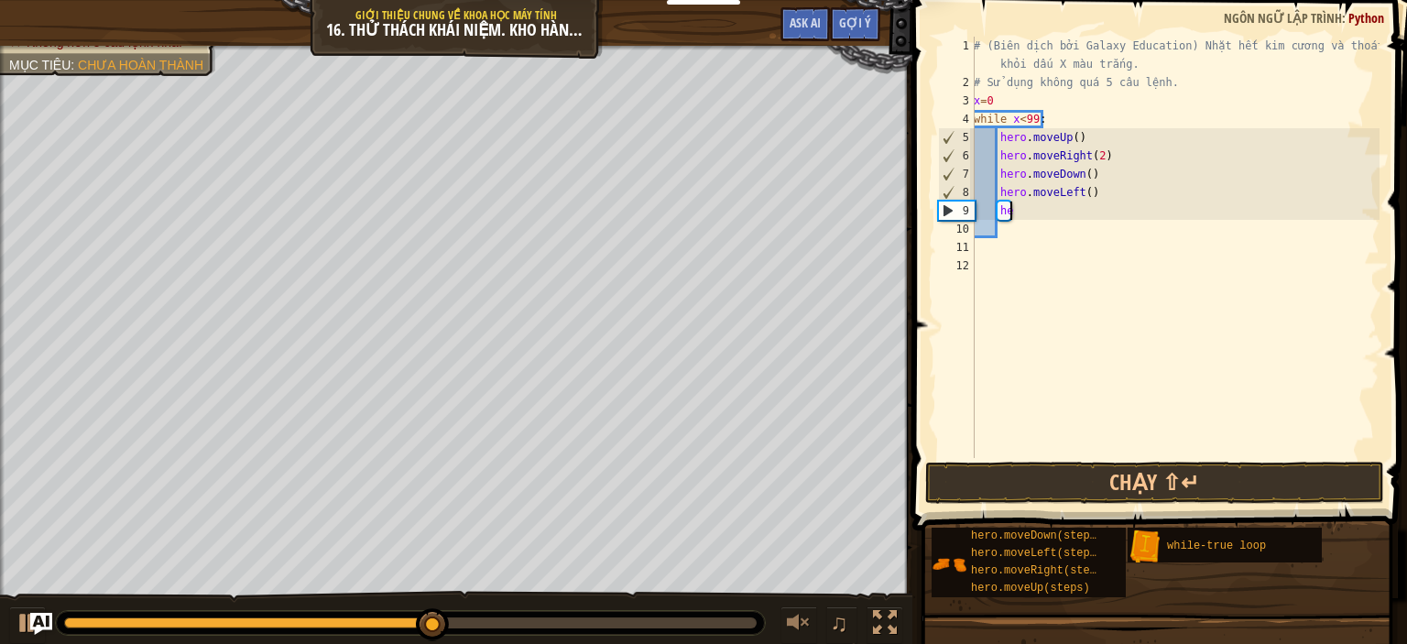
type textarea "h"
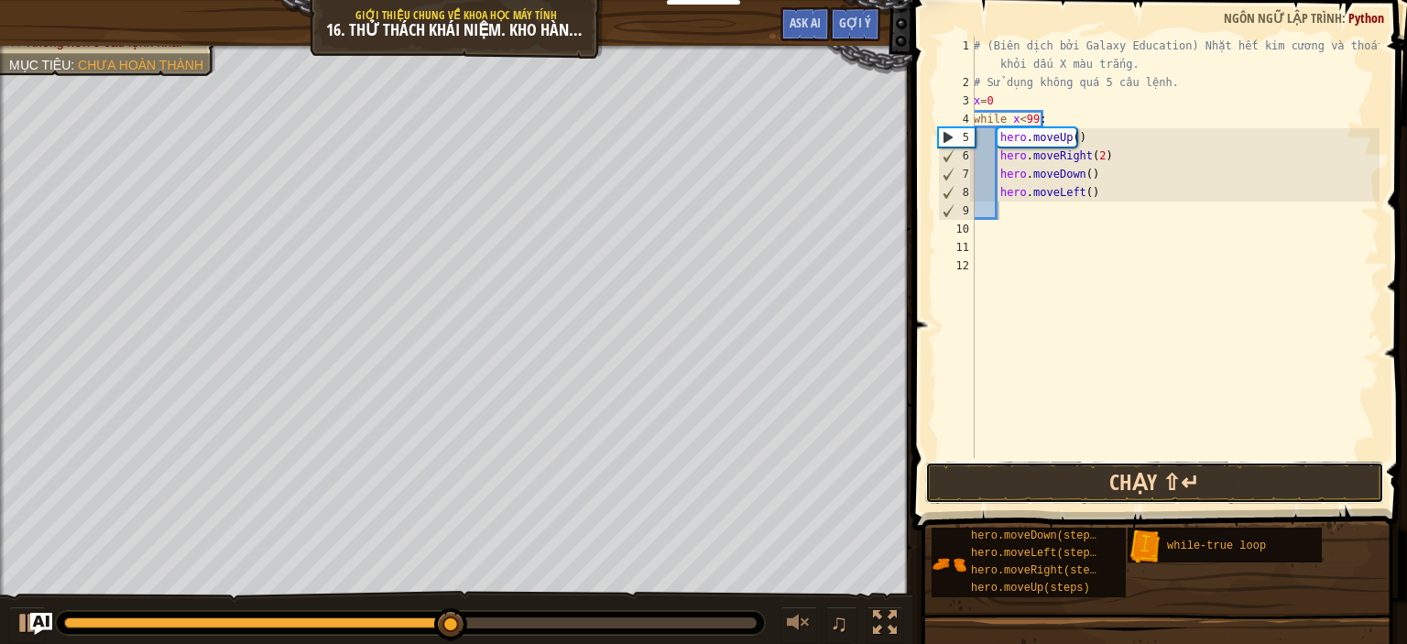
click at [1099, 487] on button "Chạy ⇧↵" at bounding box center [1154, 483] width 459 height 42
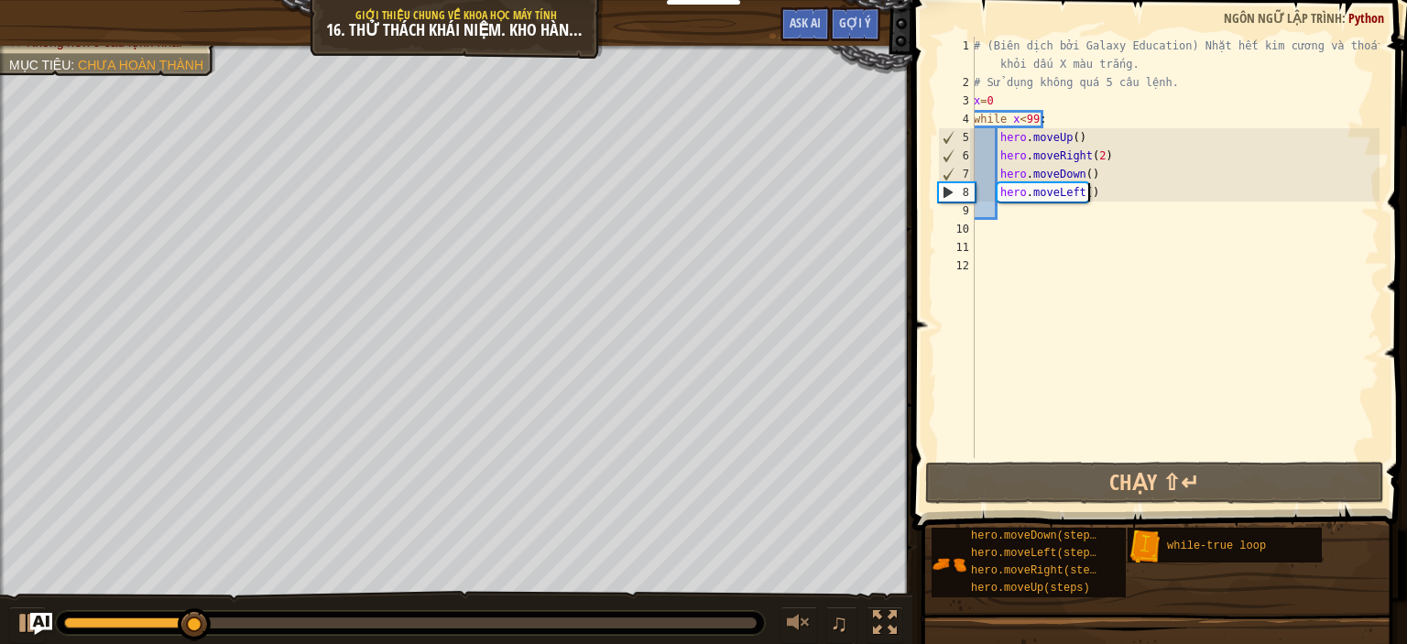
click at [1095, 197] on div "# (Biên dịch bởi Galaxy Education) Nhặt hết kim cương và thoát khỏi dấu X màu t…" at bounding box center [1174, 275] width 409 height 476
type textarea "hero.moveLeft()"
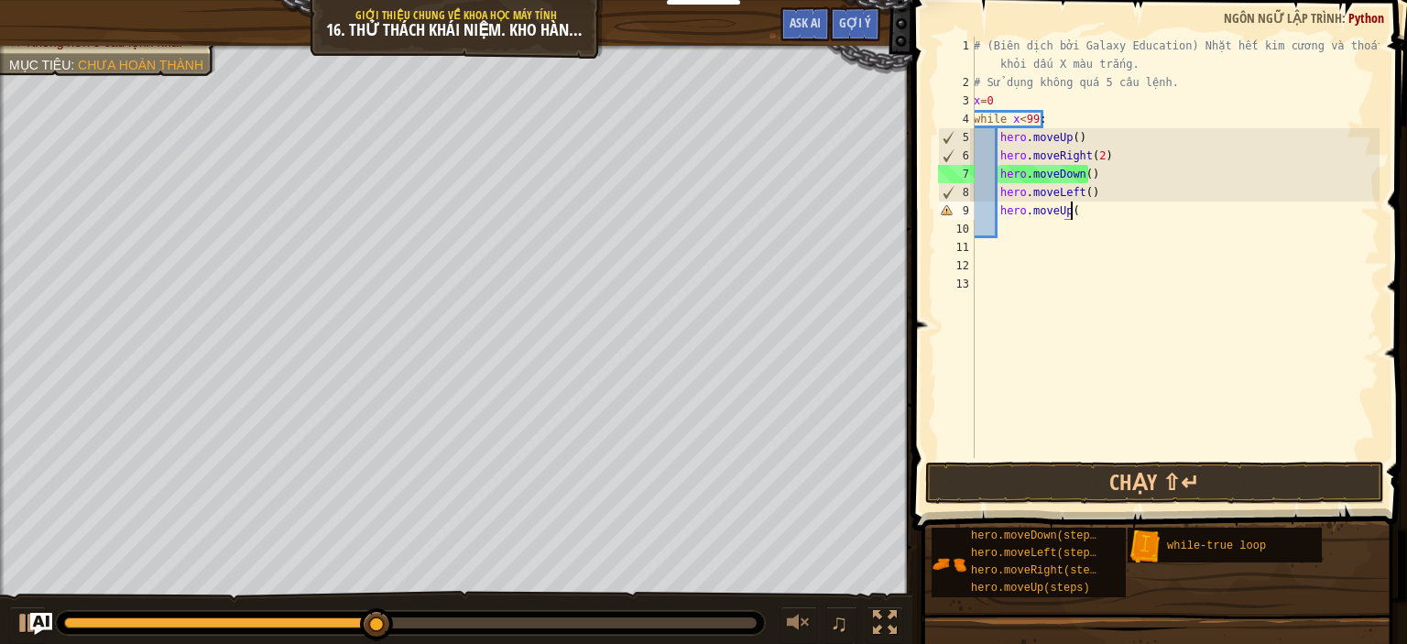
scroll to position [8, 7]
type textarea "hero.moveUp()"
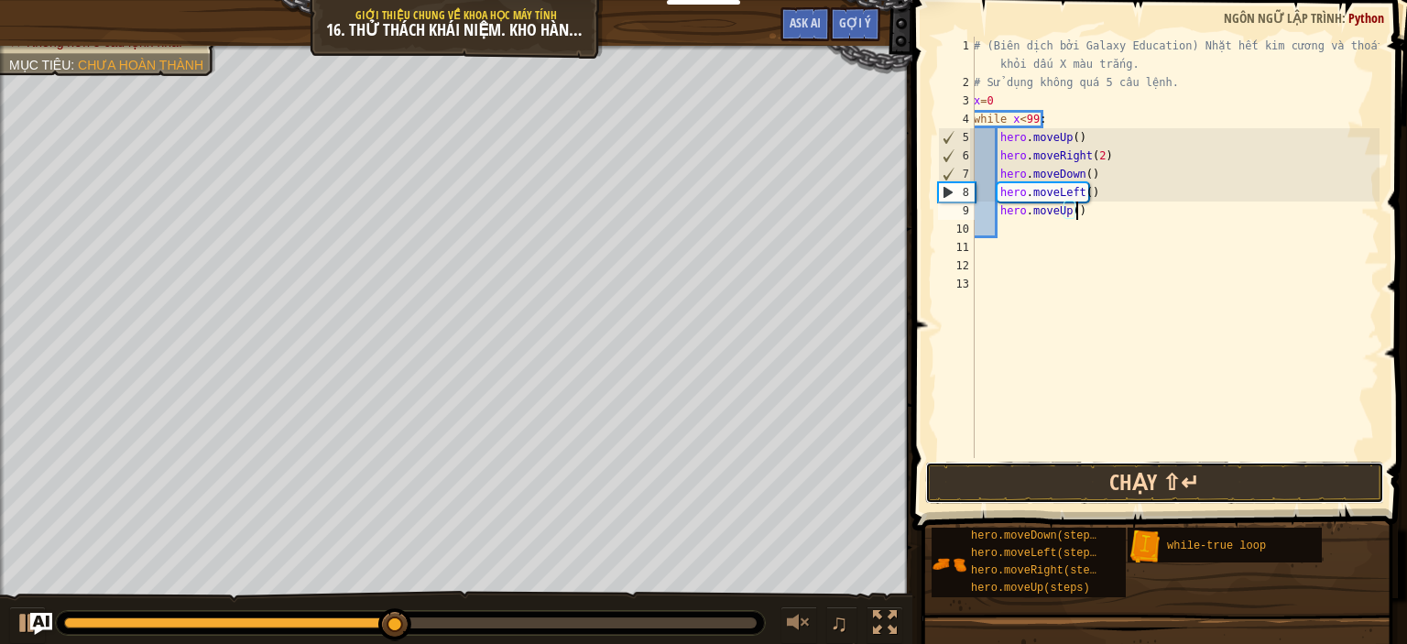
click at [1229, 489] on button "Chạy ⇧↵" at bounding box center [1154, 483] width 459 height 42
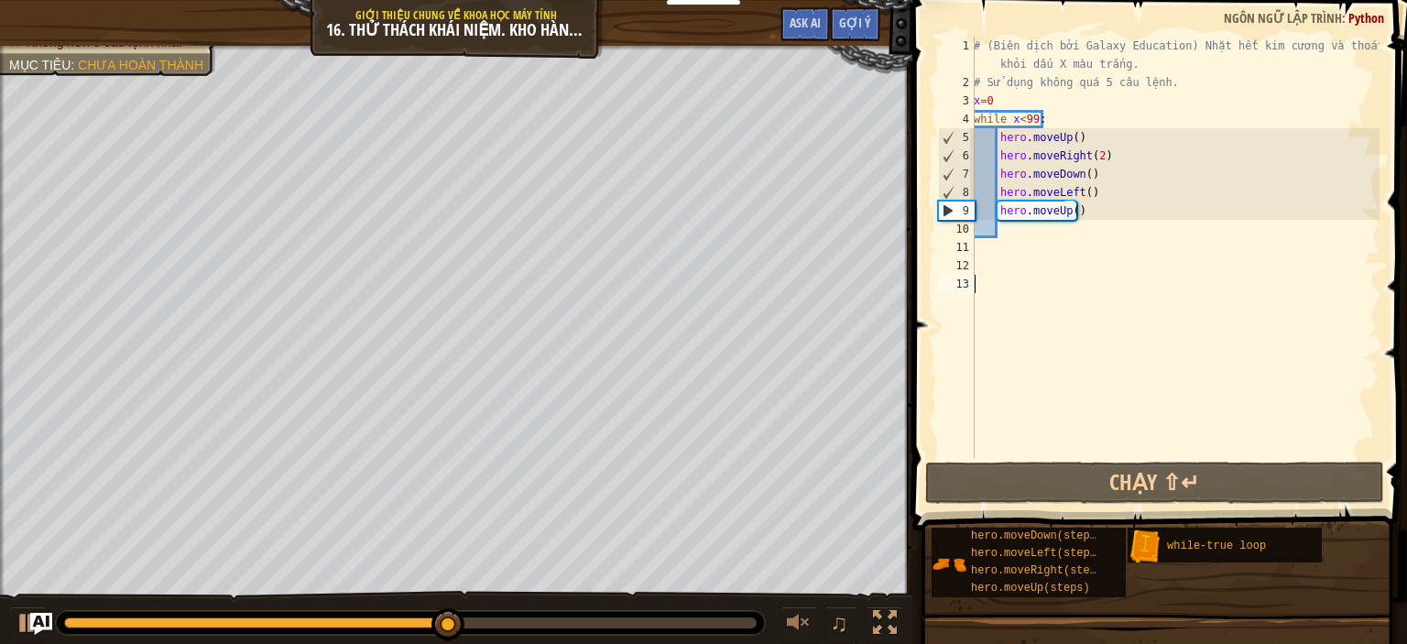
click at [1143, 327] on div "# (Biên dịch bởi Galaxy Education) Nhặt hết kim cương và thoát khỏi dấu X màu t…" at bounding box center [1174, 275] width 409 height 476
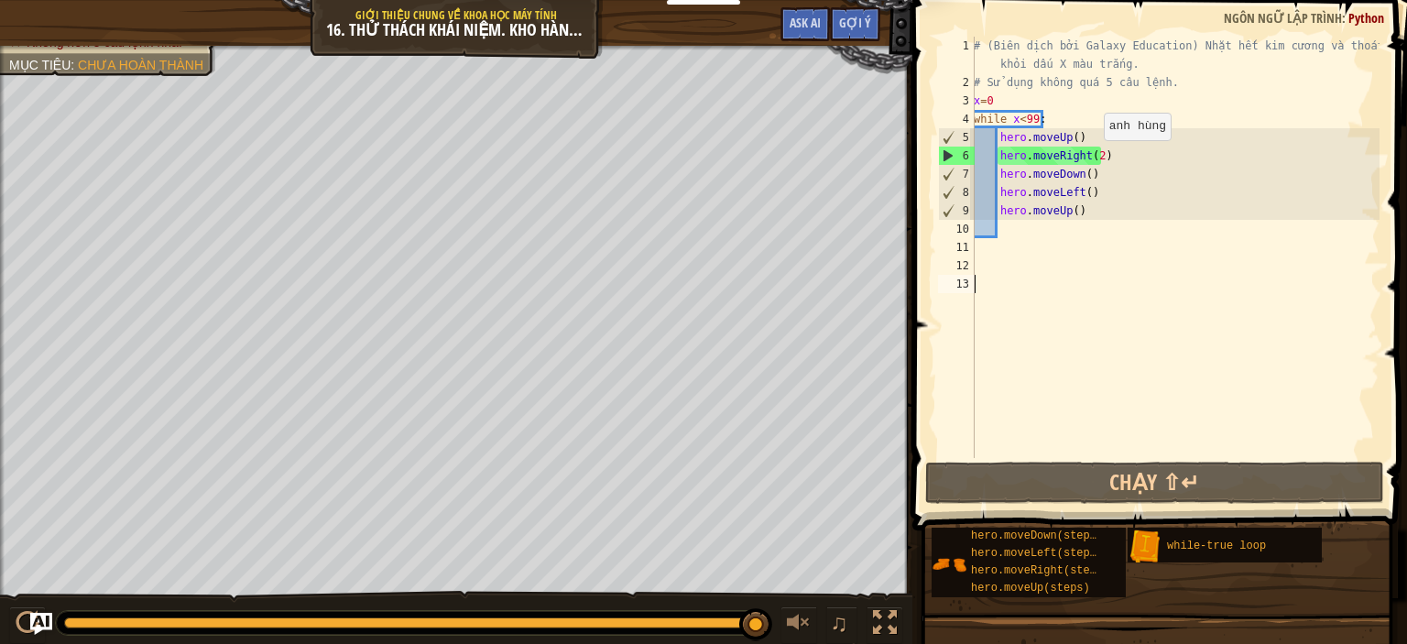
click at [1094, 158] on div "# (Biên dịch bởi Galaxy Education) Nhặt hết kim cương và thoát khỏi dấu X màu t…" at bounding box center [1174, 275] width 409 height 476
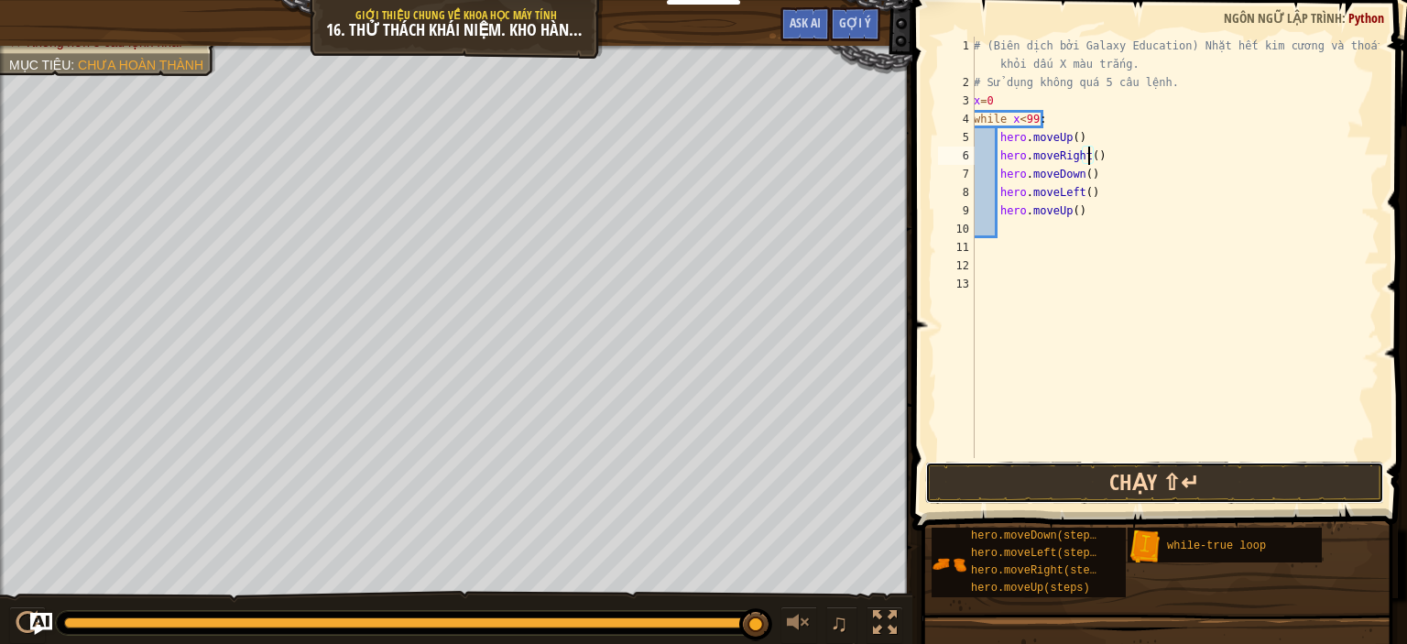
click at [1069, 469] on button "Chạy ⇧↵" at bounding box center [1154, 483] width 459 height 42
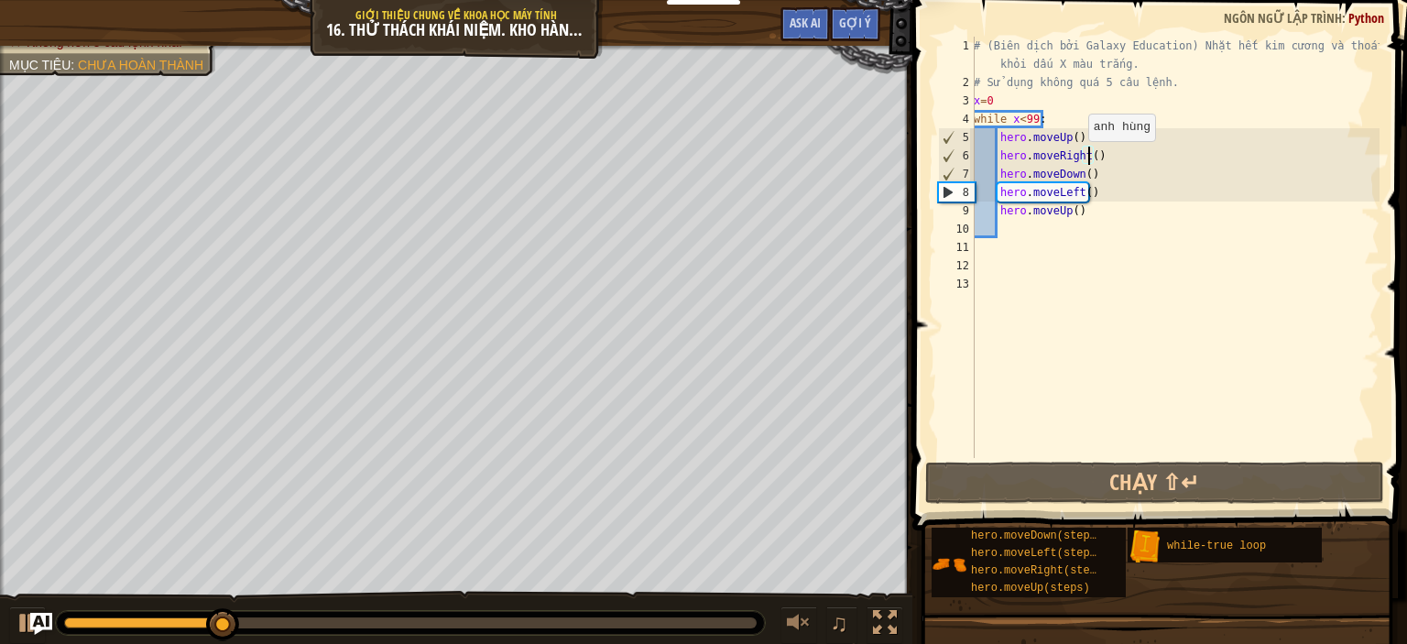
scroll to position [8, 9]
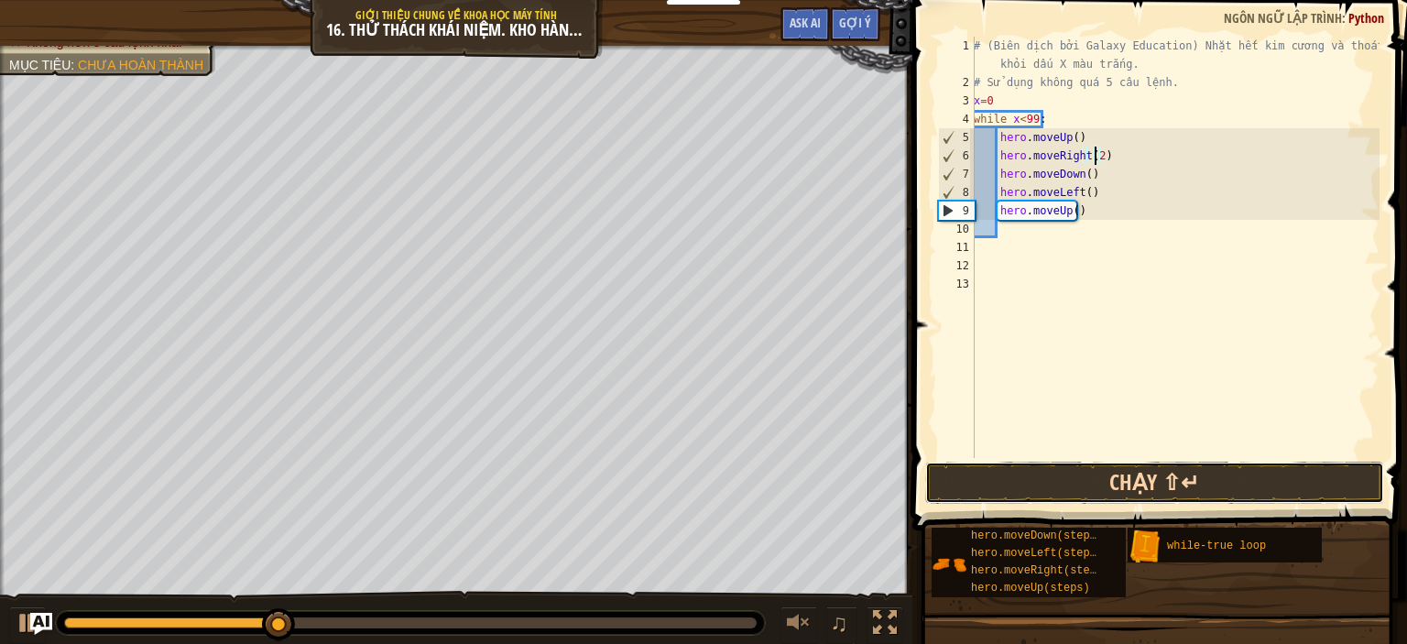
click at [1167, 482] on button "Chạy ⇧↵" at bounding box center [1154, 483] width 459 height 42
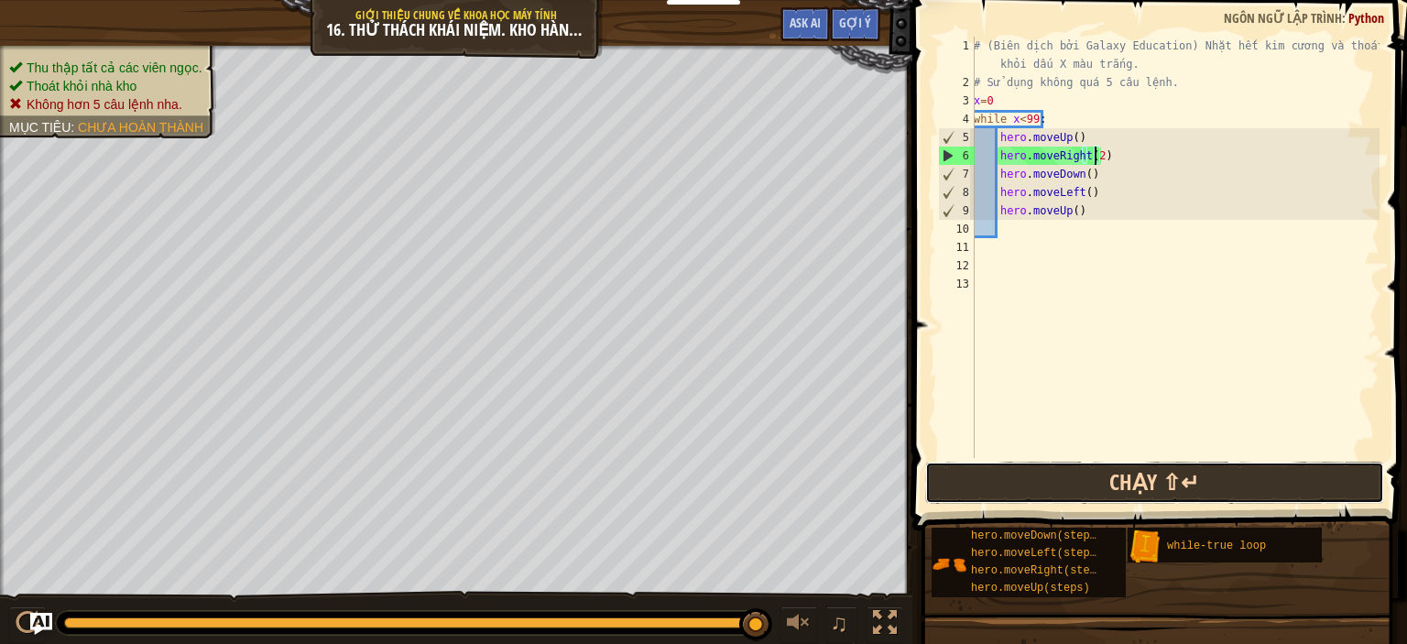
click at [1127, 464] on button "Chạy ⇧↵" at bounding box center [1154, 483] width 459 height 42
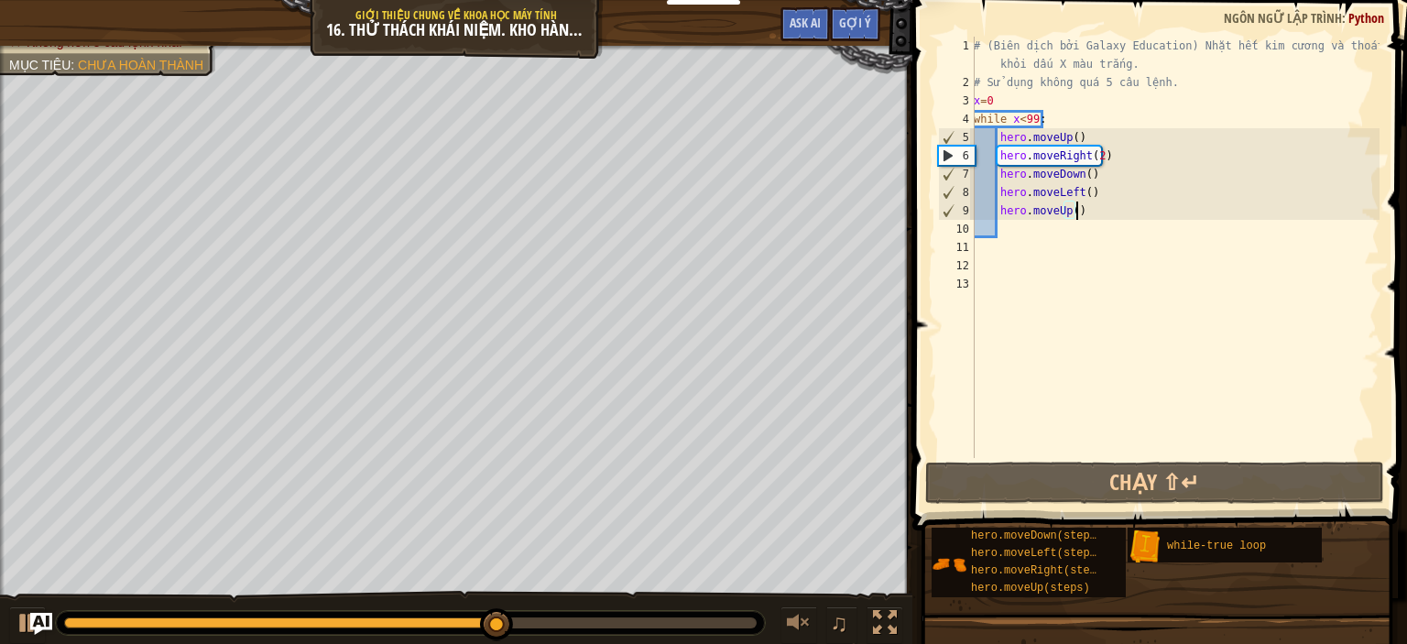
click at [1082, 212] on div "# (Biên dịch bởi Galaxy Education) Nhặt hết kim cương và thoát khỏi dấu X màu t…" at bounding box center [1174, 275] width 409 height 476
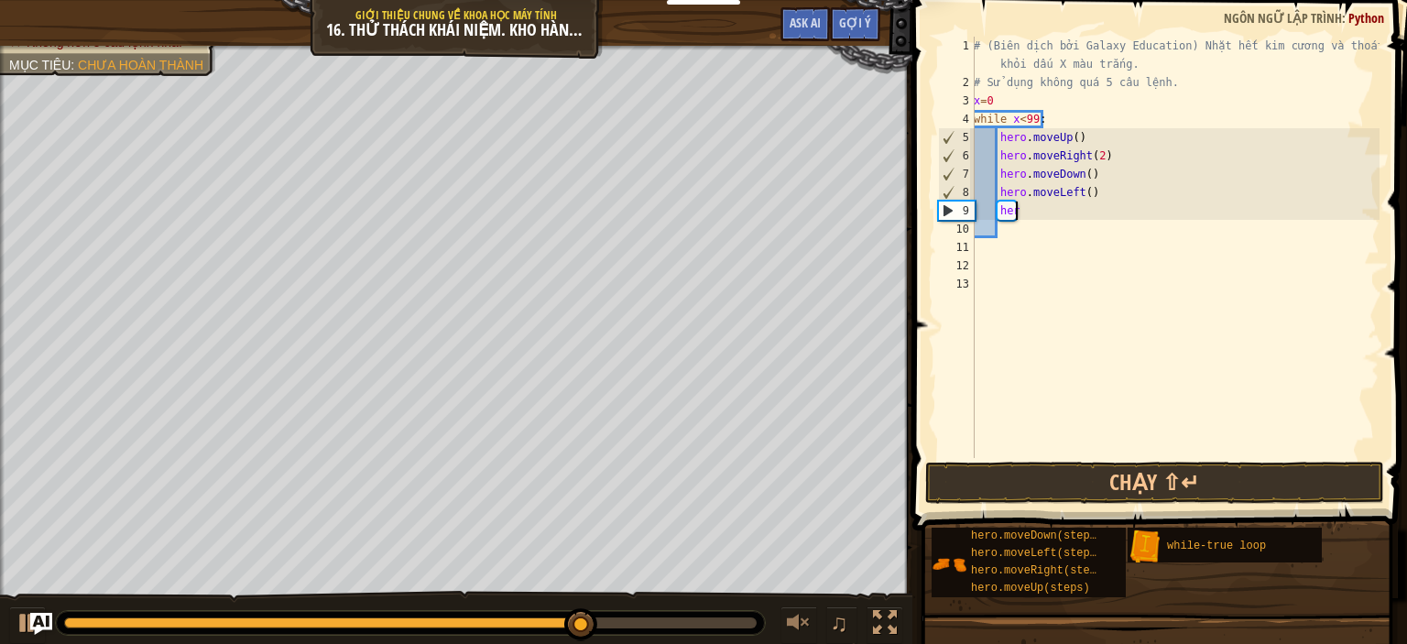
scroll to position [8, 1]
type textarea "h"
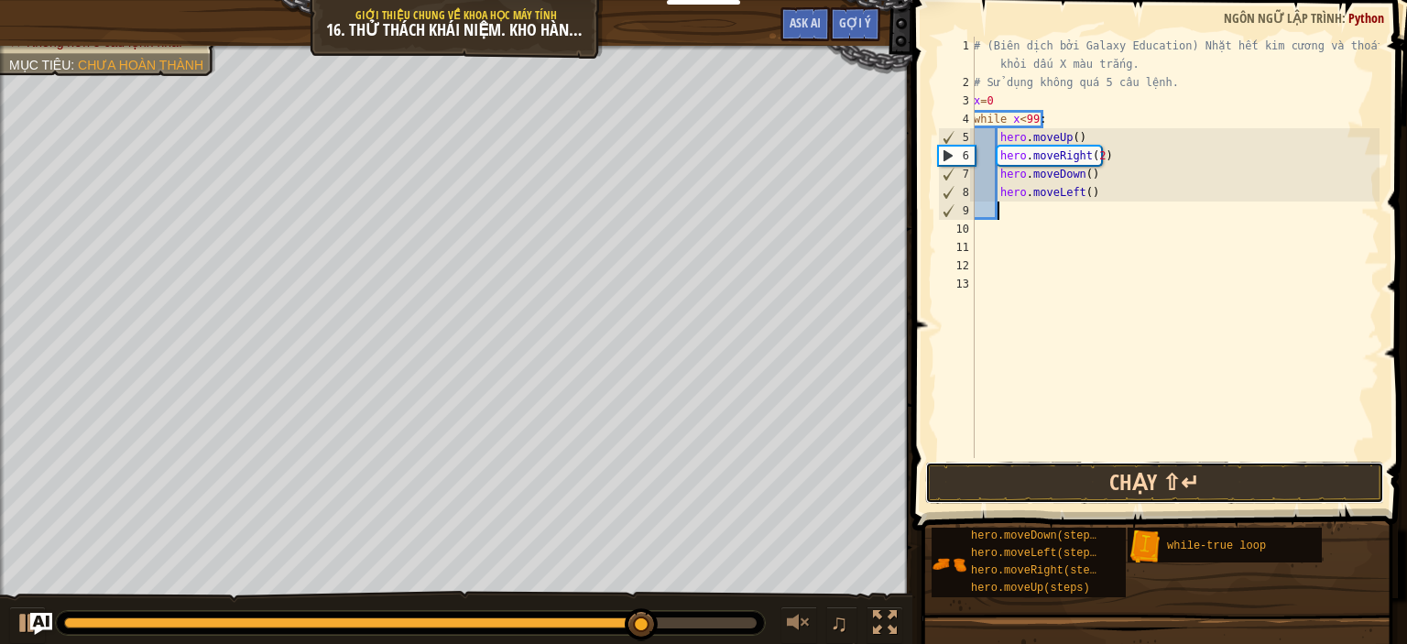
click at [1162, 485] on button "Chạy ⇧↵" at bounding box center [1154, 483] width 459 height 42
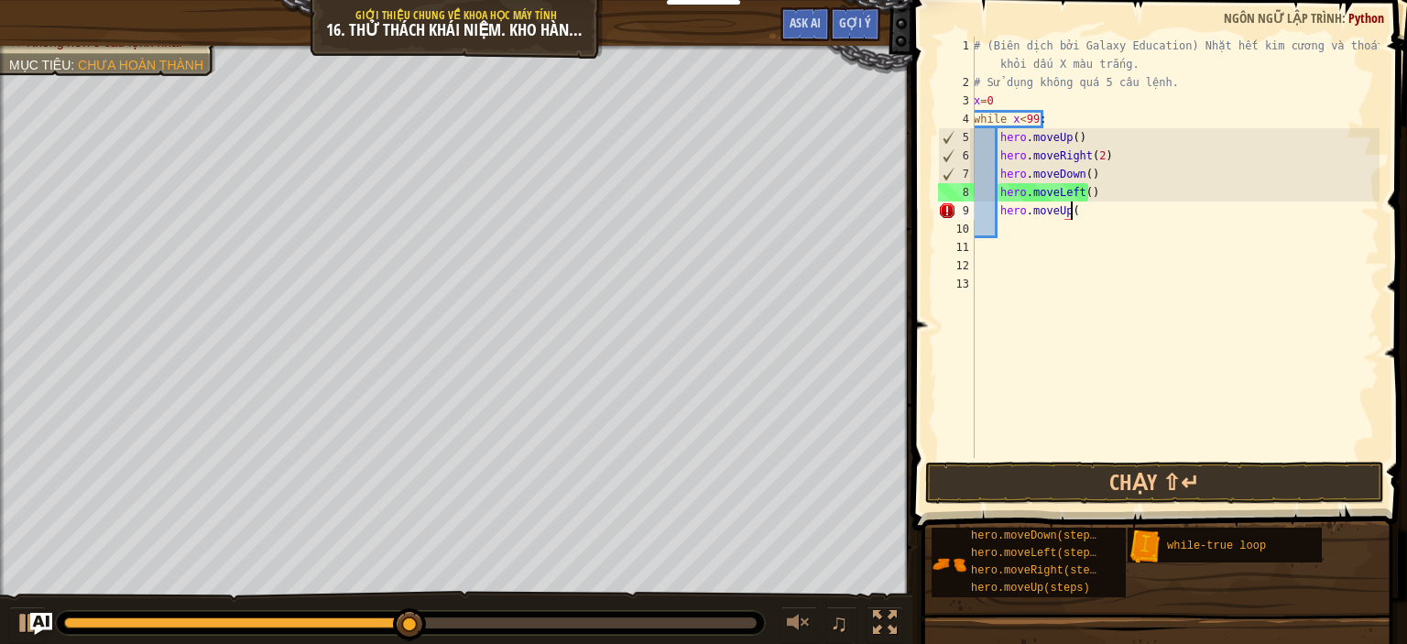
scroll to position [8, 7]
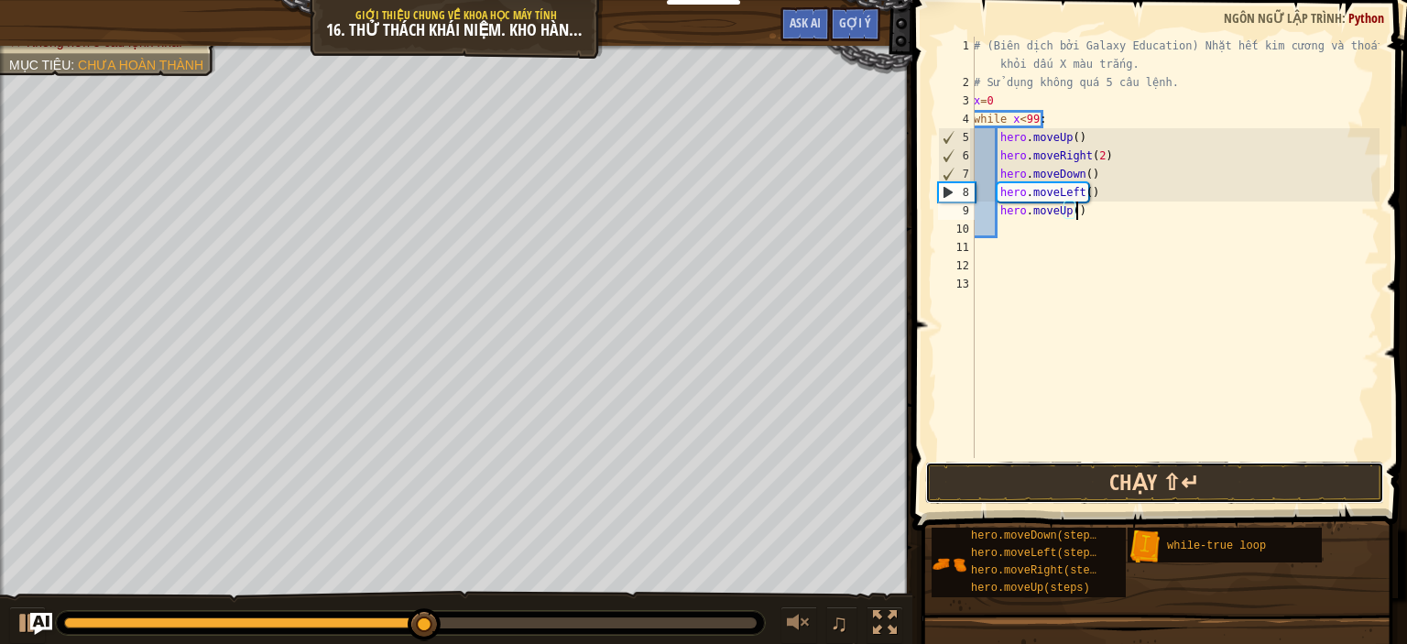
click at [1073, 470] on button "Chạy ⇧↵" at bounding box center [1154, 483] width 459 height 42
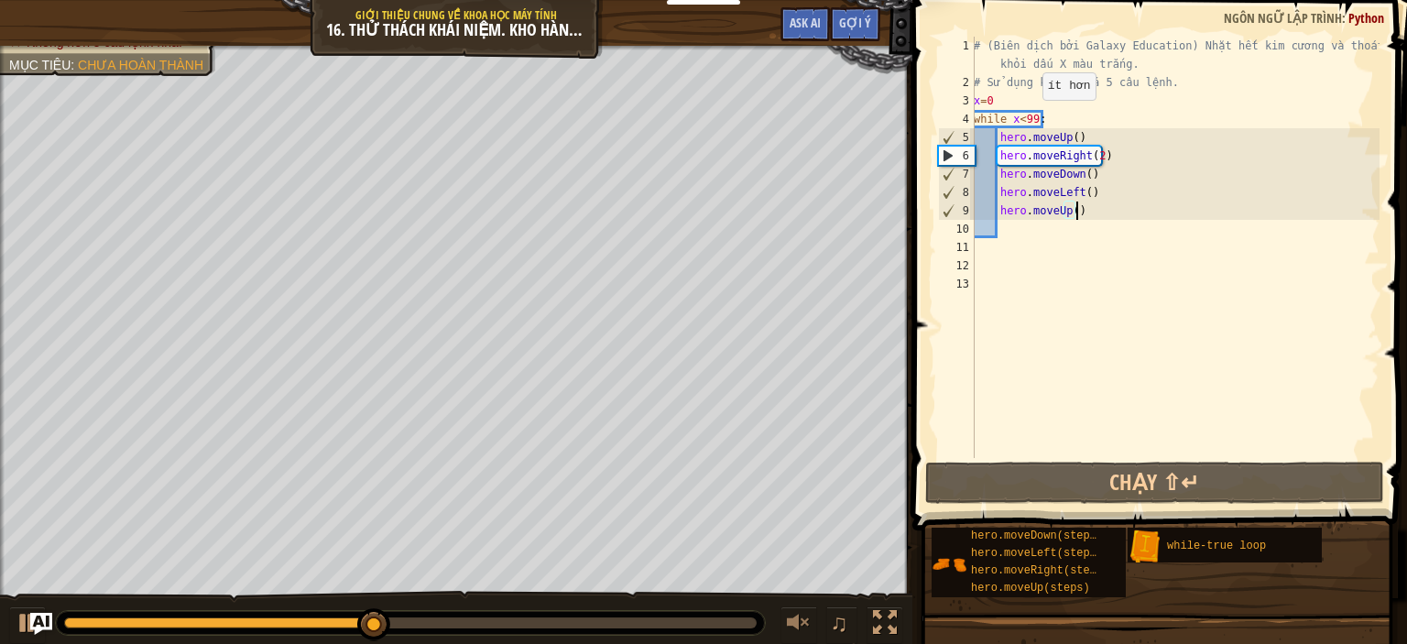
click at [1032, 117] on div "# (Biên dịch bởi Galaxy Education) Nhặt hết kim cương và thoát khỏi dấu X màu t…" at bounding box center [1174, 275] width 409 height 476
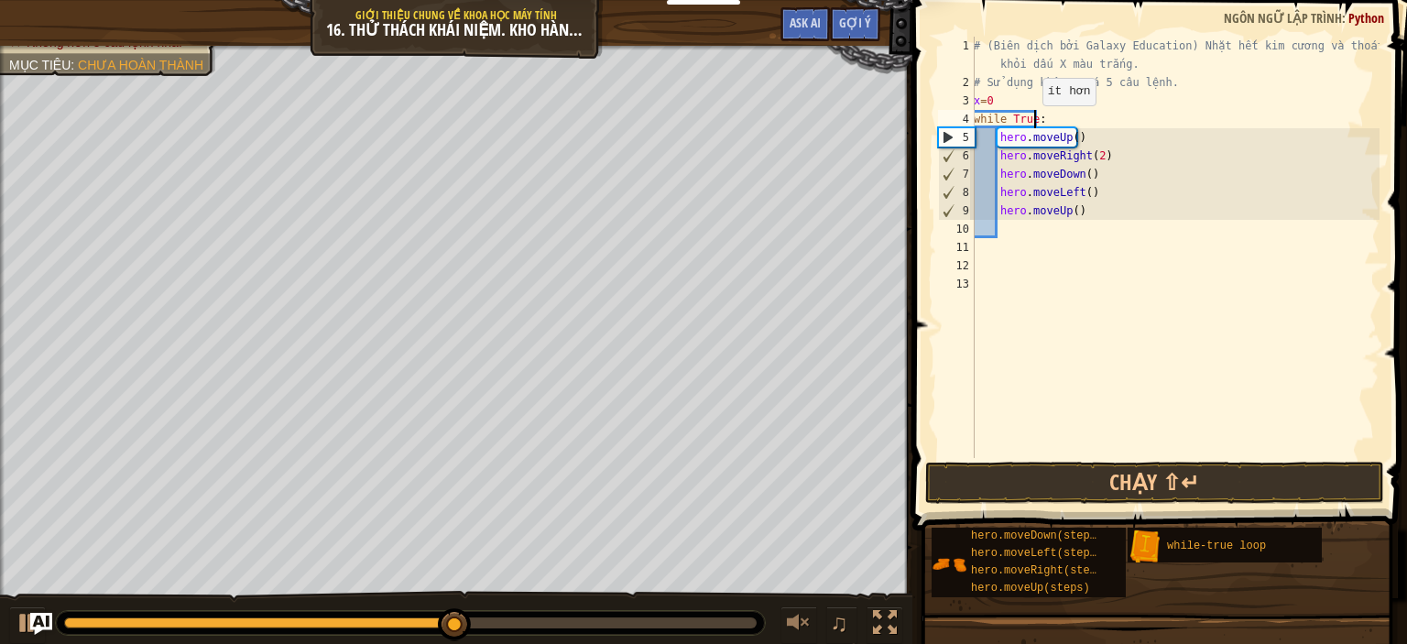
scroll to position [8, 4]
click at [991, 98] on div "# (Biên dịch bởi Galaxy Education) Nhặt hết kim cương và thoát khỏi dấu X màu t…" at bounding box center [1174, 275] width 409 height 476
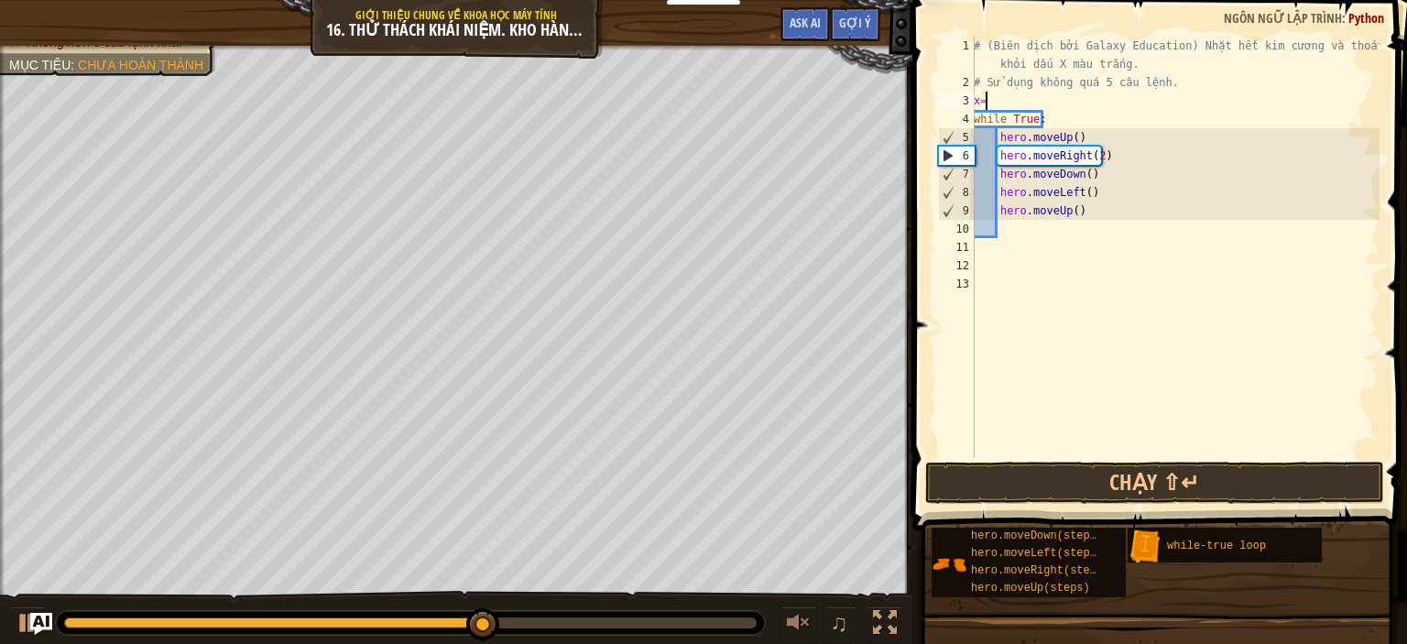
type textarea "x"
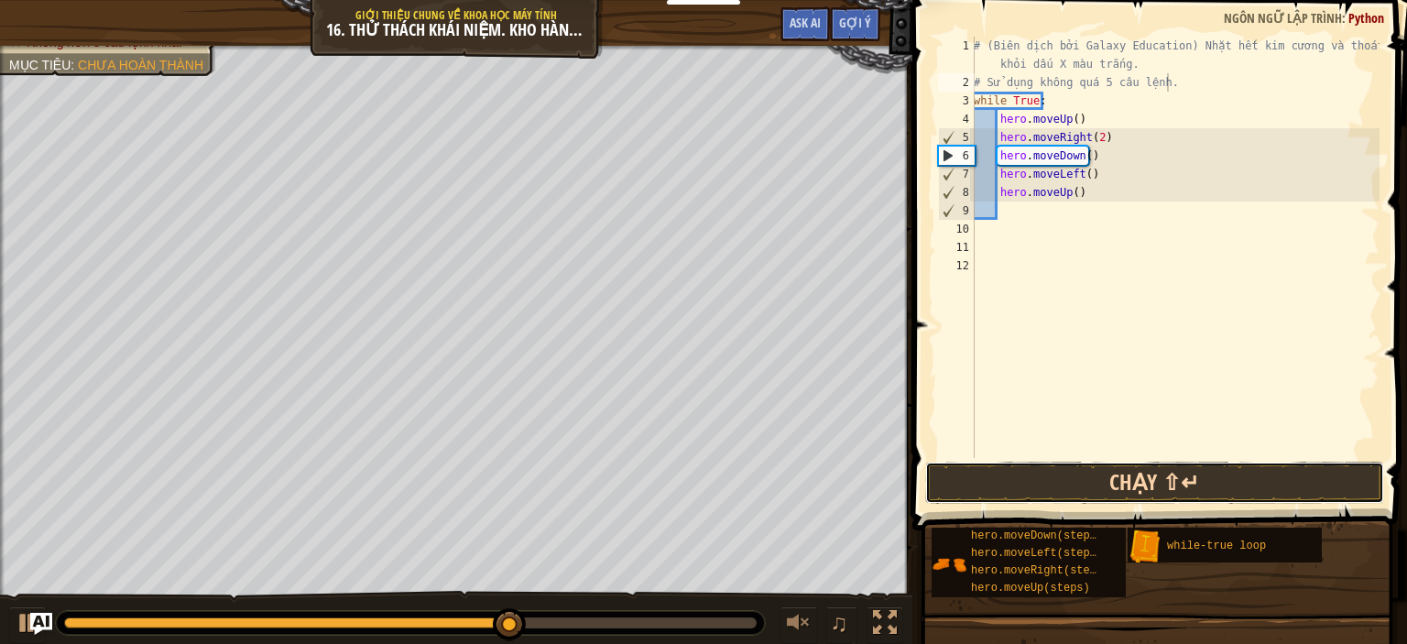
click at [1172, 485] on button "Chạy ⇧↵" at bounding box center [1154, 483] width 459 height 42
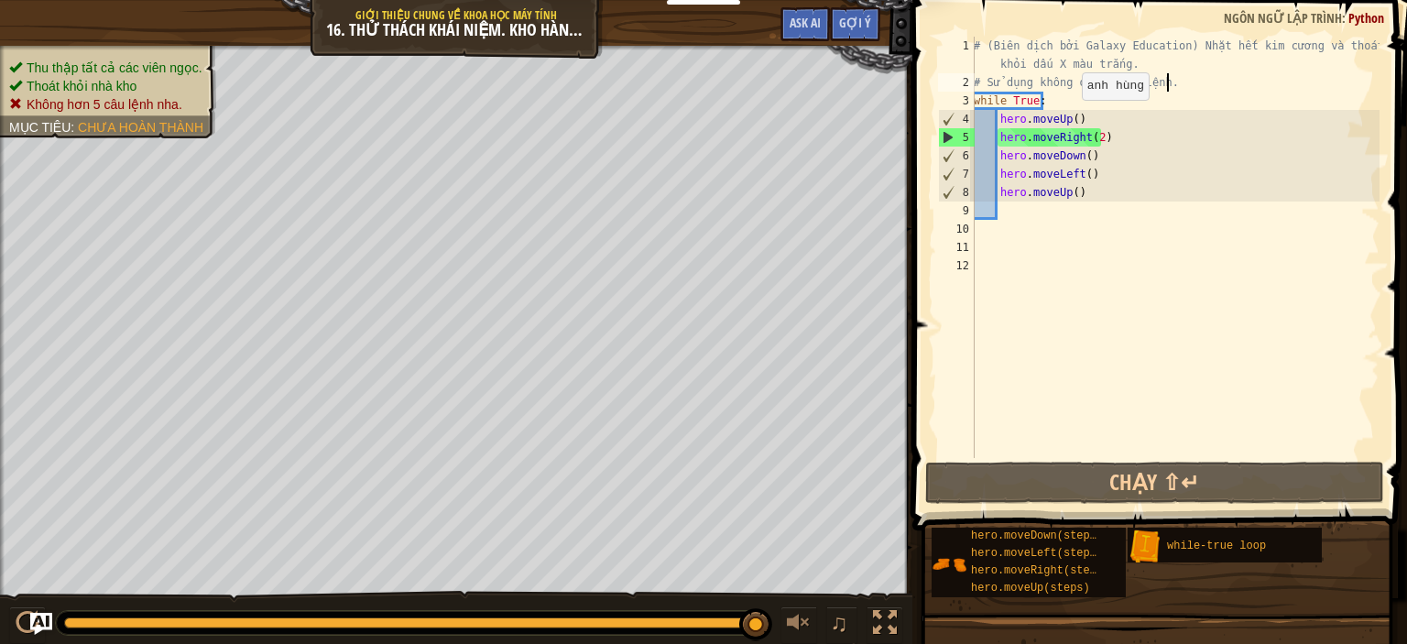
click at [1071, 118] on div "# (Biên dịch bởi Galaxy Education) Nhặt hết kim cương và thoát khỏi dấu X màu t…" at bounding box center [1174, 275] width 409 height 476
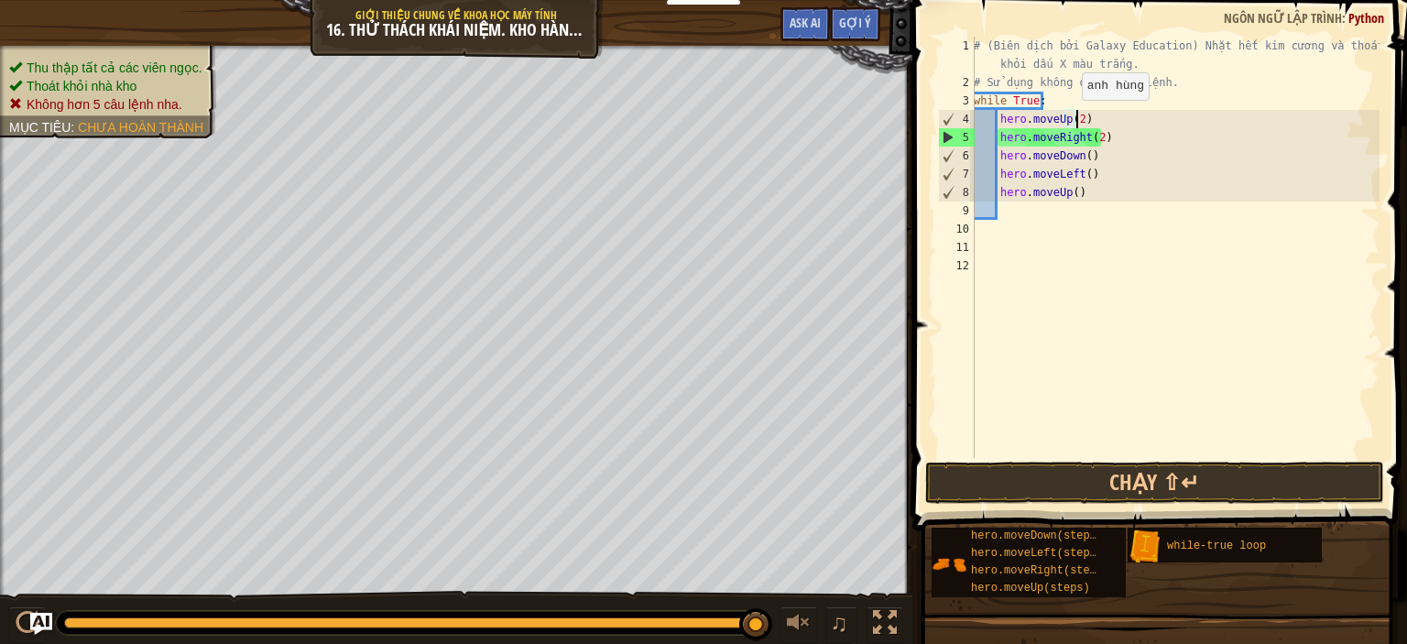
scroll to position [8, 7]
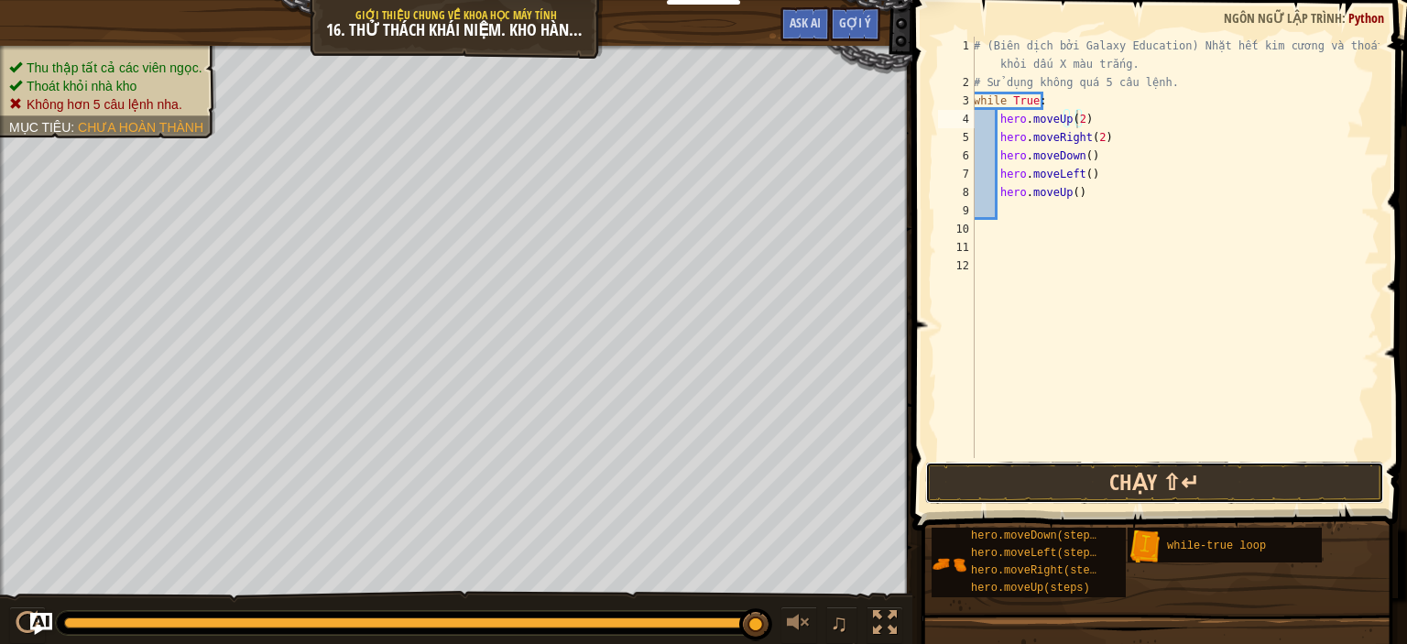
click at [1077, 487] on button "Chạy ⇧↵" at bounding box center [1154, 483] width 459 height 42
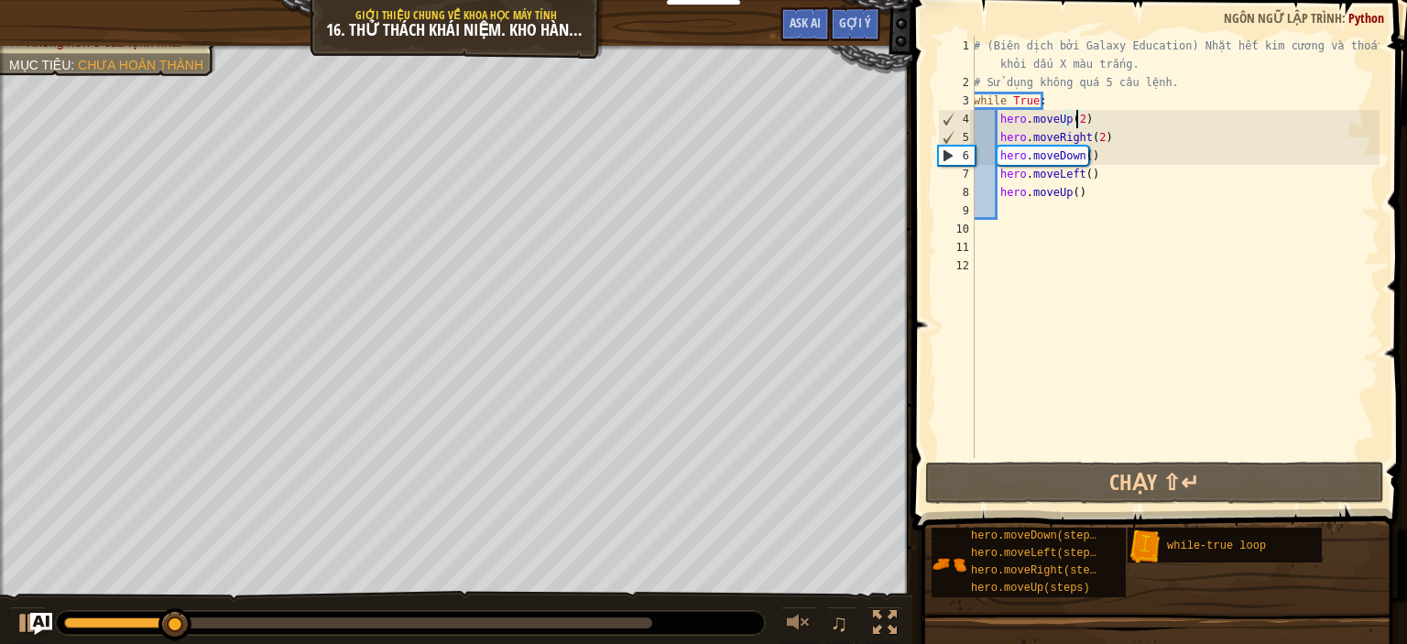
click at [1086, 190] on div "# (Biên dịch bởi Galaxy Education) Nhặt hết kim cương và thoát khỏi dấu X màu t…" at bounding box center [1174, 275] width 409 height 476
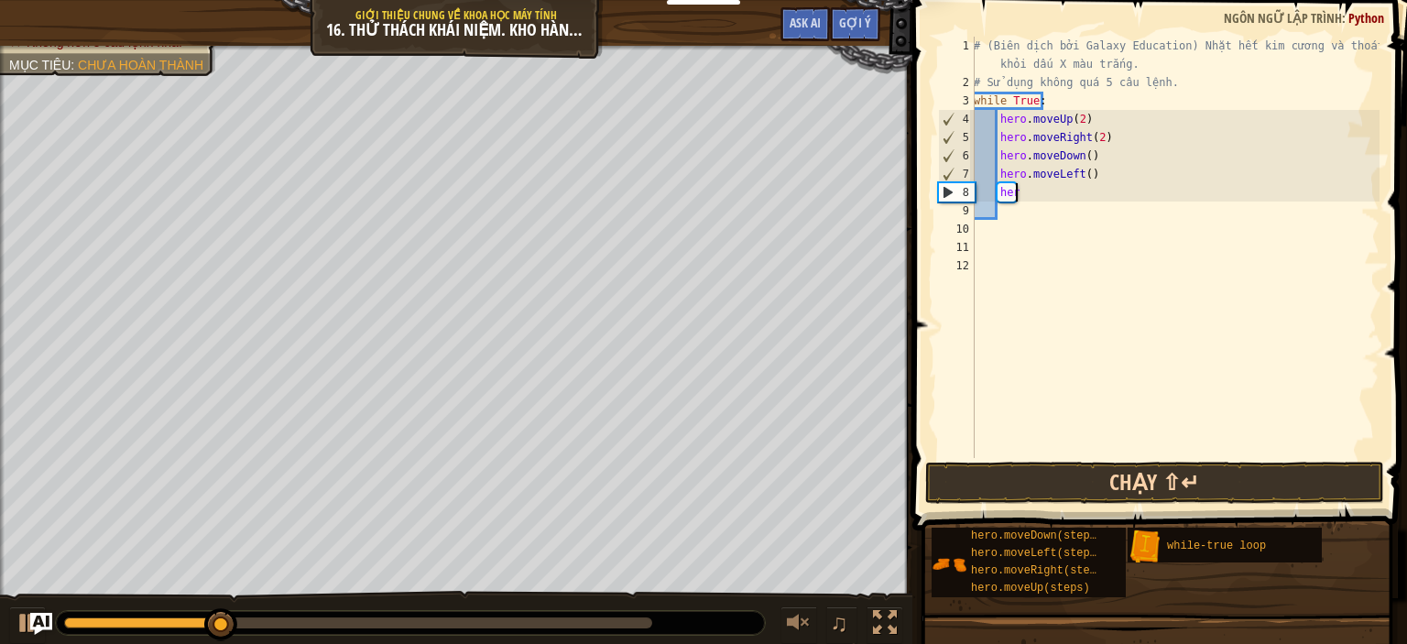
scroll to position [8, 1]
type textarea "h"
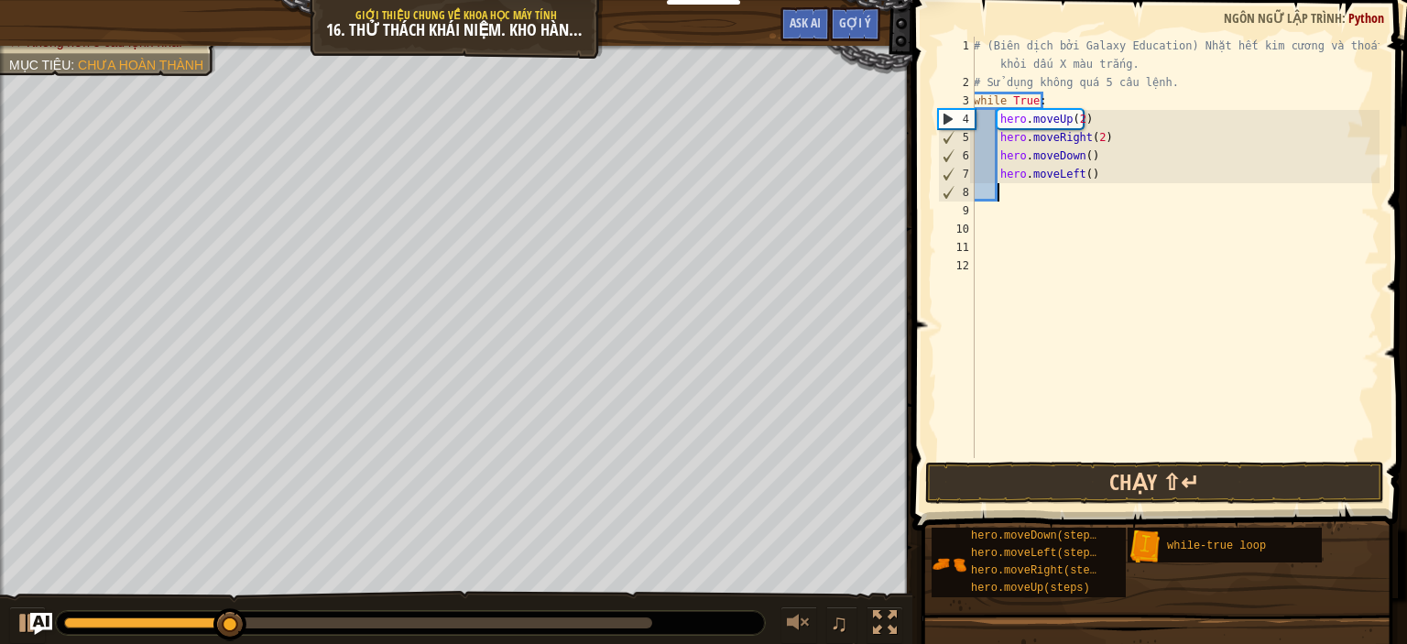
scroll to position [8, 0]
click at [1066, 477] on button "Chạy ⇧↵" at bounding box center [1154, 483] width 459 height 42
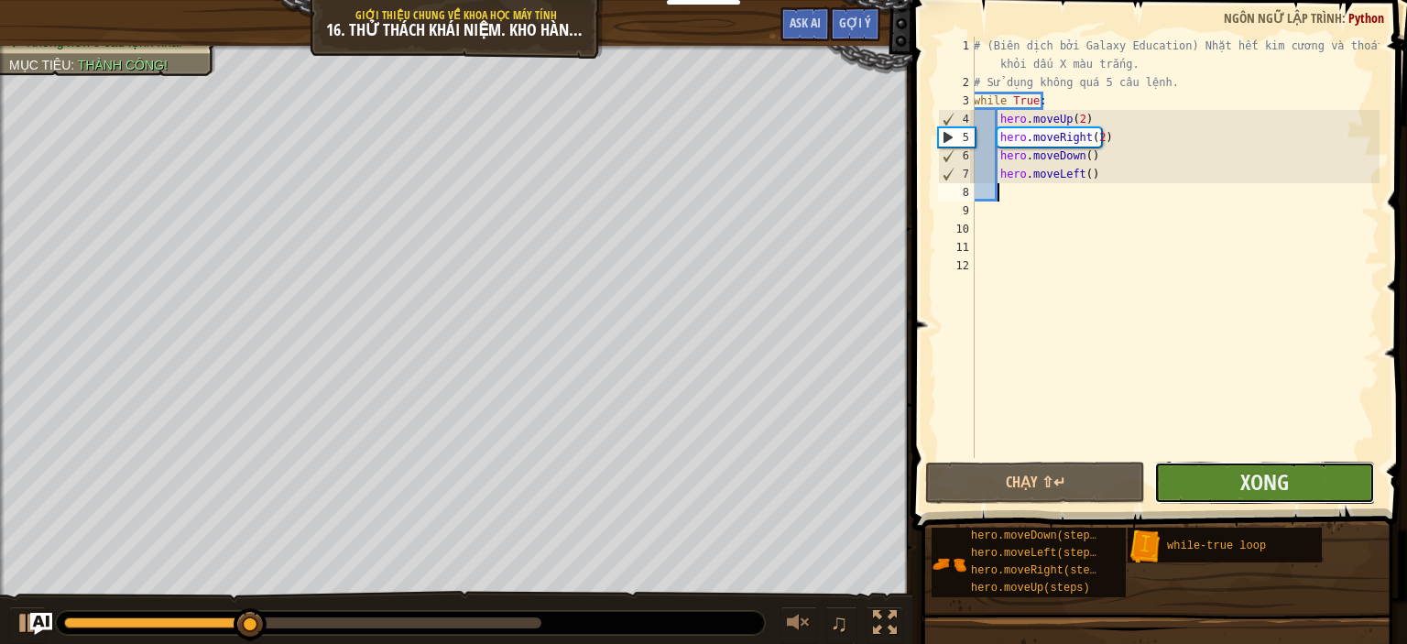
click at [1233, 479] on button "Xong" at bounding box center [1264, 483] width 220 height 42
